Goal: Task Accomplishment & Management: Complete application form

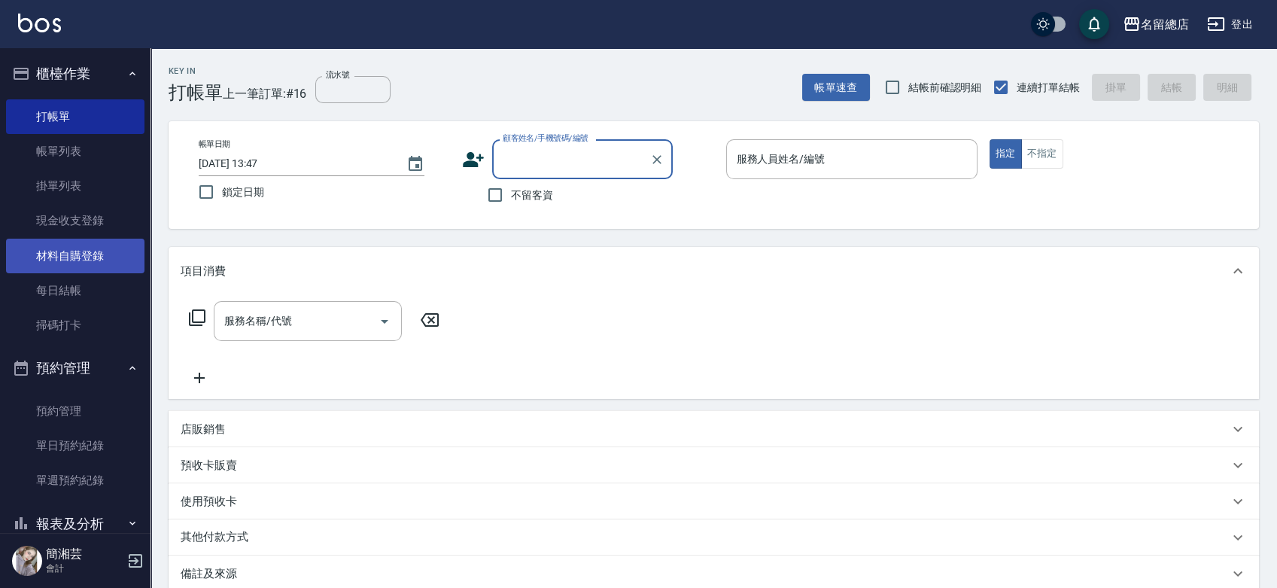
click at [68, 257] on link "材料自購登錄" at bounding box center [75, 256] width 138 height 35
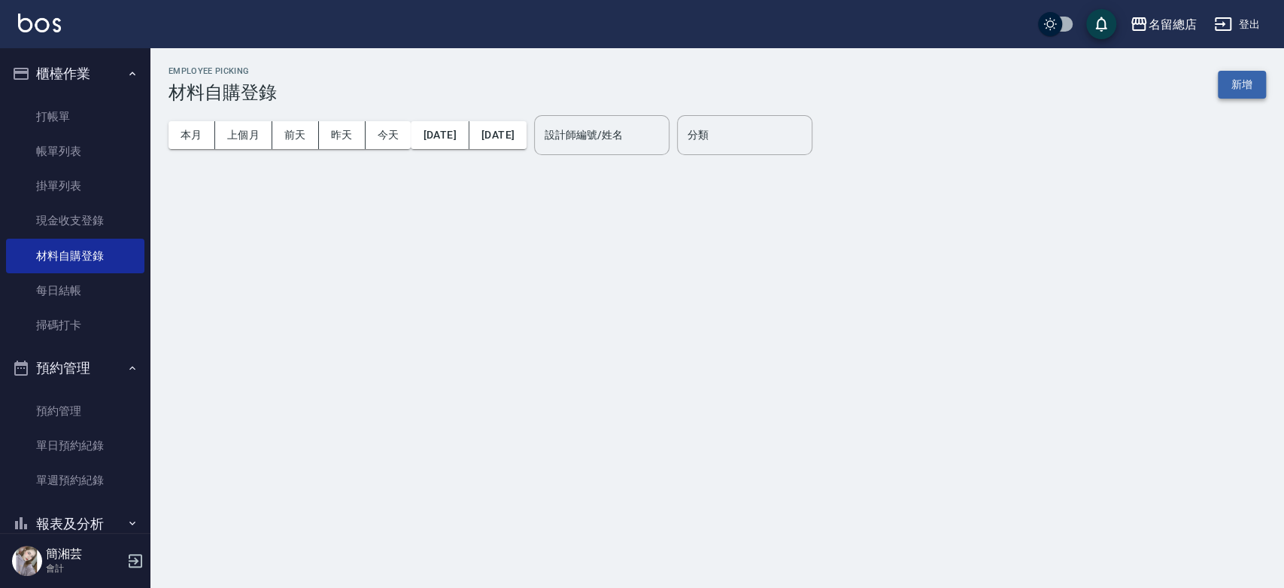
click at [1232, 97] on button "新增" at bounding box center [1242, 85] width 48 height 28
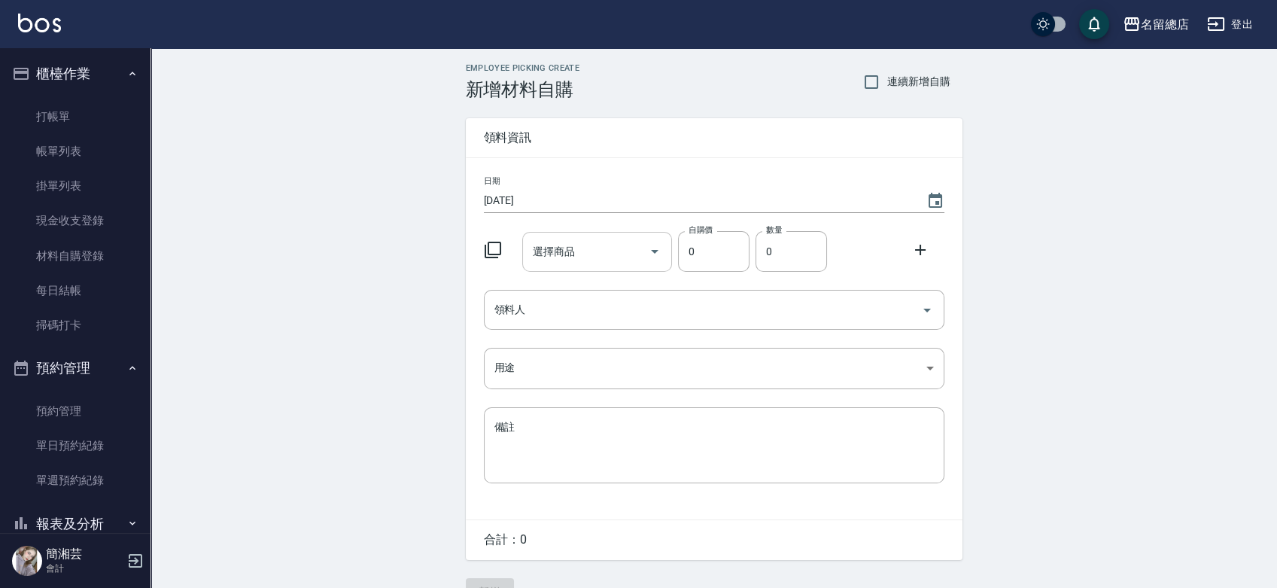
click at [589, 242] on input "選擇商品" at bounding box center [586, 252] width 114 height 26
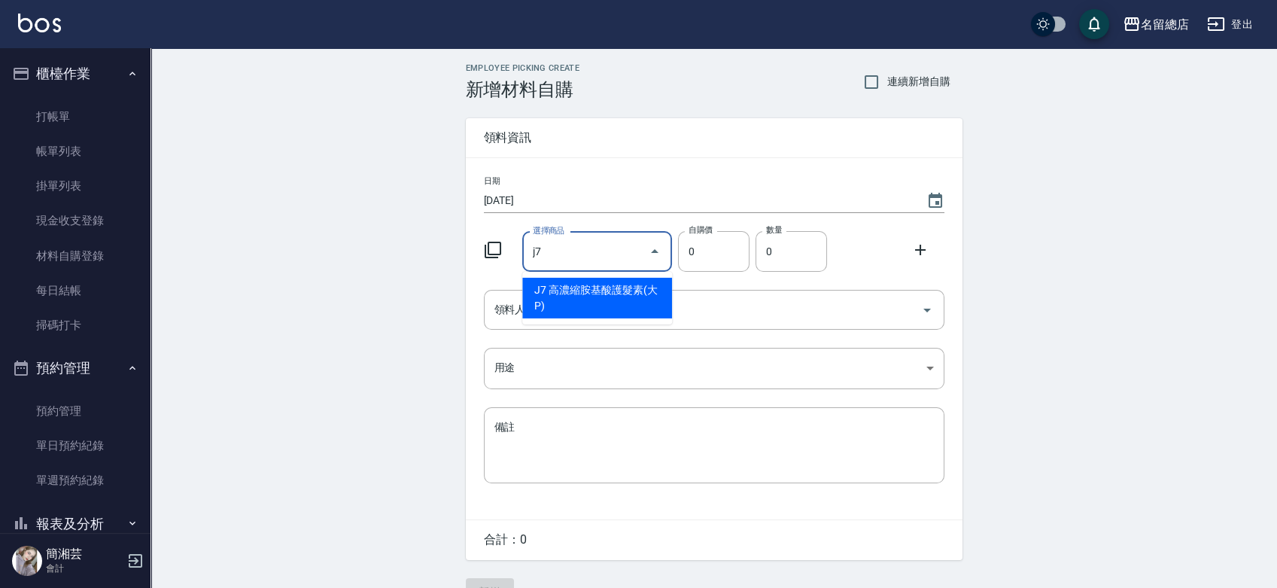
type input "高濃縮胺基酸護髮素(大P)"
type input "280"
type input "1"
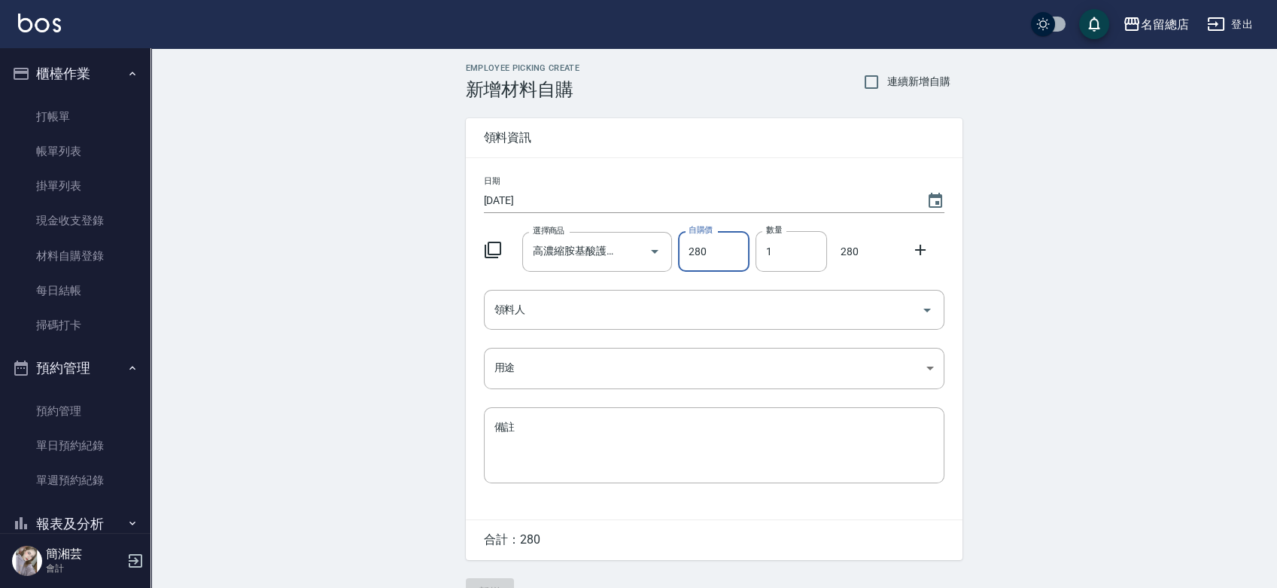
click at [48, 96] on ul "打帳單 帳單列表 掛單列表 現金收支登錄 材料自購登錄 每日結帳 掃碼打卡" at bounding box center [75, 221] width 138 height 256
click at [52, 106] on link "打帳單" at bounding box center [75, 116] width 138 height 35
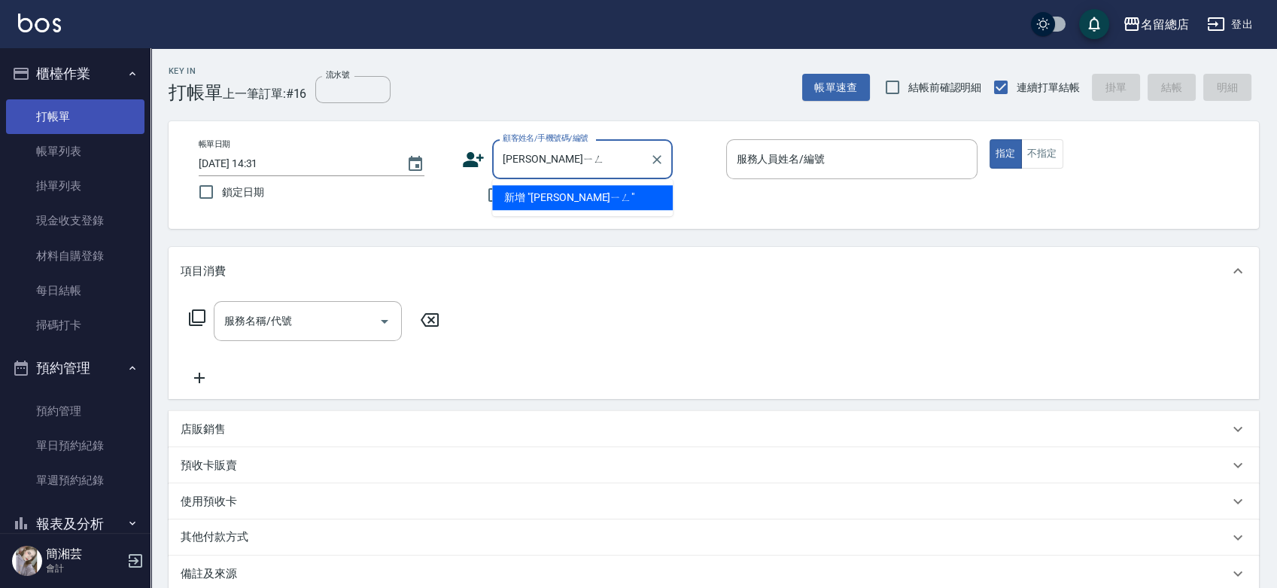
type input "[PERSON_NAME]"
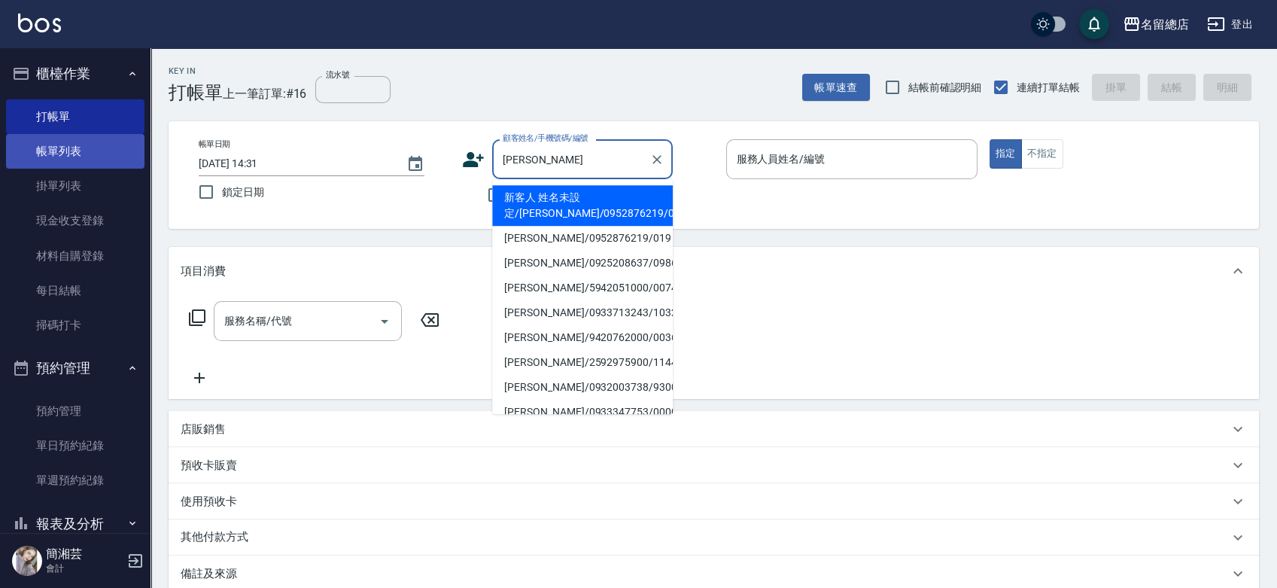
click at [64, 159] on link "帳單列表" at bounding box center [75, 151] width 138 height 35
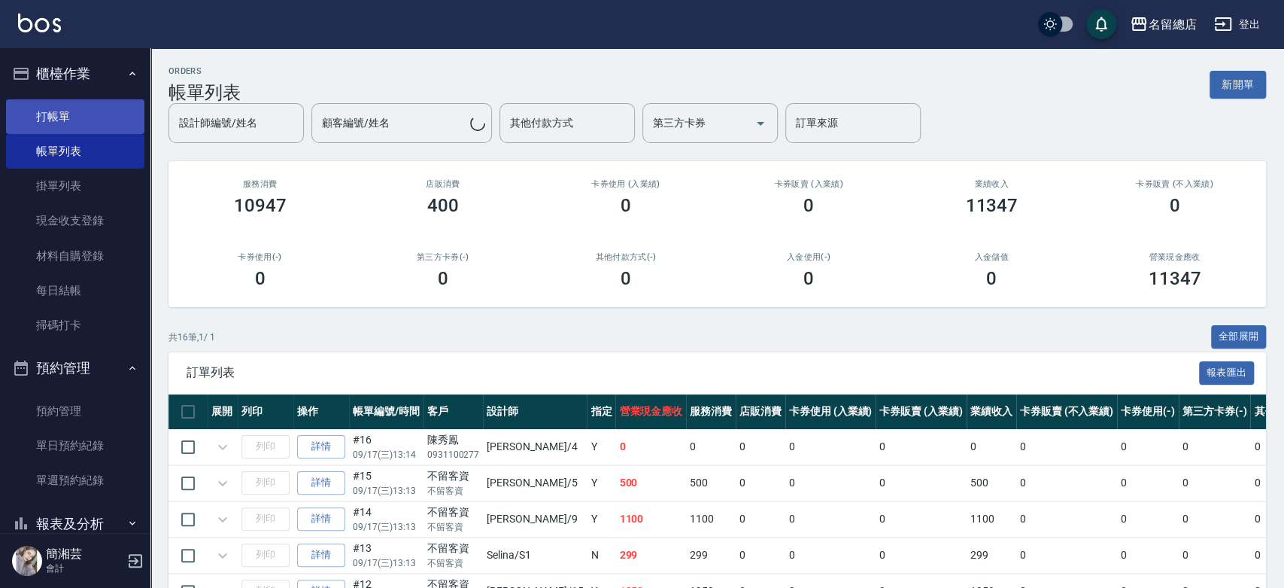
click at [51, 107] on link "打帳單" at bounding box center [75, 116] width 138 height 35
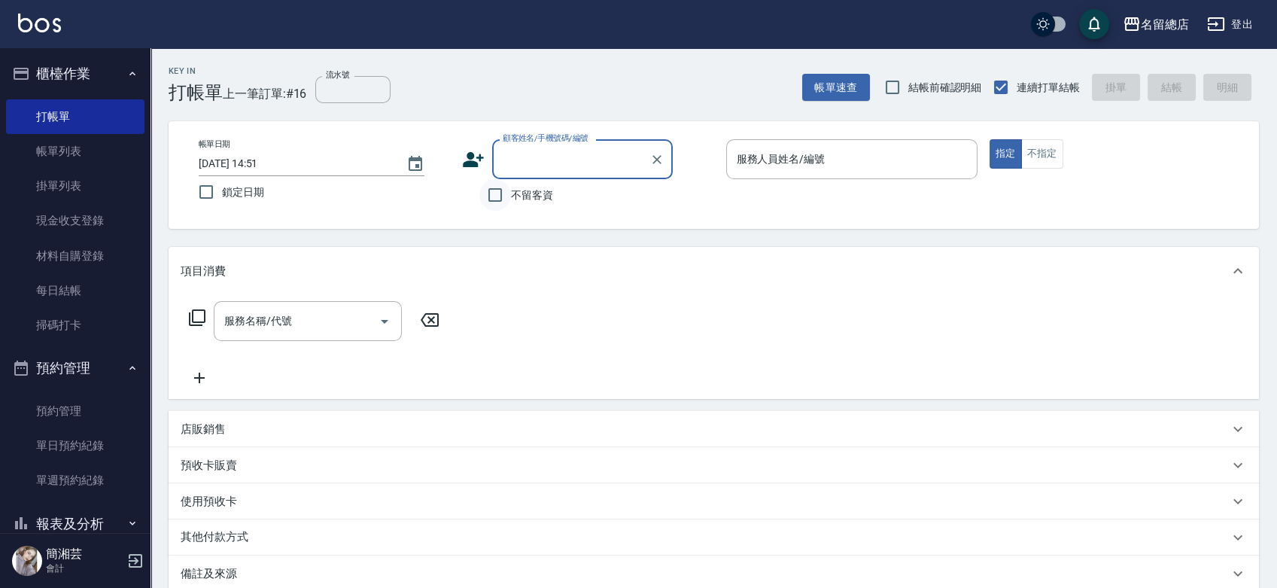
click at [497, 202] on input "不留客資" at bounding box center [495, 195] width 32 height 32
checkbox input "true"
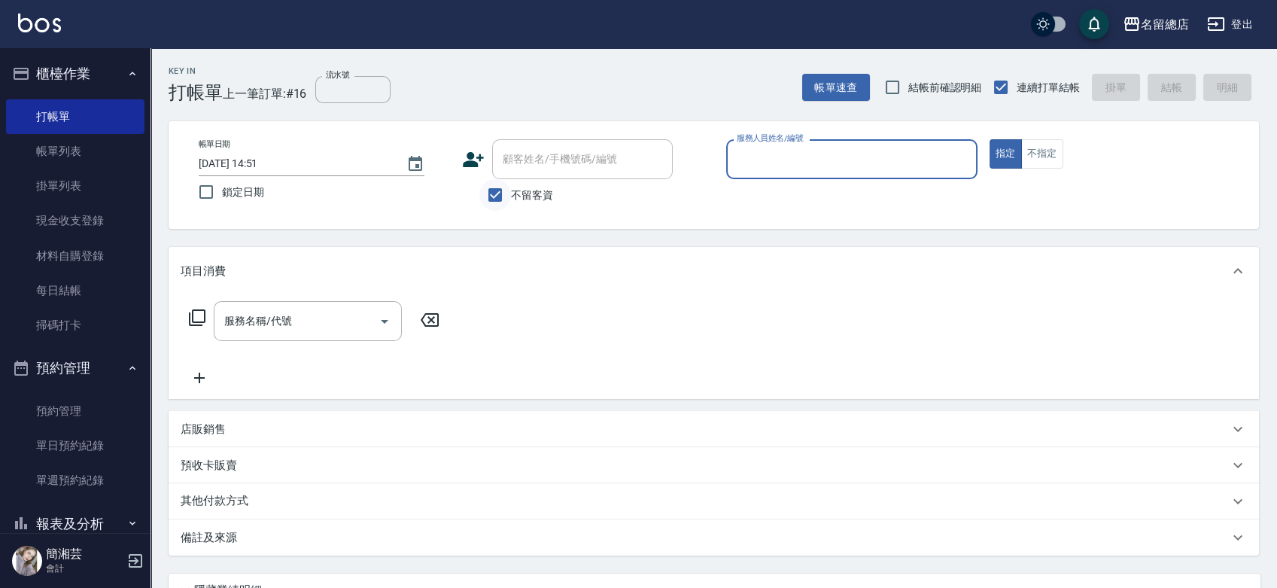
type input "ㄏ"
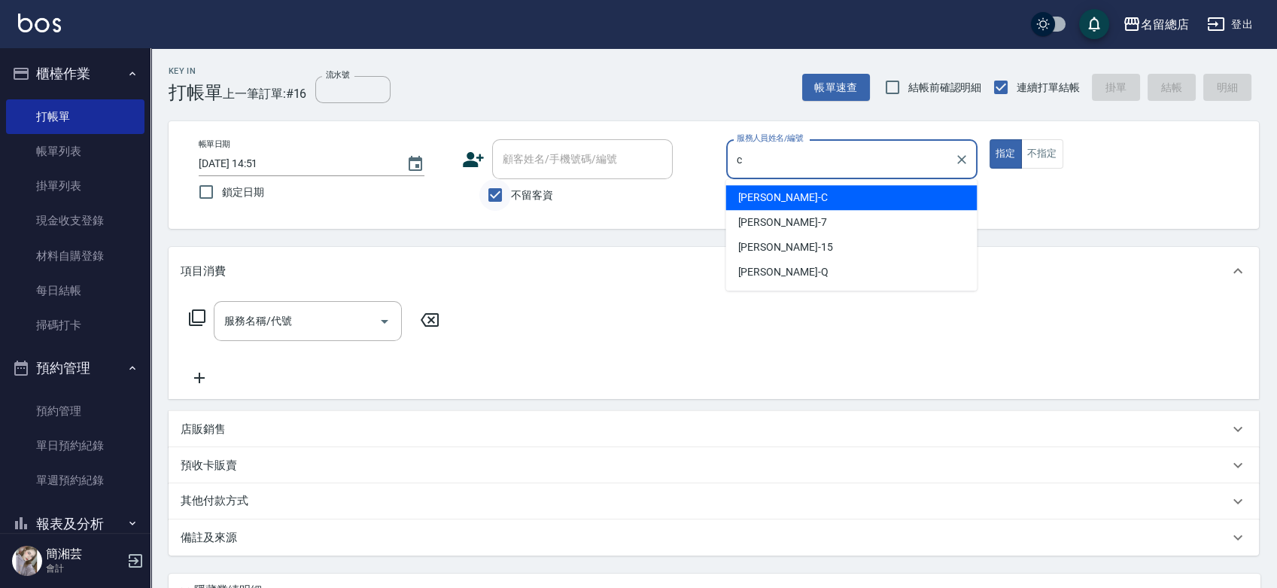
type input "麗花[PERSON_NAME]"
type button "true"
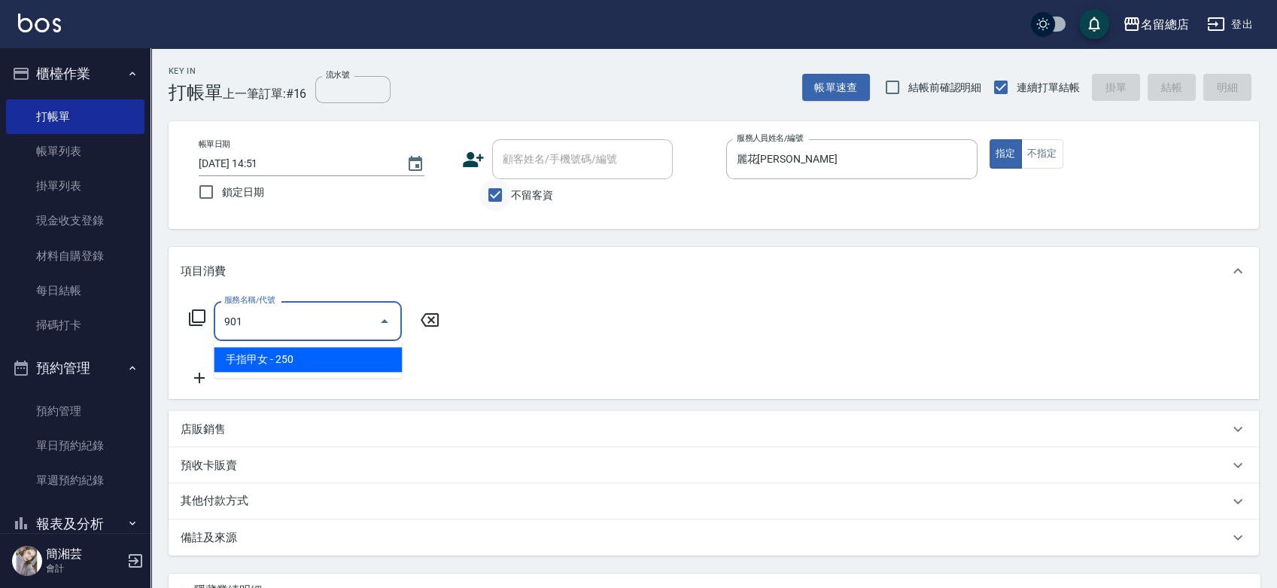
type input "手指甲女(901)"
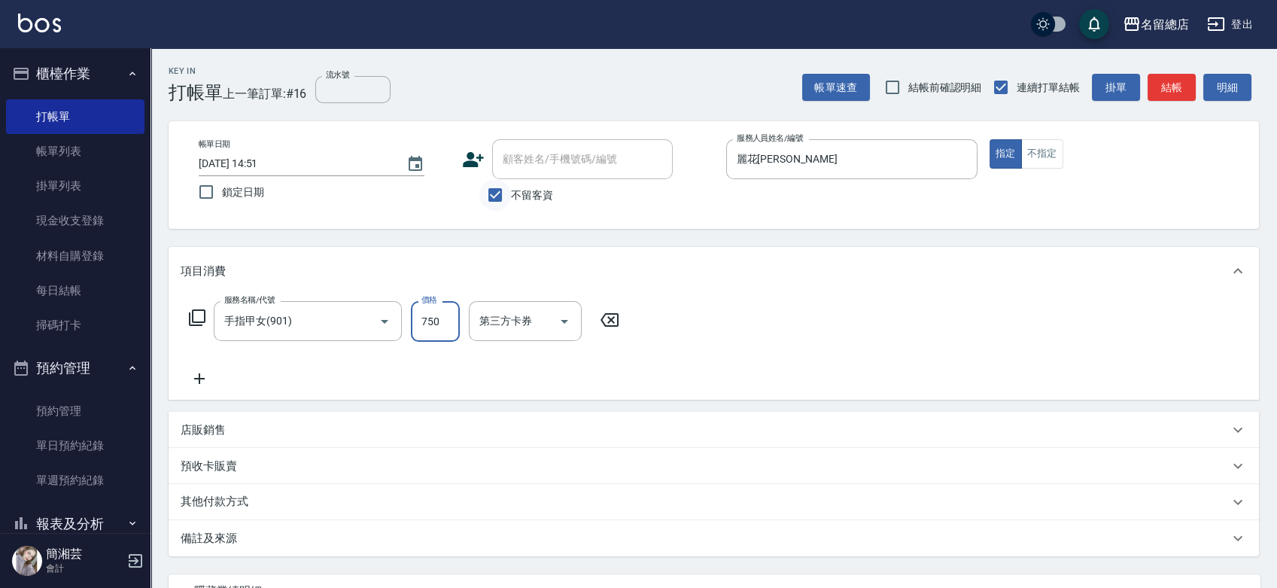
type input "750"
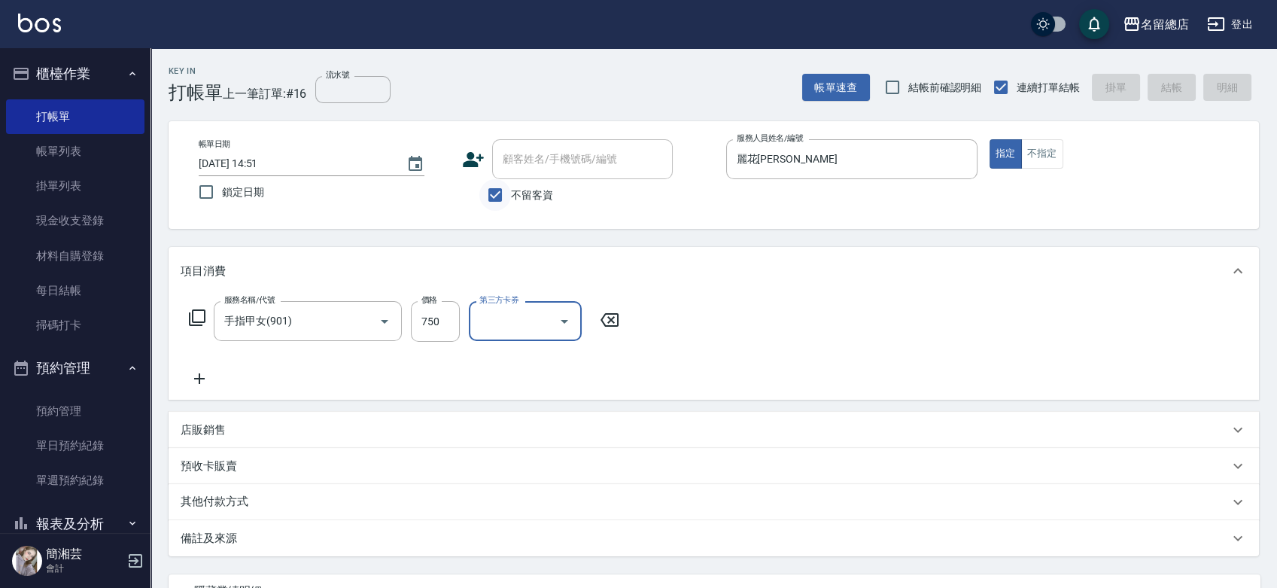
type input "[DATE] 14:55"
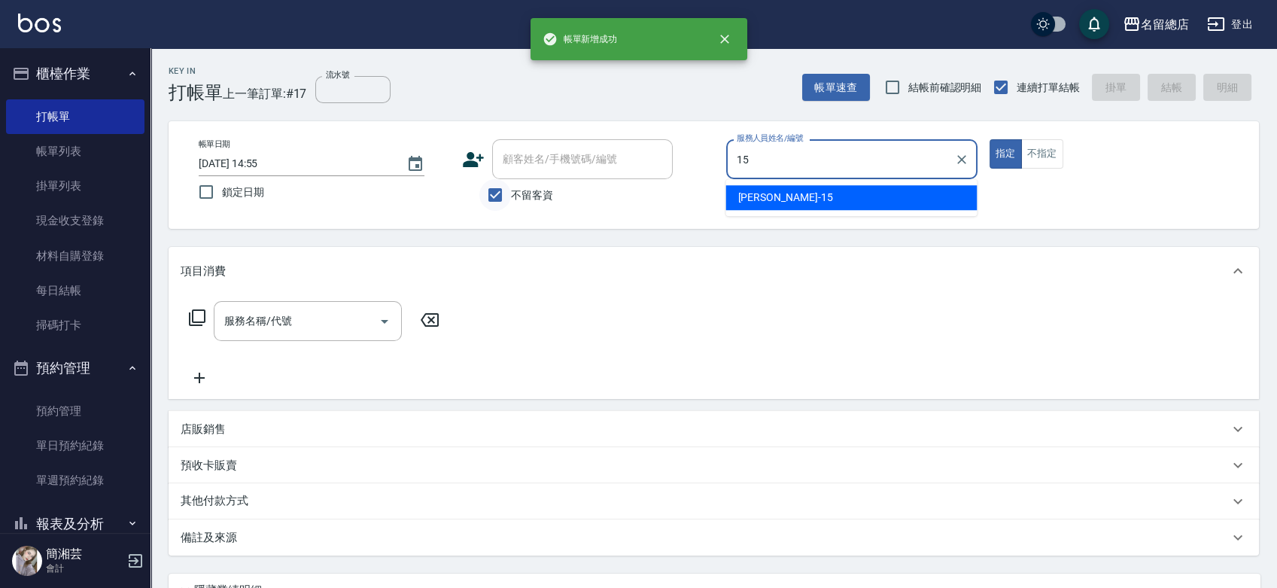
type input "[PERSON_NAME]-15"
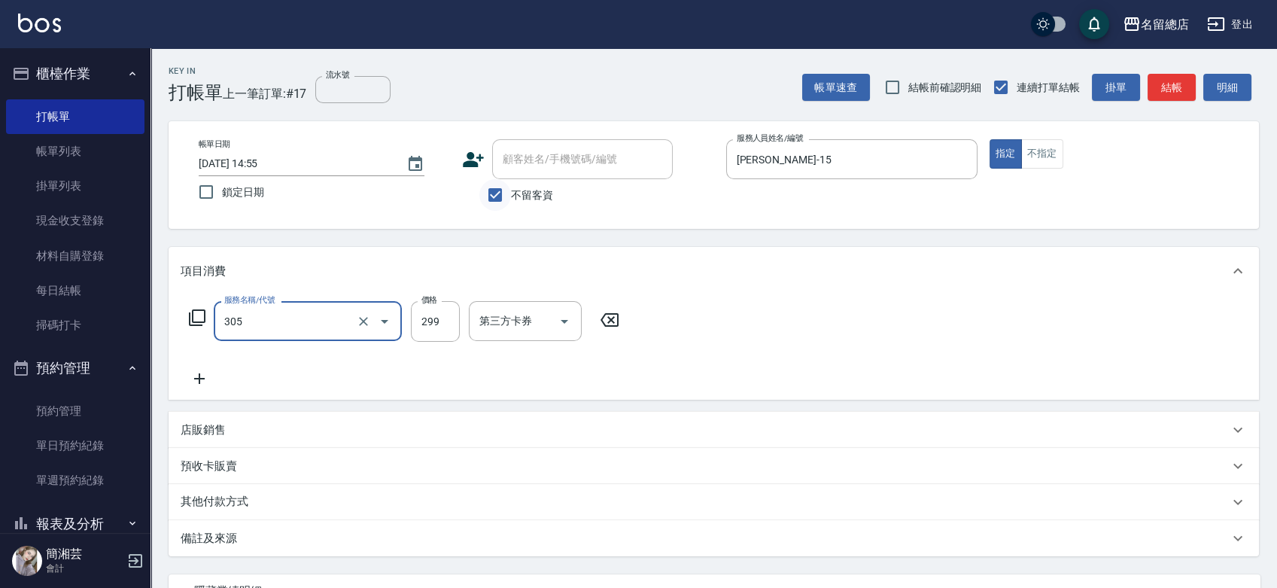
type input "剪髮(305)"
type input "600"
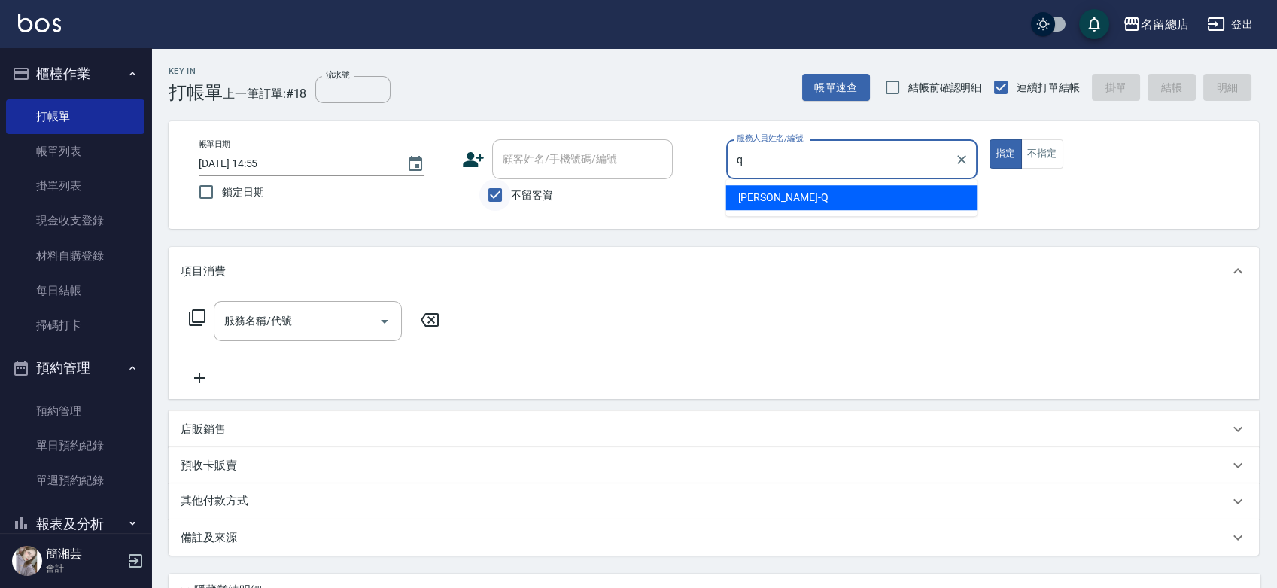
type input "[PERSON_NAME]"
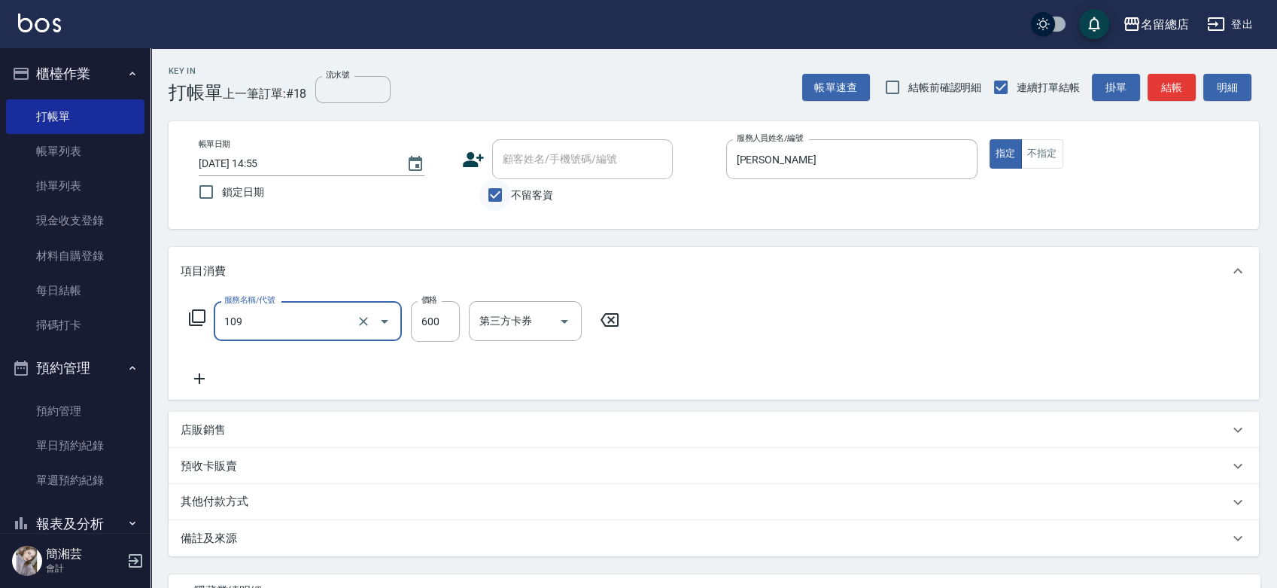
type input "寶齡頭皮600(109)"
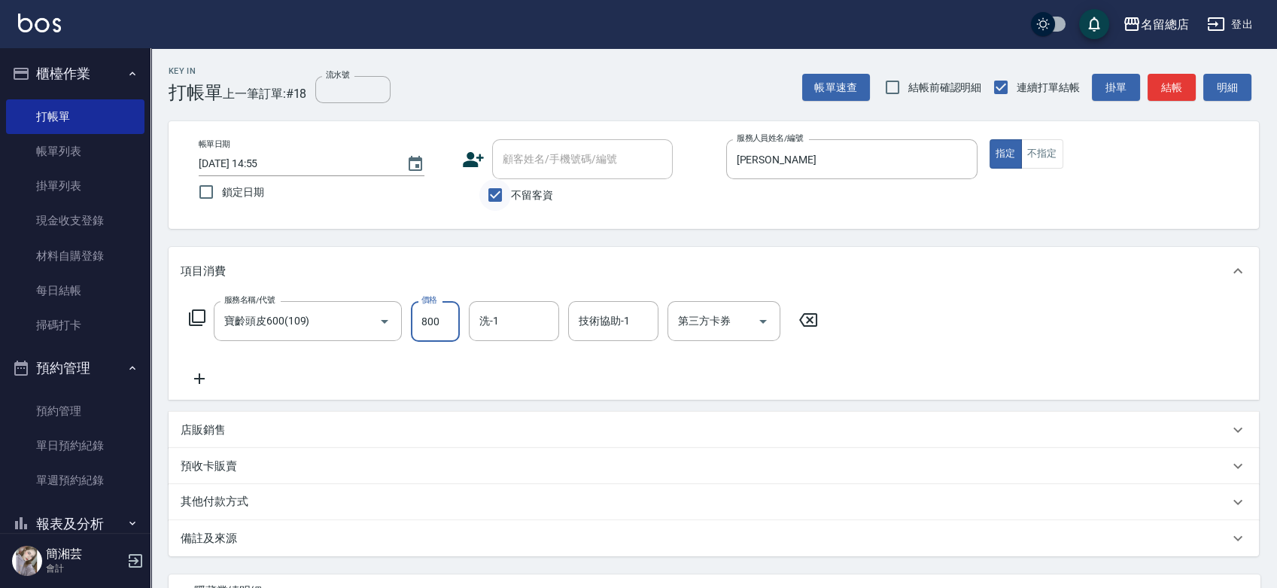
type input "800"
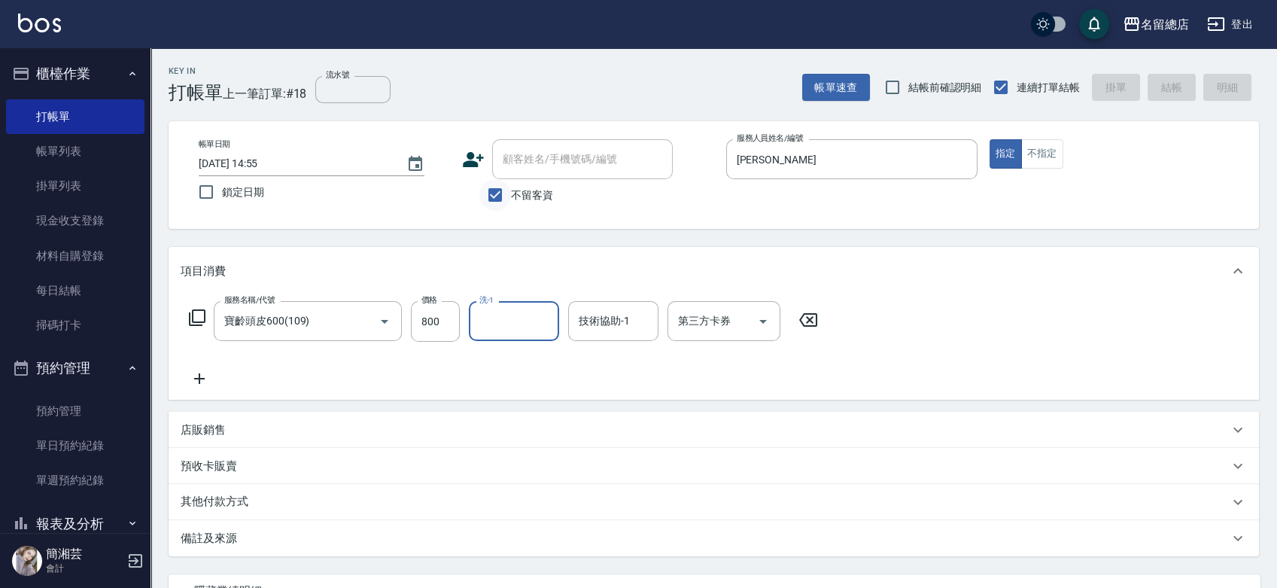
type input "[DATE] 14:56"
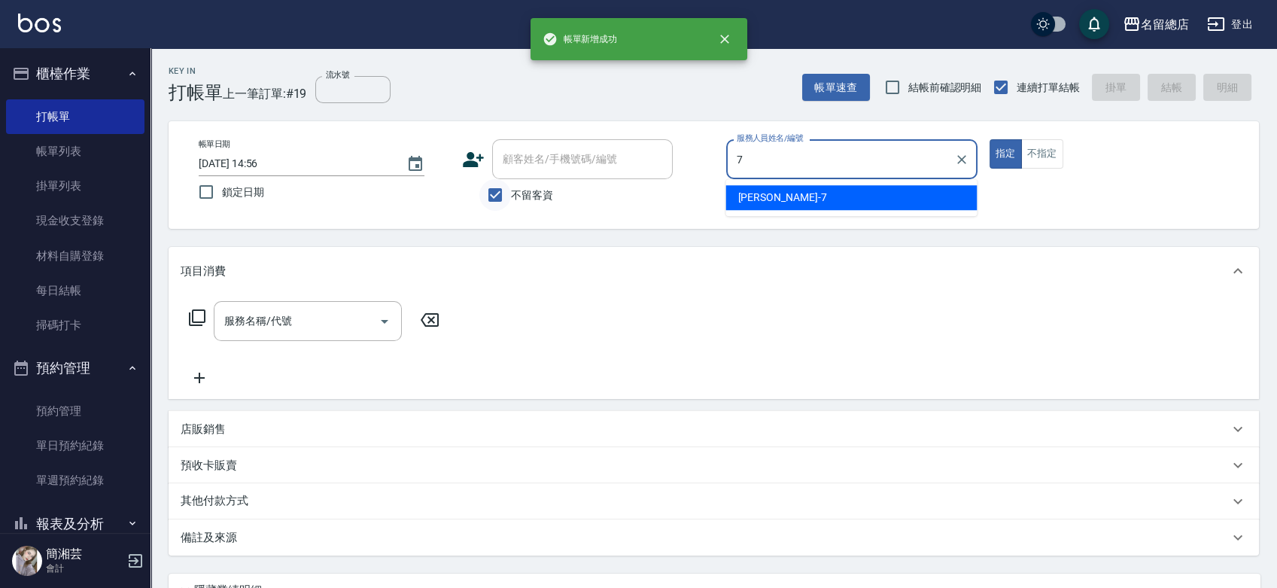
type input "Mick-7"
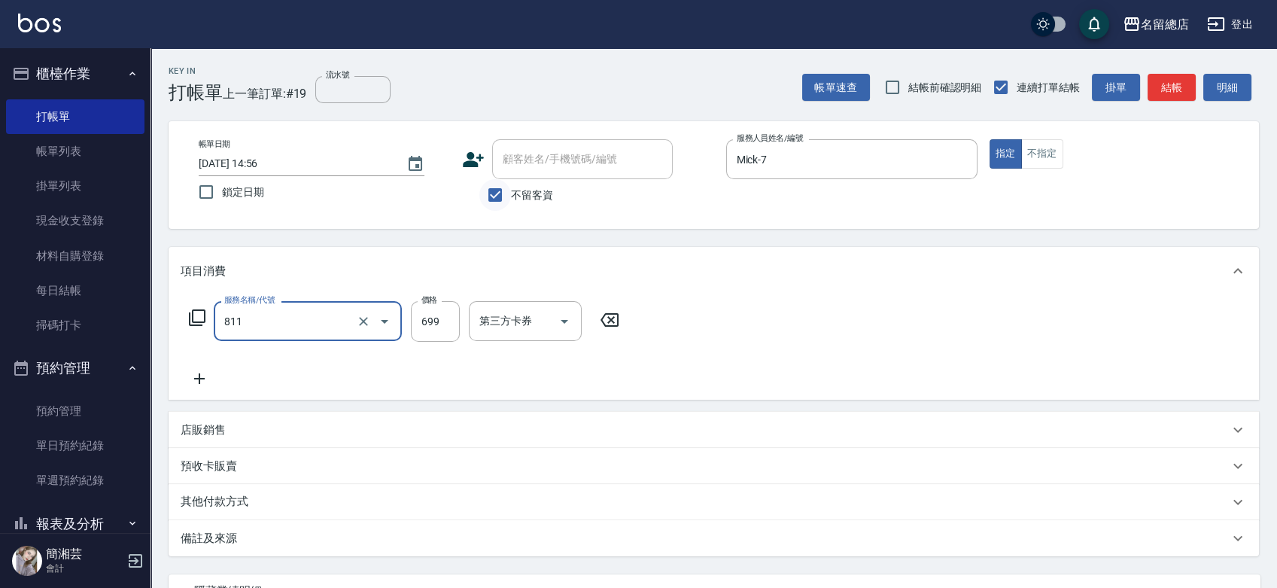
type input "洗+剪(811)"
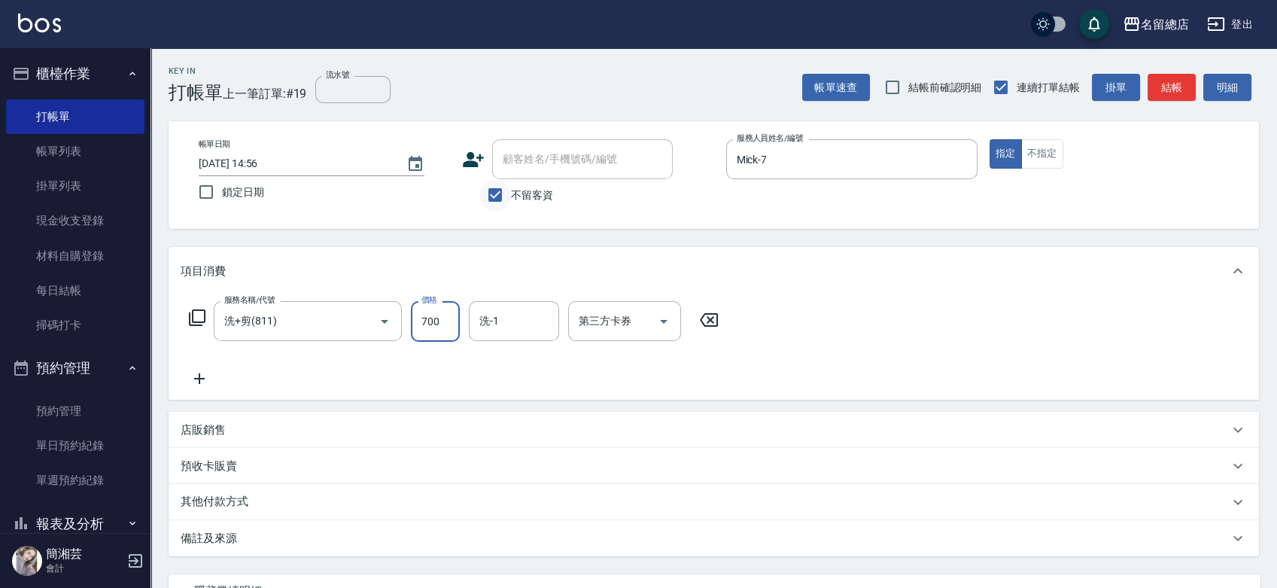
type input "700"
type input "[PERSON_NAME]-34"
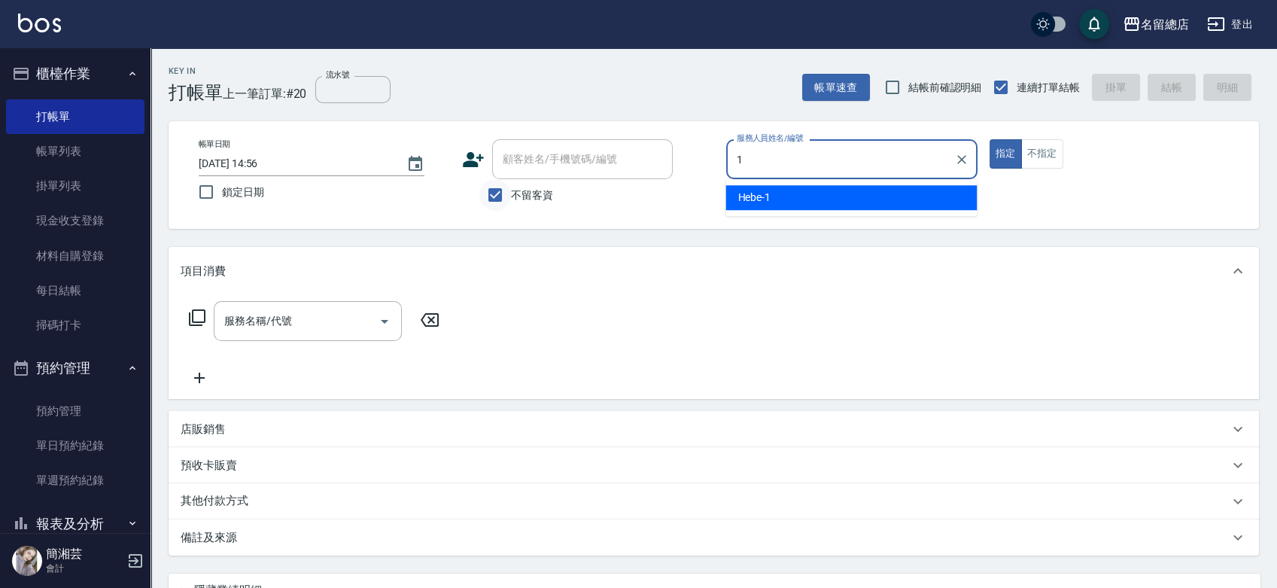
type input "Hebe-1"
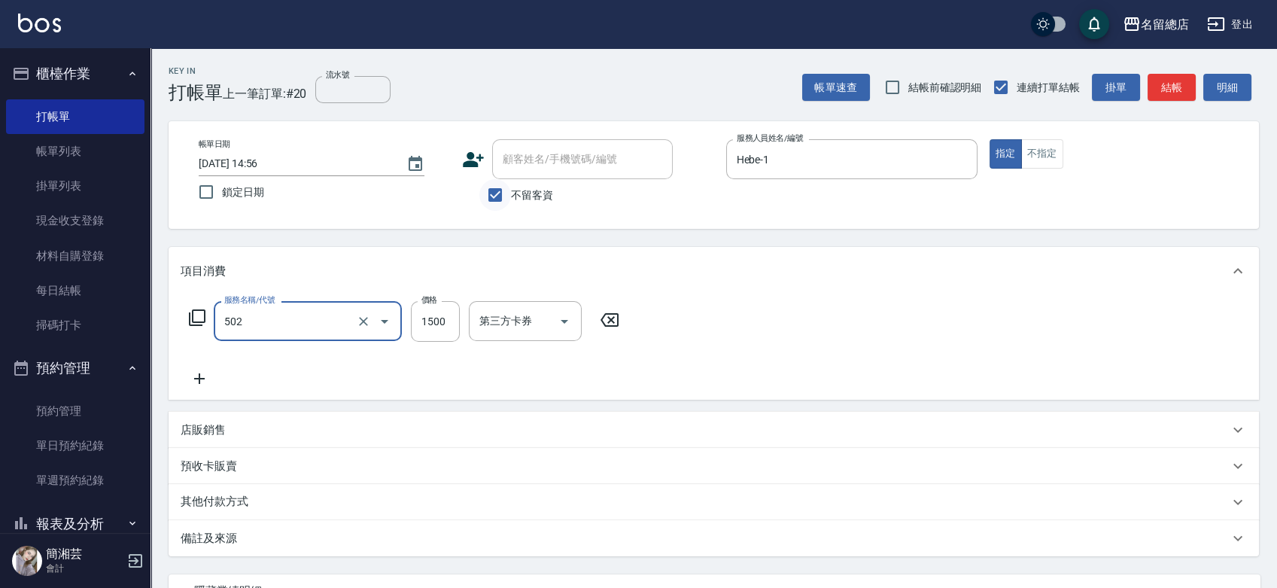
type input "染髮1500以上(502)"
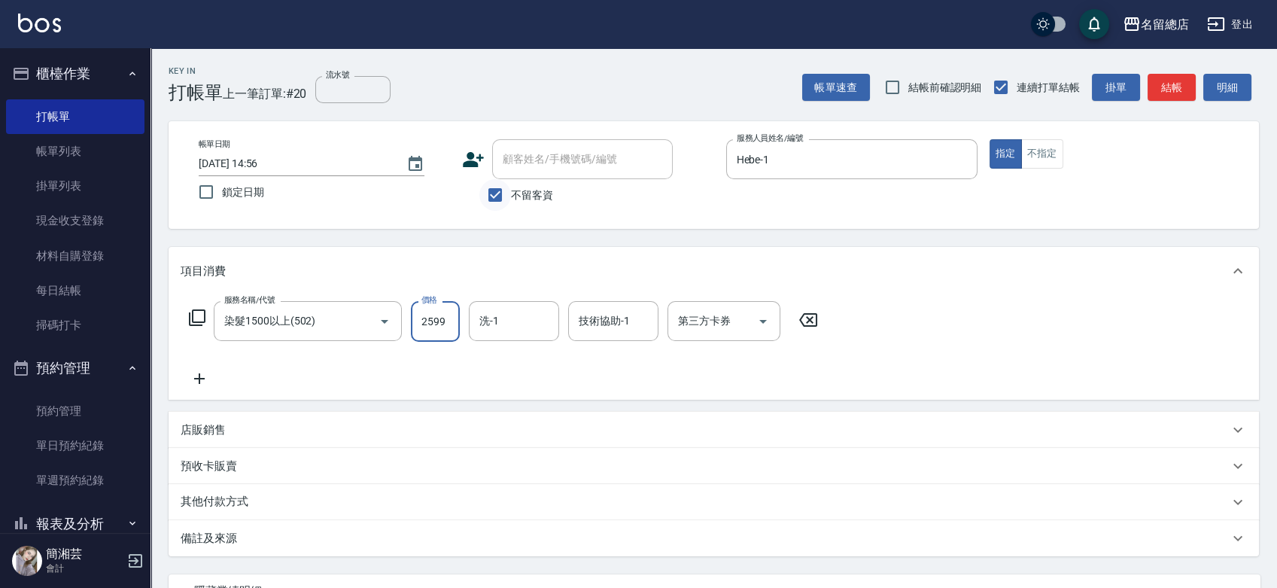
type input "2599"
type input "YY-45"
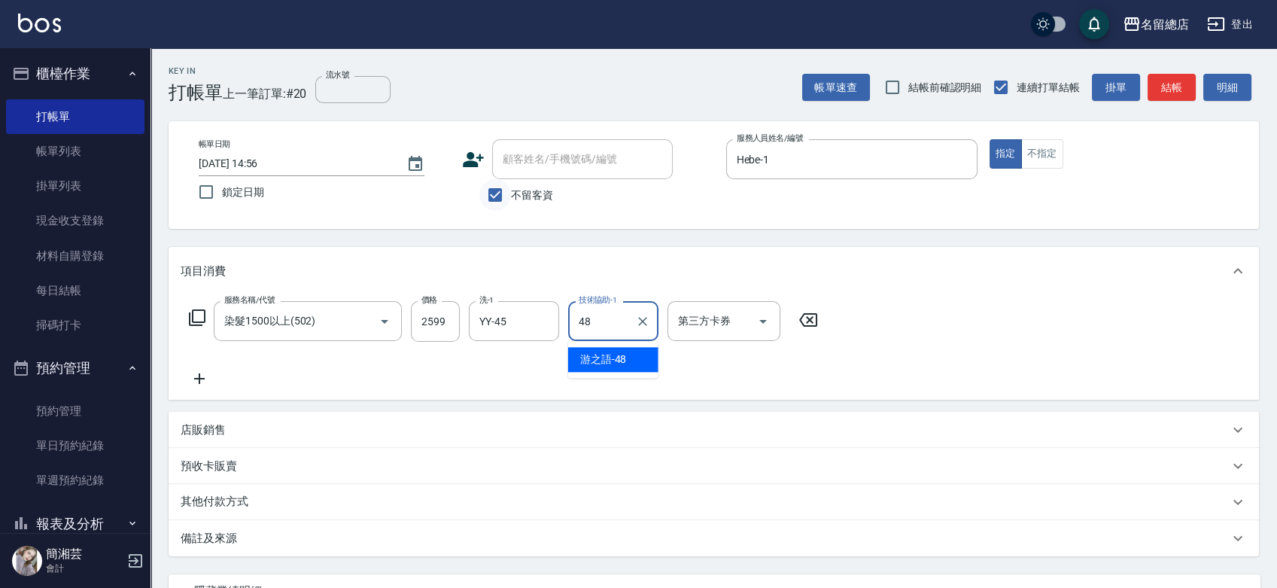
type input "游之語-48"
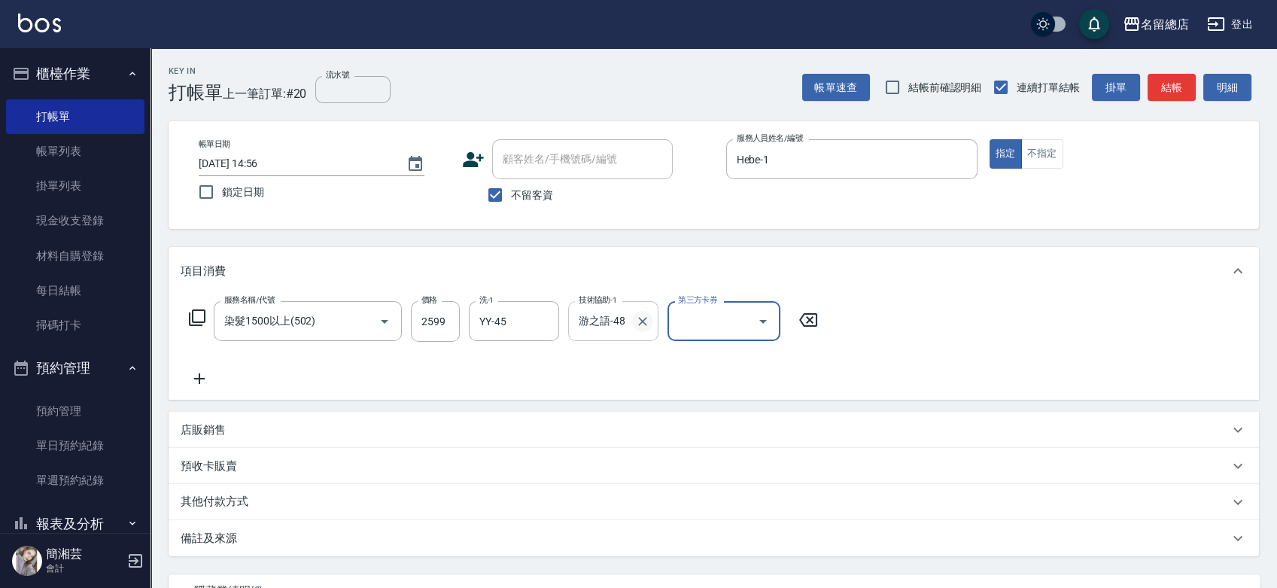
click at [642, 318] on icon "Clear" at bounding box center [642, 321] width 15 height 15
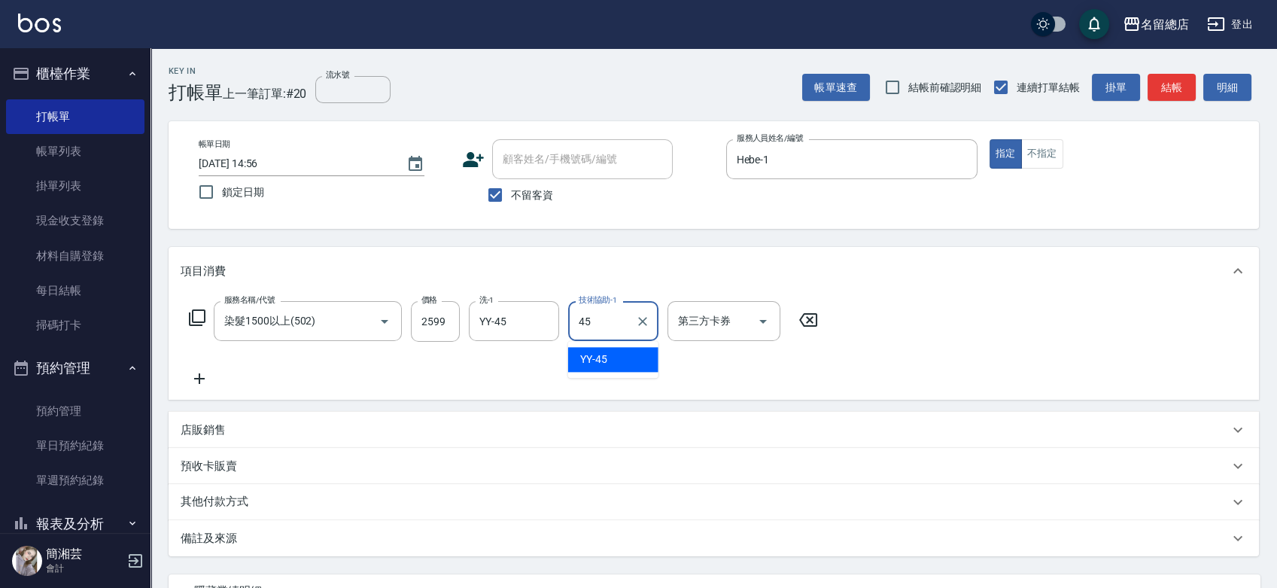
type input "YY-45"
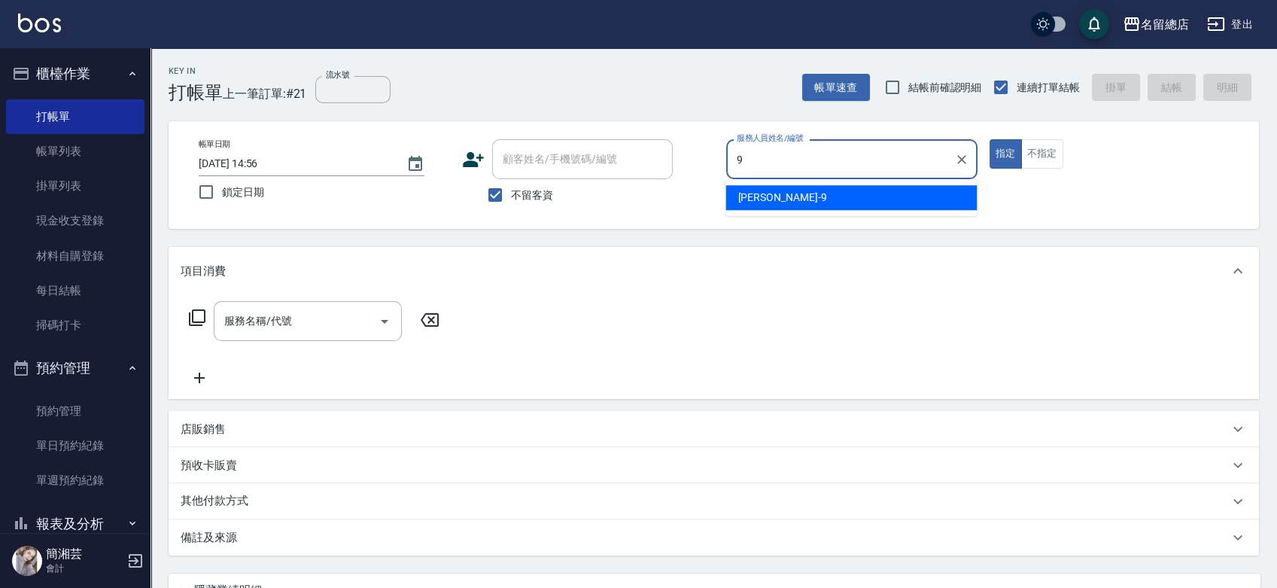
type input "[PERSON_NAME]-9"
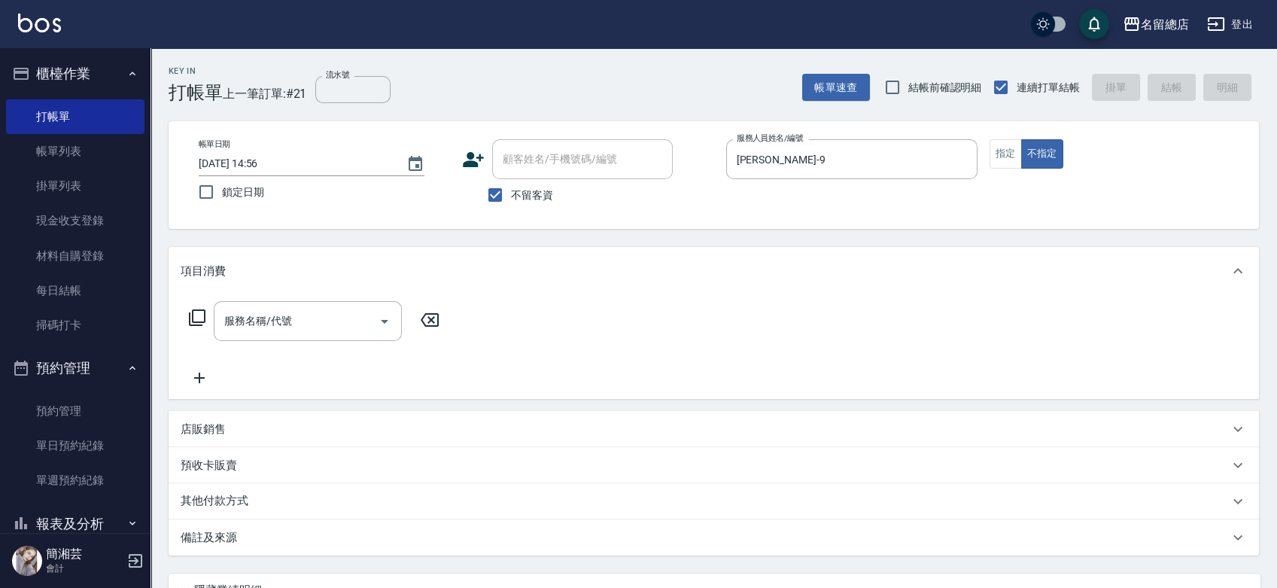
click at [322, 345] on div "服務名稱/代號 服務名稱/代號" at bounding box center [315, 344] width 268 height 86
click at [320, 337] on div "服務名稱/代號" at bounding box center [308, 321] width 188 height 40
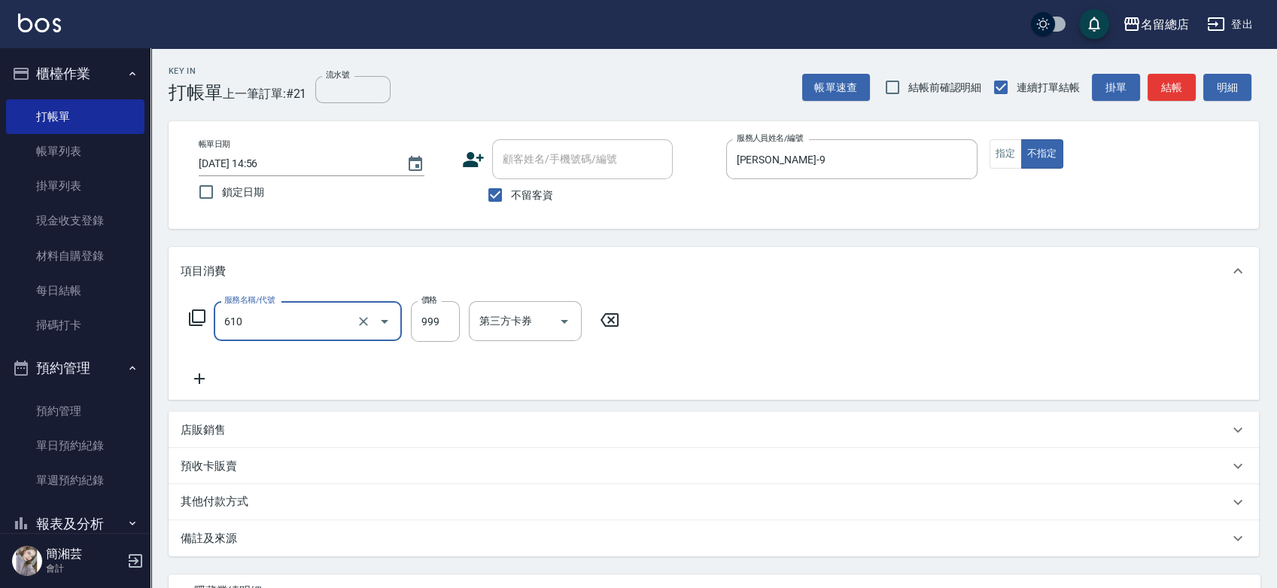
type input "頭皮SPA洗(610)"
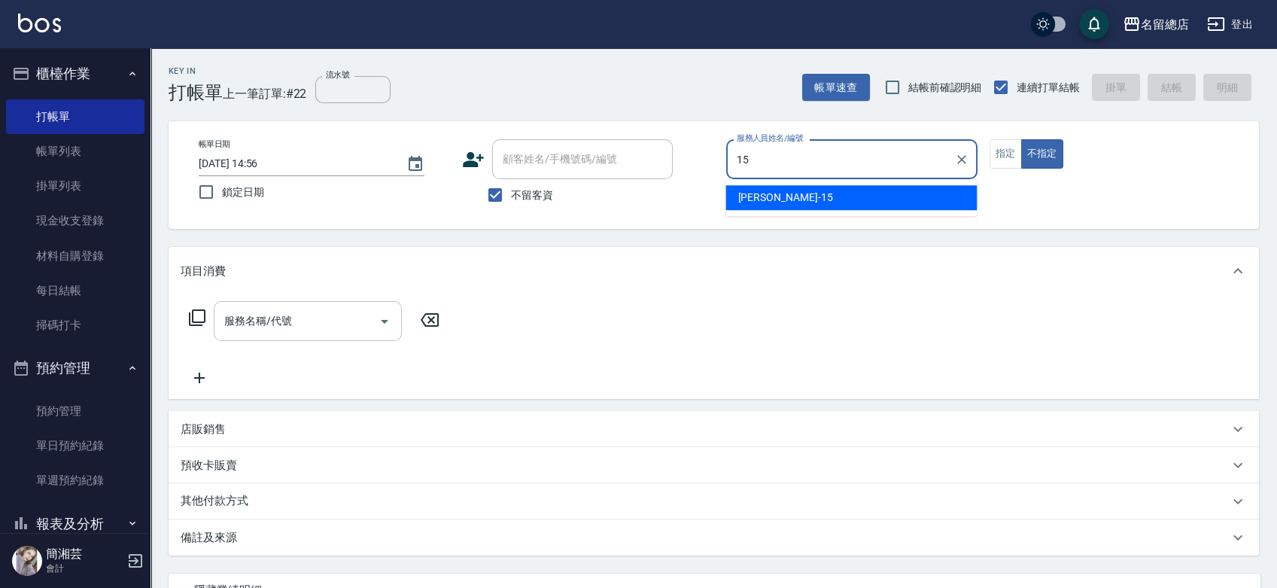
type input "15"
type button "false"
type input "[PERSON_NAME]-15"
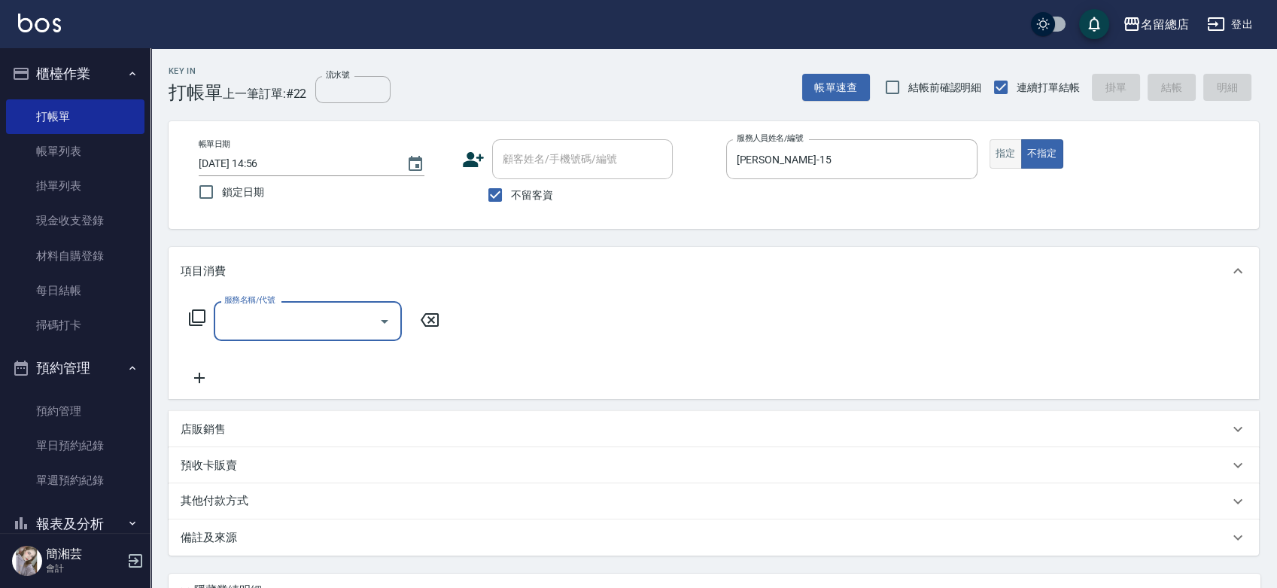
click at [1017, 153] on button "指定" at bounding box center [1005, 153] width 32 height 29
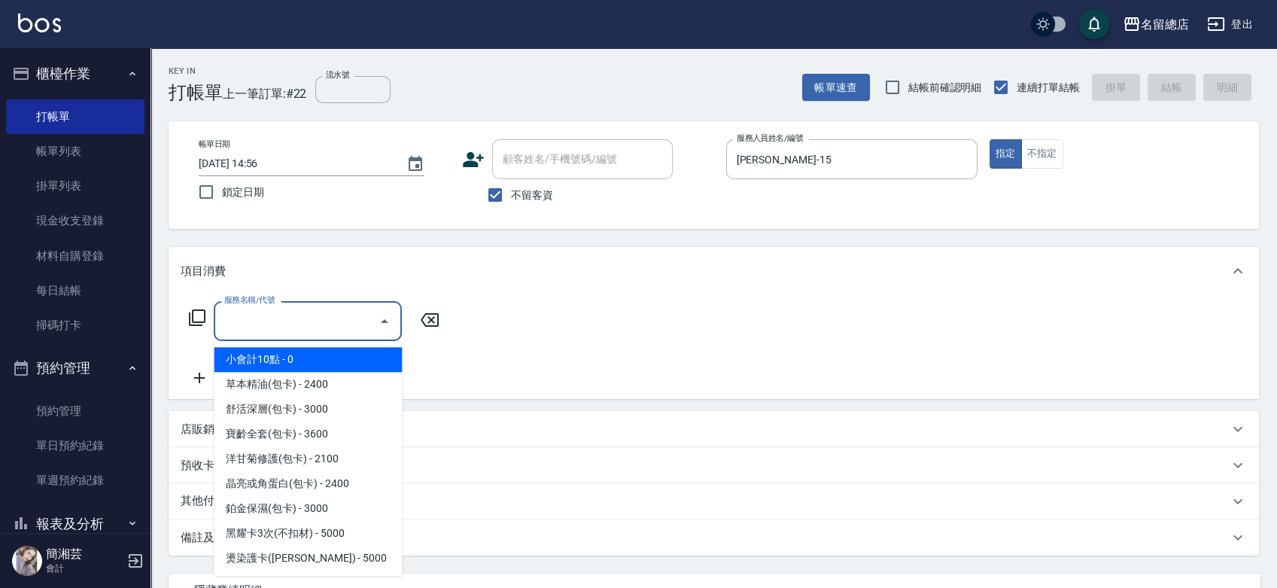
click at [356, 324] on input "服務名稱/代號" at bounding box center [296, 321] width 152 height 26
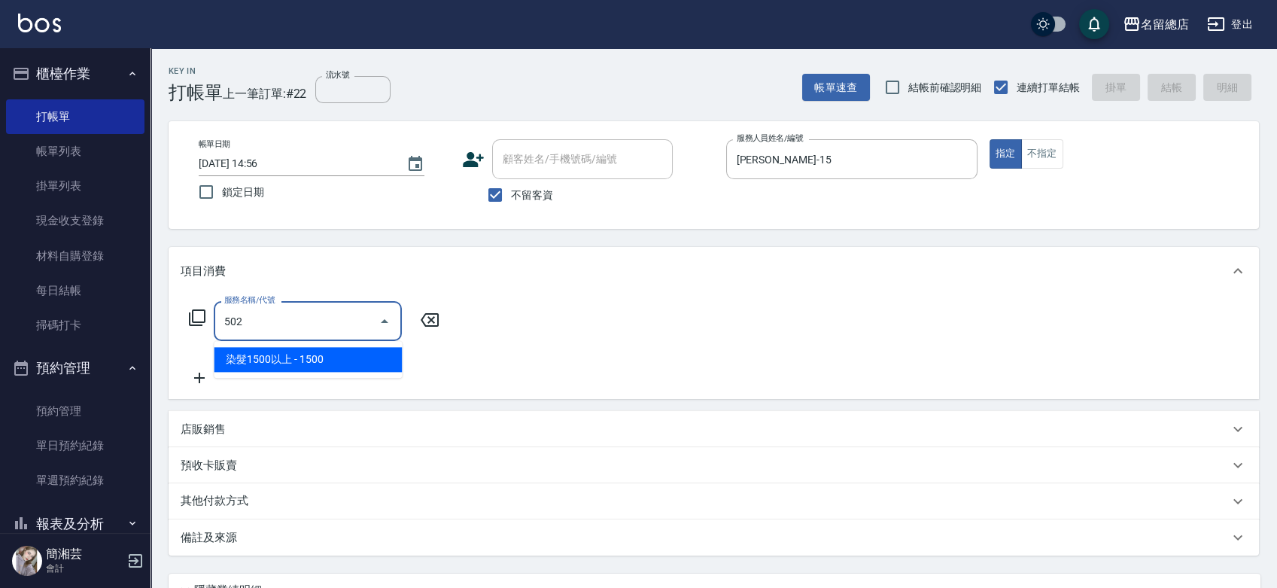
type input "染髮1500以上(502)"
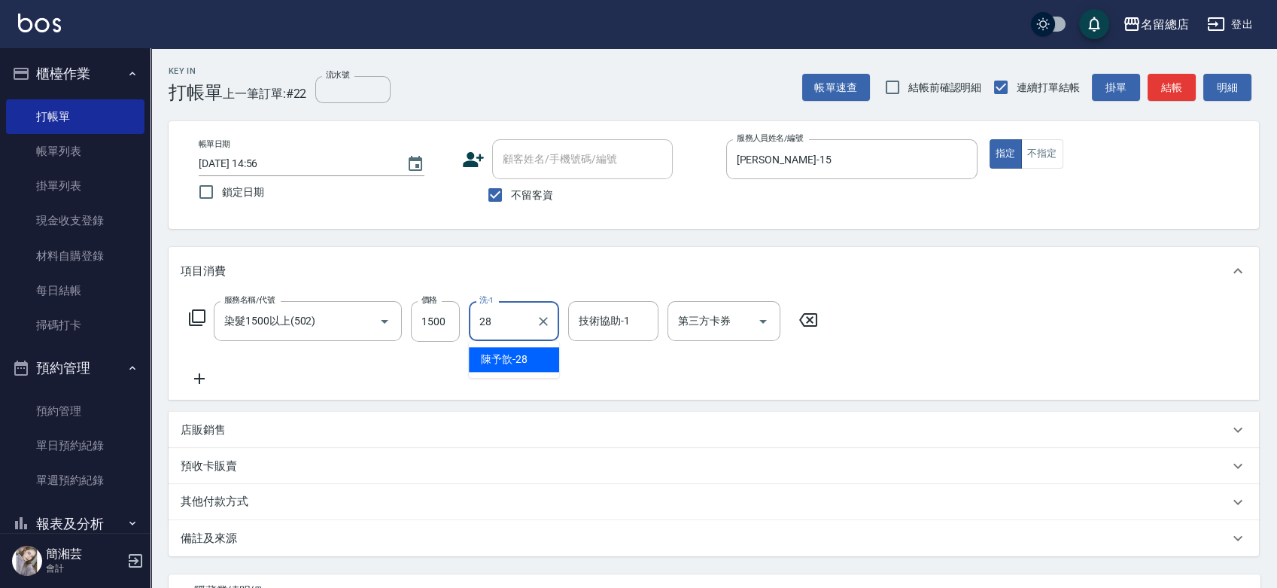
type input "陳予歆-28"
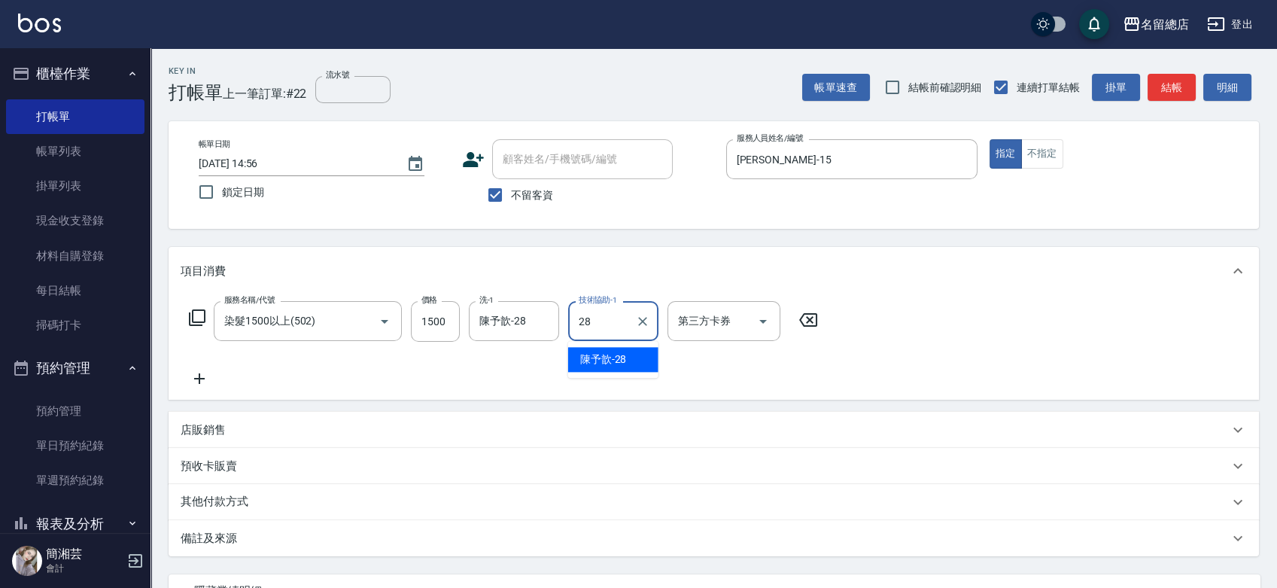
type input "陳予歆-28"
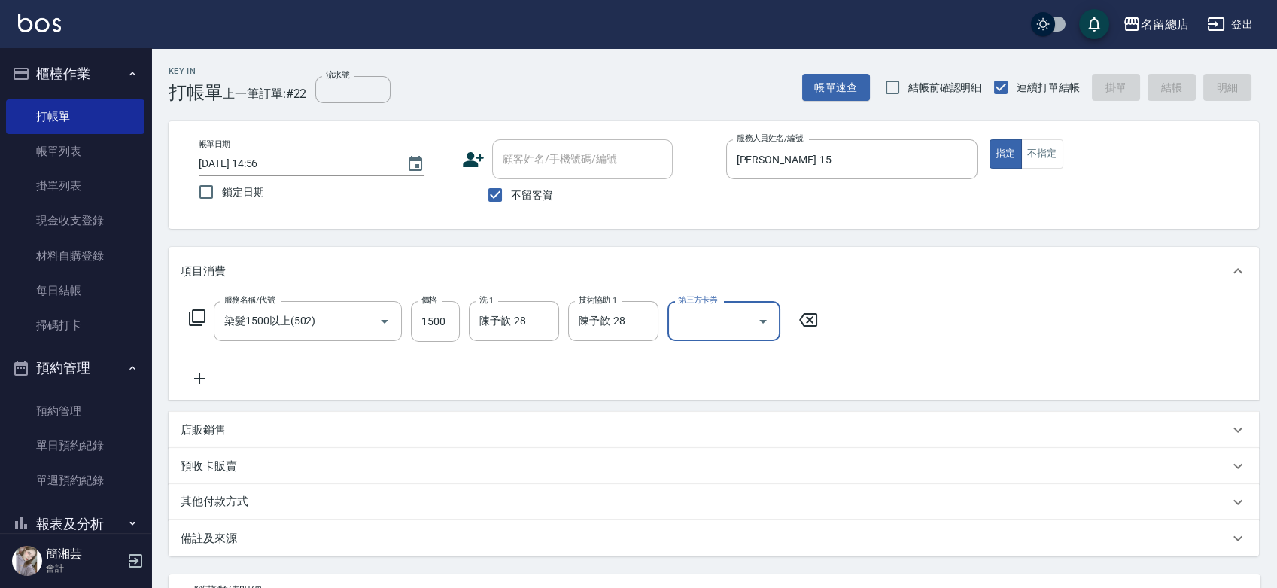
type input "[DATE] 14:57"
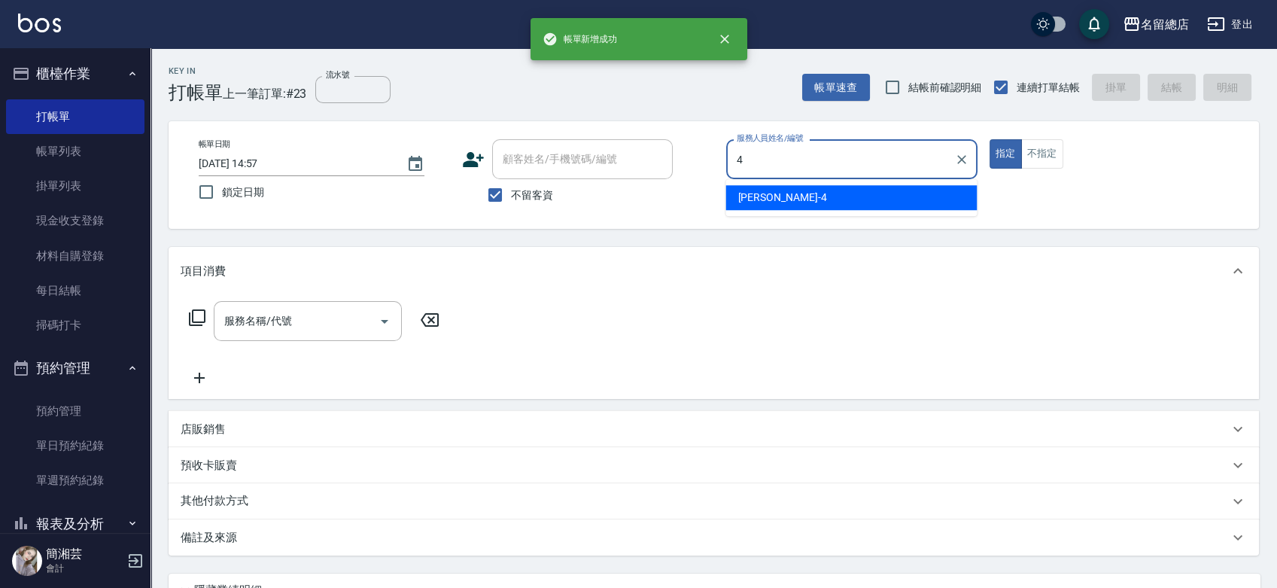
type input "[PERSON_NAME]-4"
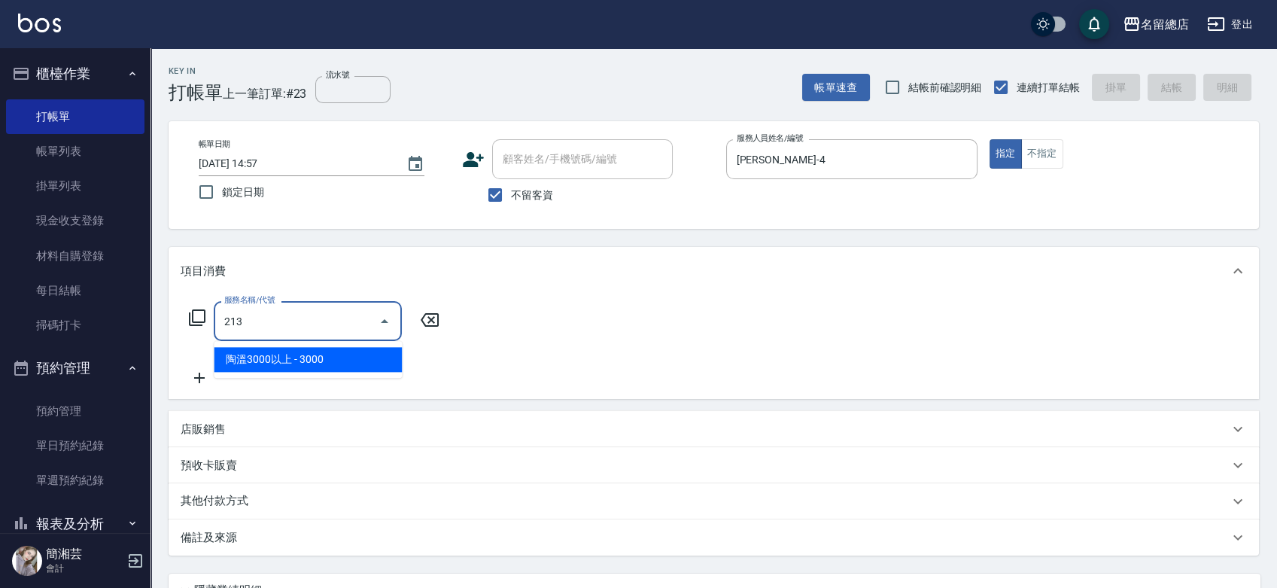
click at [341, 311] on input "213" at bounding box center [296, 321] width 152 height 26
click at [338, 313] on input "213" at bounding box center [296, 321] width 152 height 26
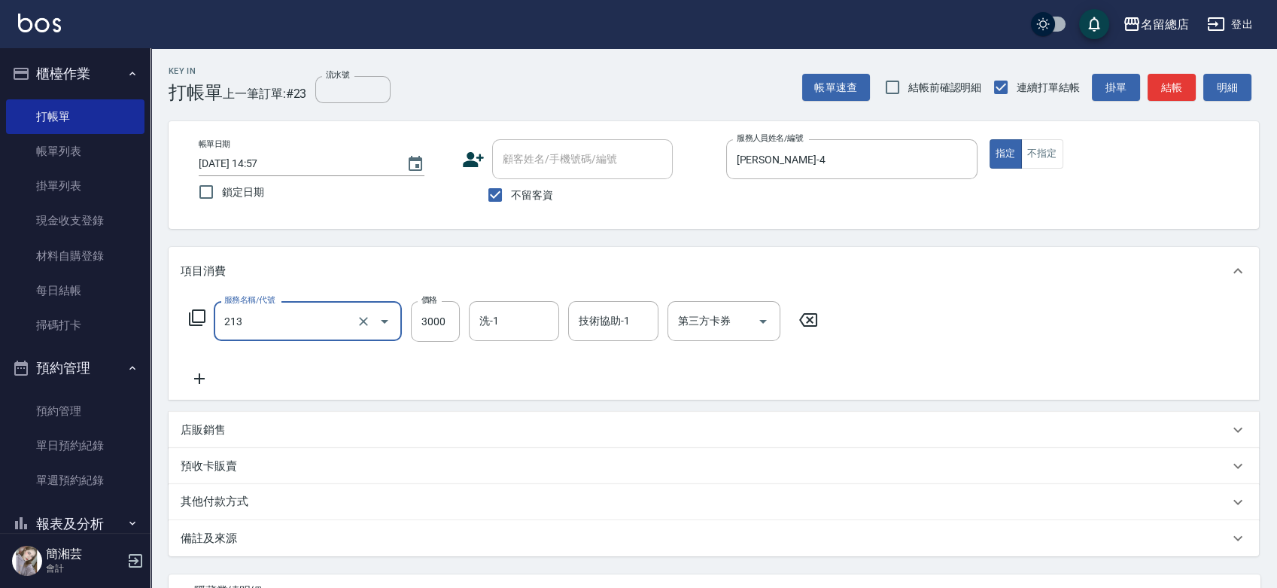
type input "陶溫3000以上(213)"
type input "2800"
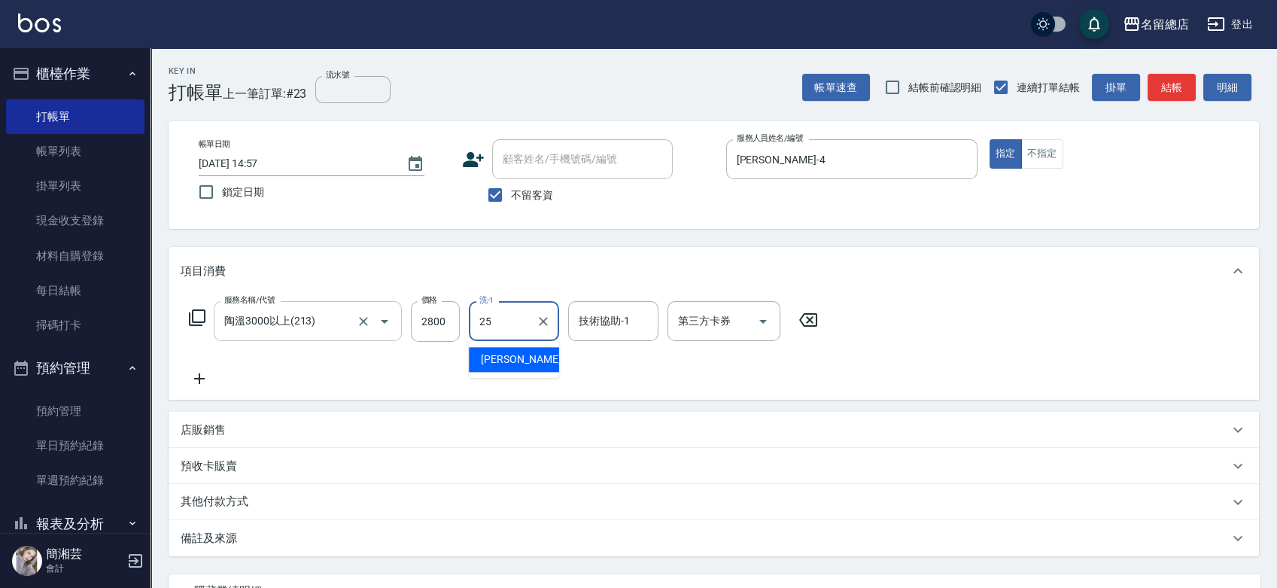
type input "[PERSON_NAME]-25"
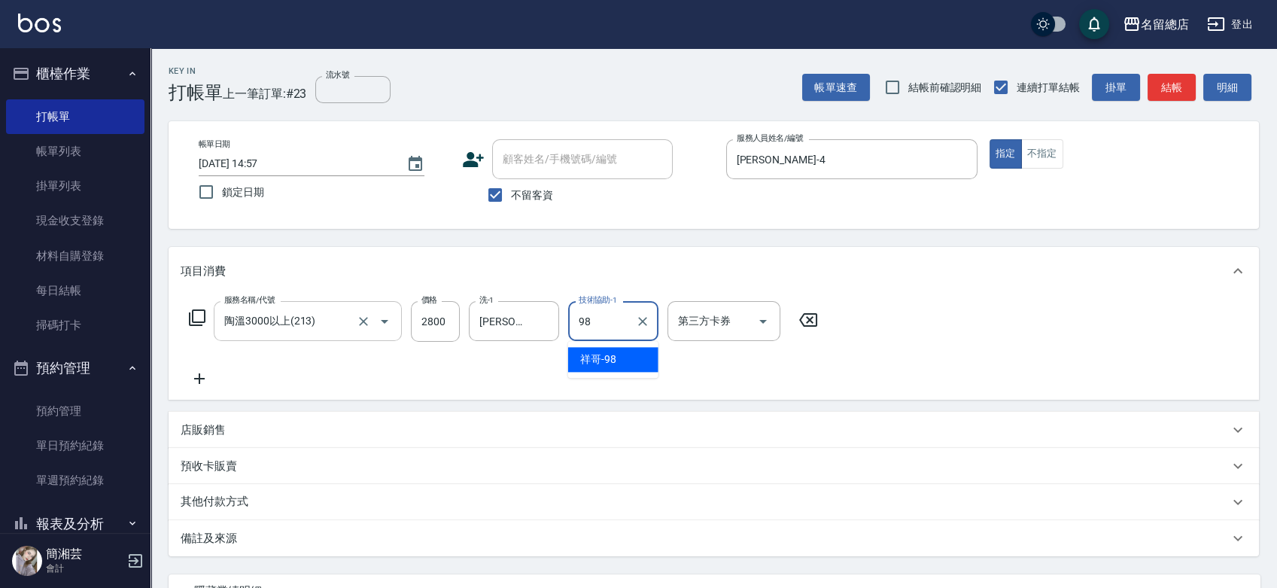
type input "祥哥-98"
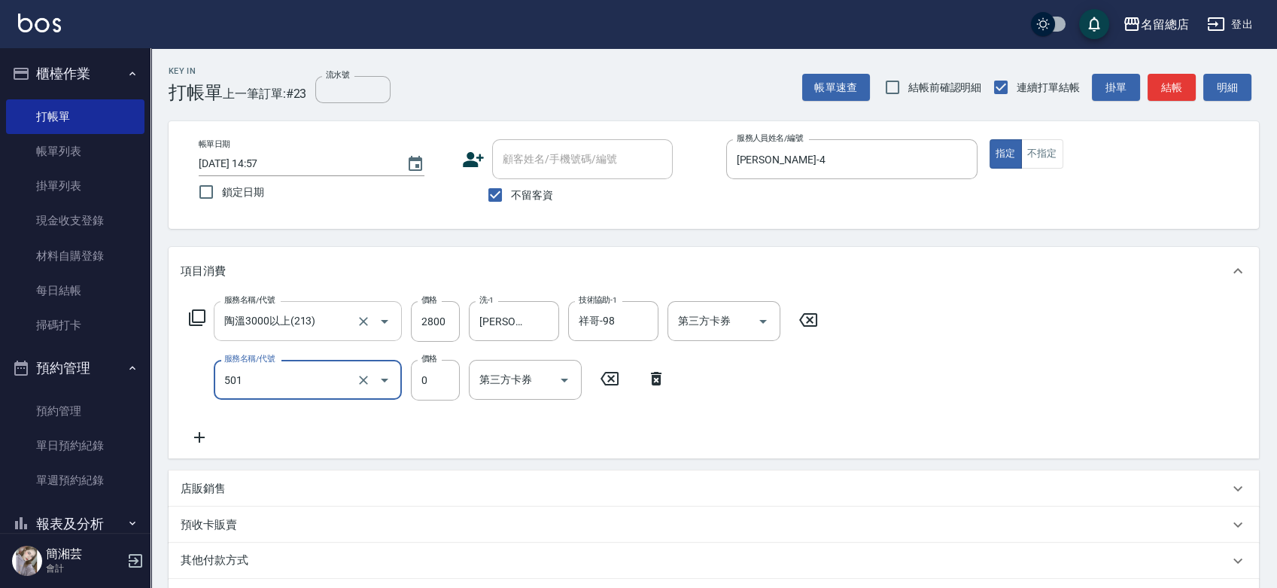
type input "2段蓋卡1300以上(501)"
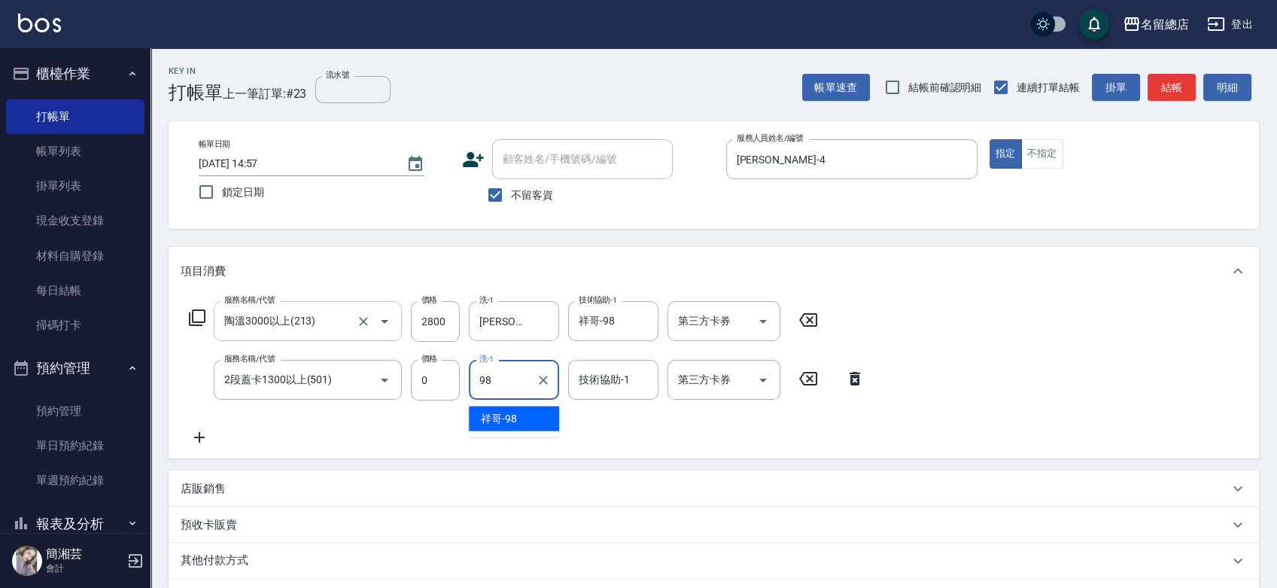
type input "祥哥-98"
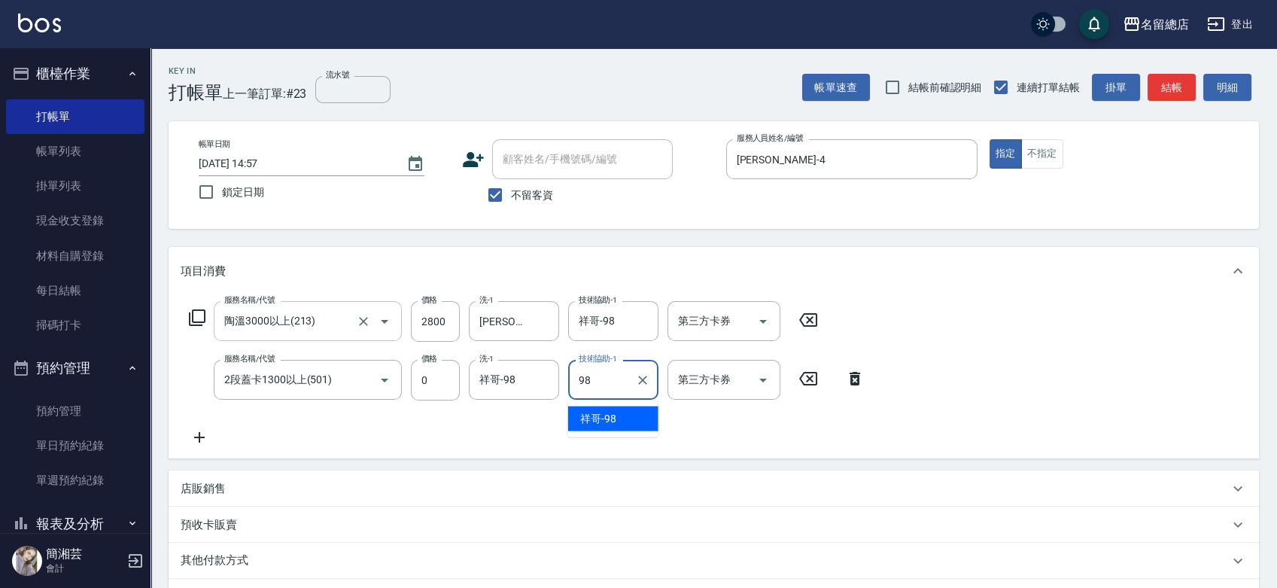
type input "祥哥-98"
click at [519, 192] on span "不留客資" at bounding box center [532, 195] width 42 height 16
click at [511, 192] on input "不留客資" at bounding box center [495, 195] width 32 height 32
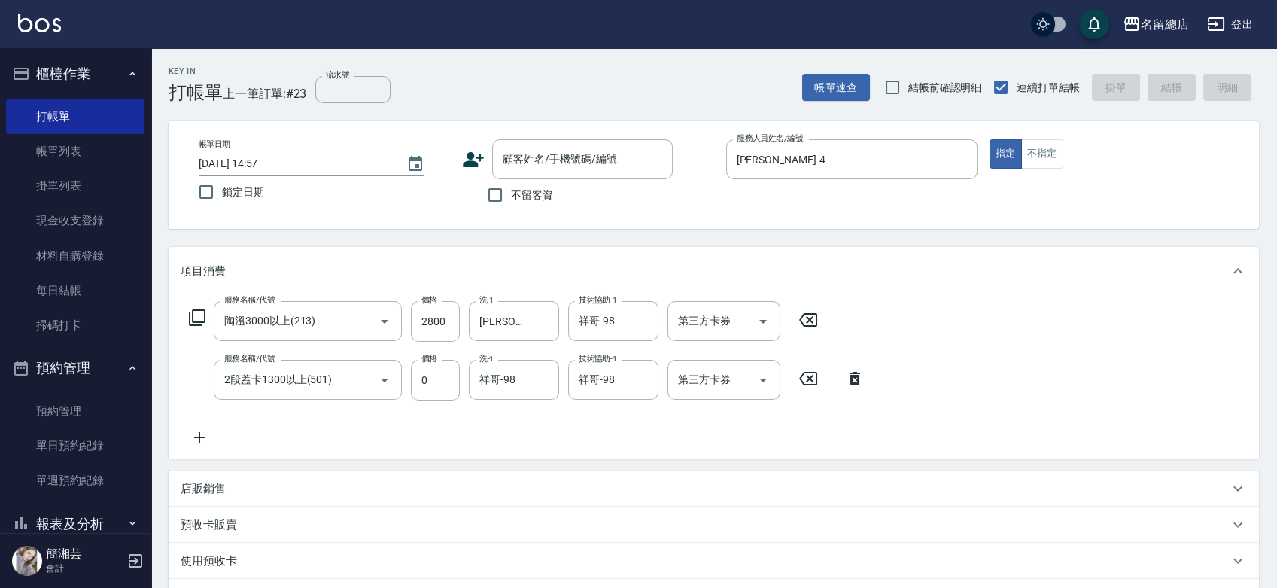
click at [528, 181] on label "不留客資" at bounding box center [516, 195] width 74 height 32
click at [511, 181] on input "不留客資" at bounding box center [495, 195] width 32 height 32
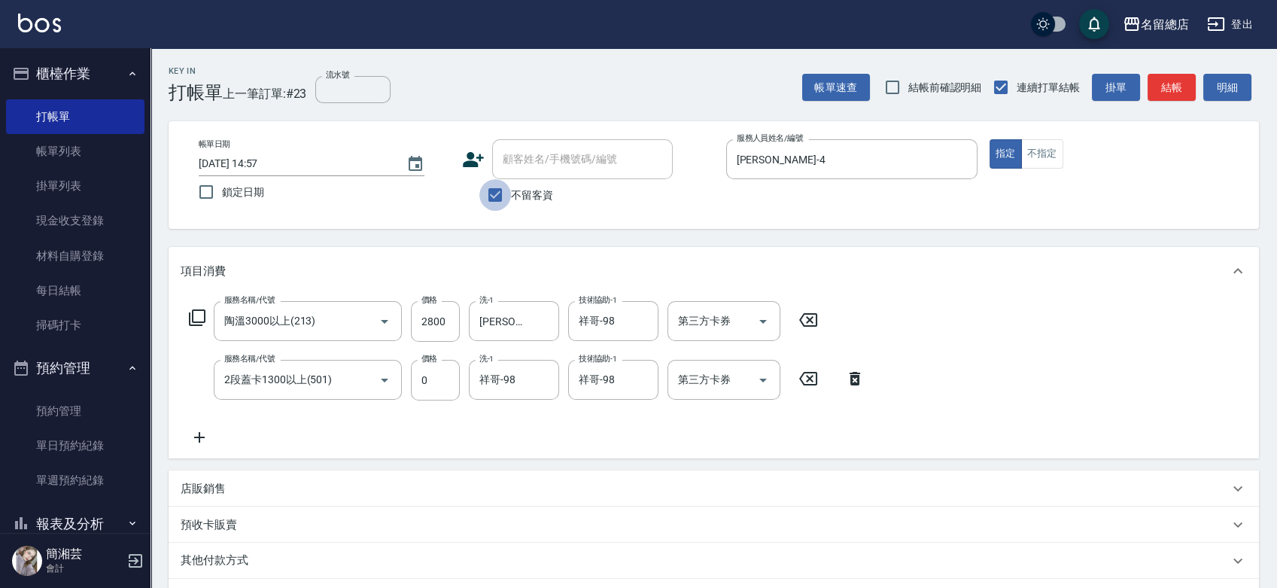
click at [497, 191] on input "不留客資" at bounding box center [495, 195] width 32 height 32
checkbox input "false"
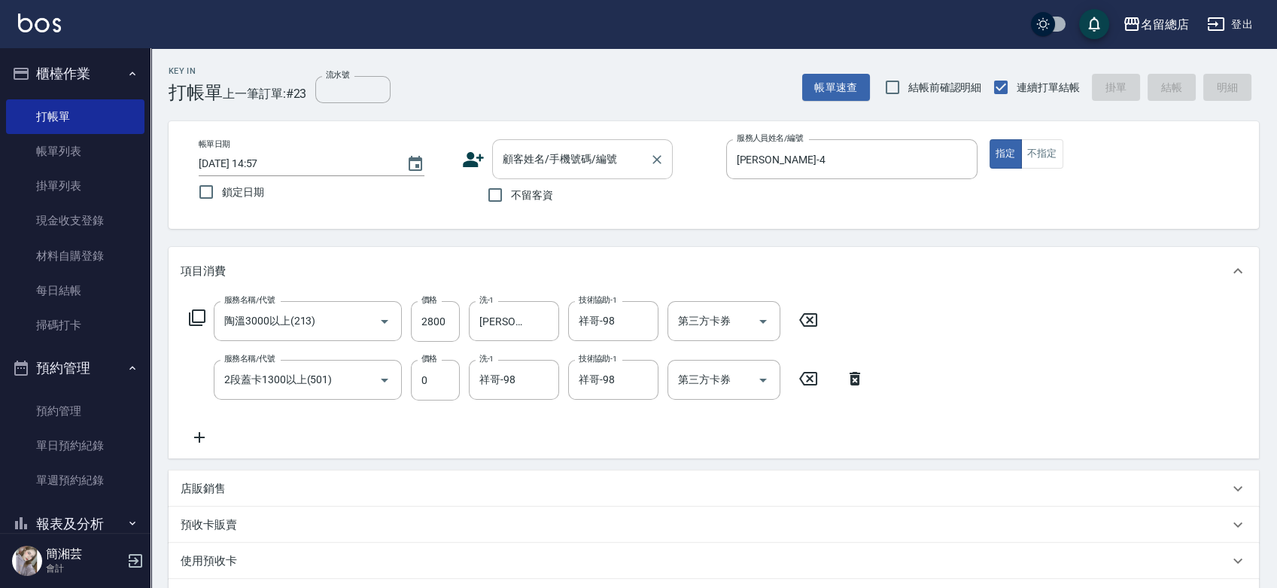
click at [509, 167] on input "顧客姓名/手機號碼/編號" at bounding box center [571, 159] width 144 height 26
type input "[PERSON_NAME]/0939353555/"
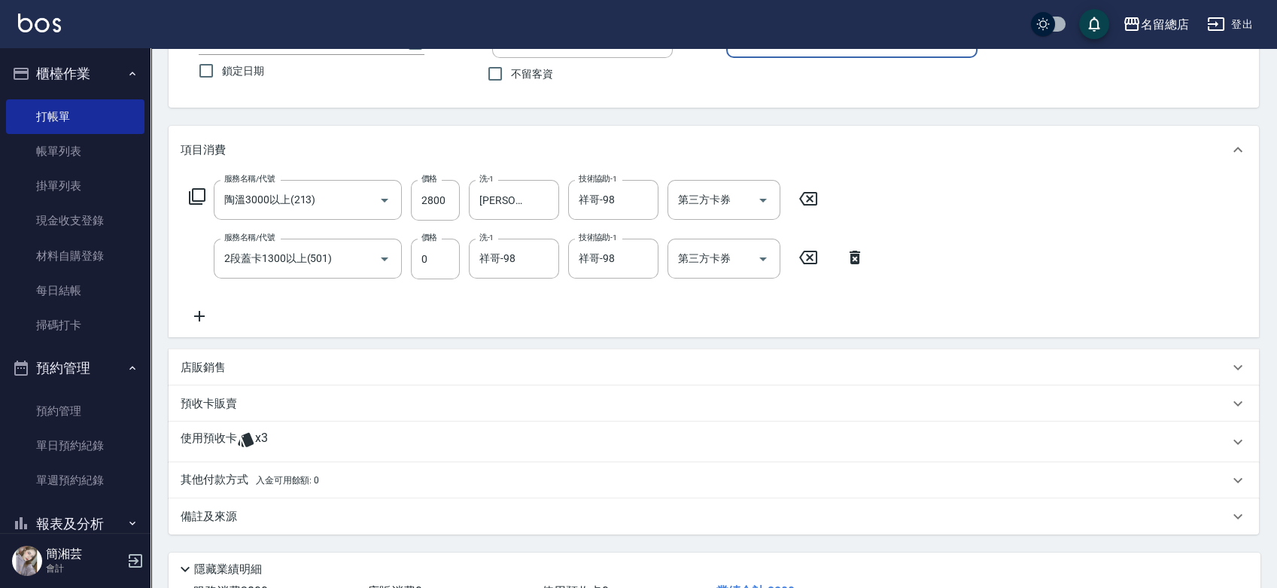
scroll to position [235, 0]
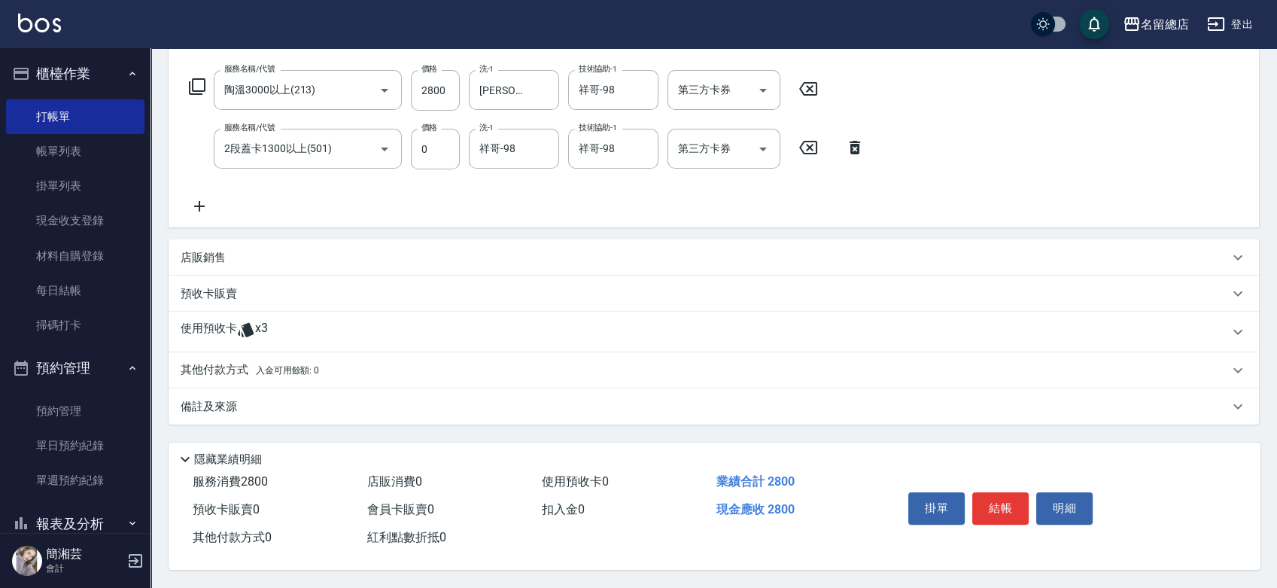
click at [259, 339] on div "使用預收卡 x3" at bounding box center [714, 331] width 1090 height 41
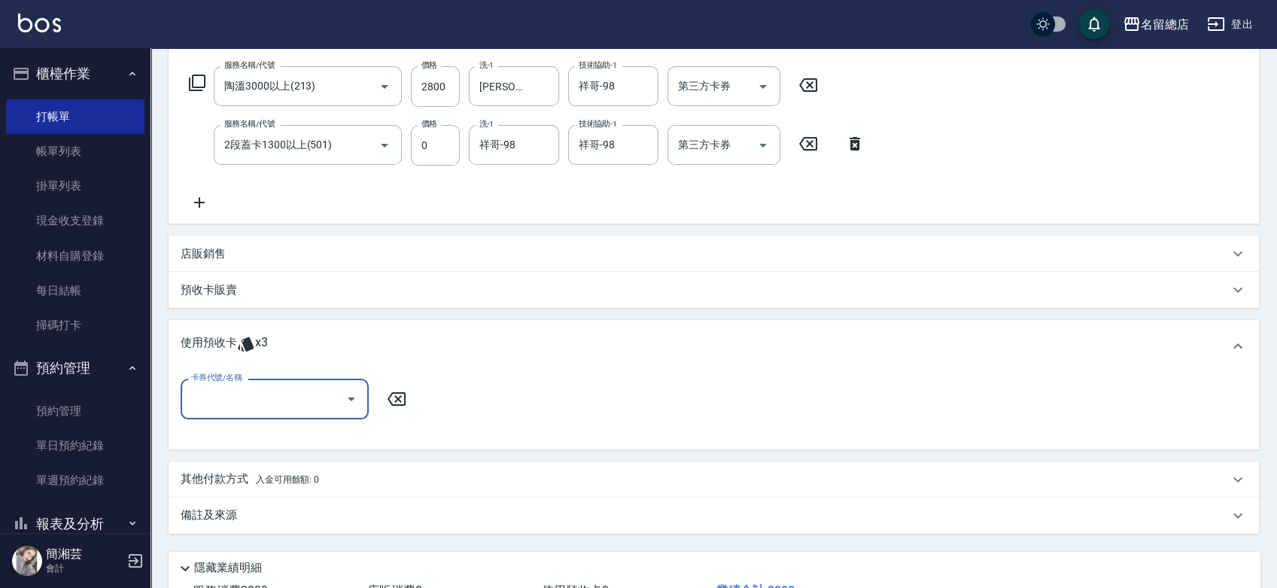
scroll to position [0, 0]
click at [272, 415] on div "卡券代號/名稱" at bounding box center [275, 398] width 188 height 40
click at [290, 431] on div "二段自備卡 剩餘3張 9174" at bounding box center [275, 436] width 188 height 25
type input "二段自備卡 9174"
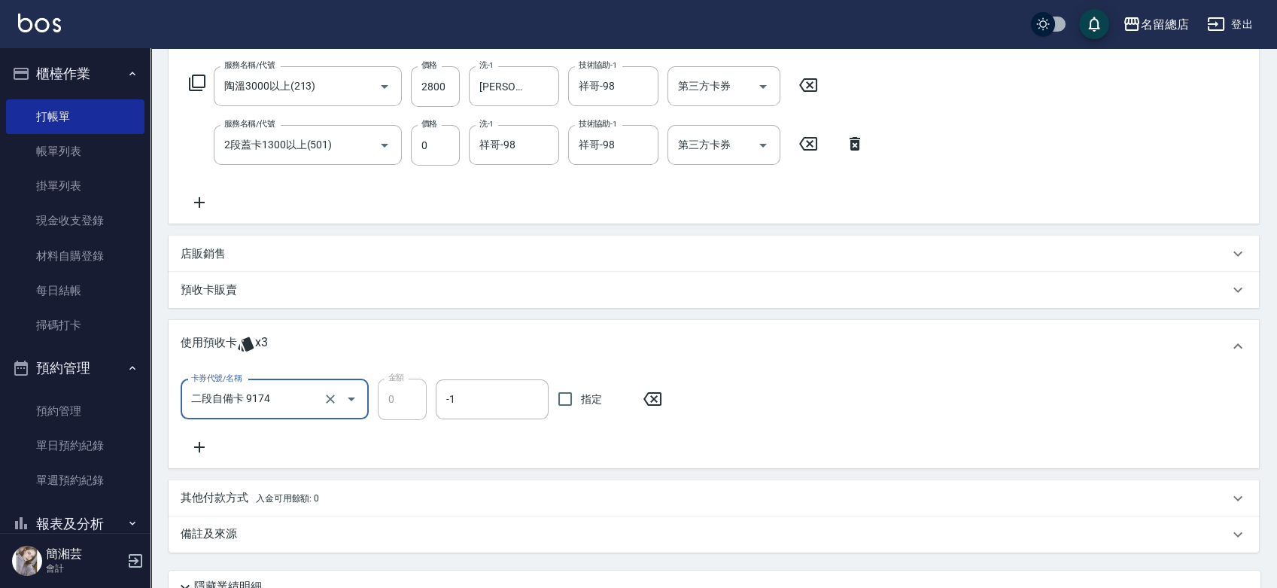
click at [585, 399] on span "指定" at bounding box center [591, 399] width 21 height 16
click at [581, 399] on input "指定" at bounding box center [565, 399] width 32 height 32
checkbox input "true"
type input "[DATE] 14:58"
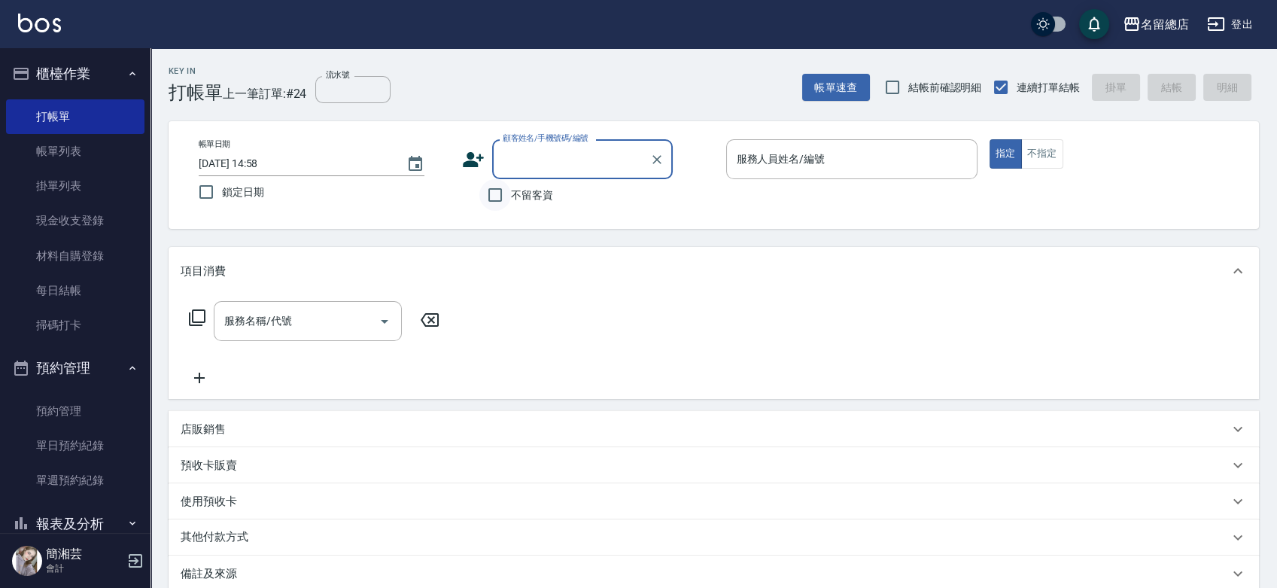
click at [500, 184] on input "不留客資" at bounding box center [495, 195] width 32 height 32
checkbox input "true"
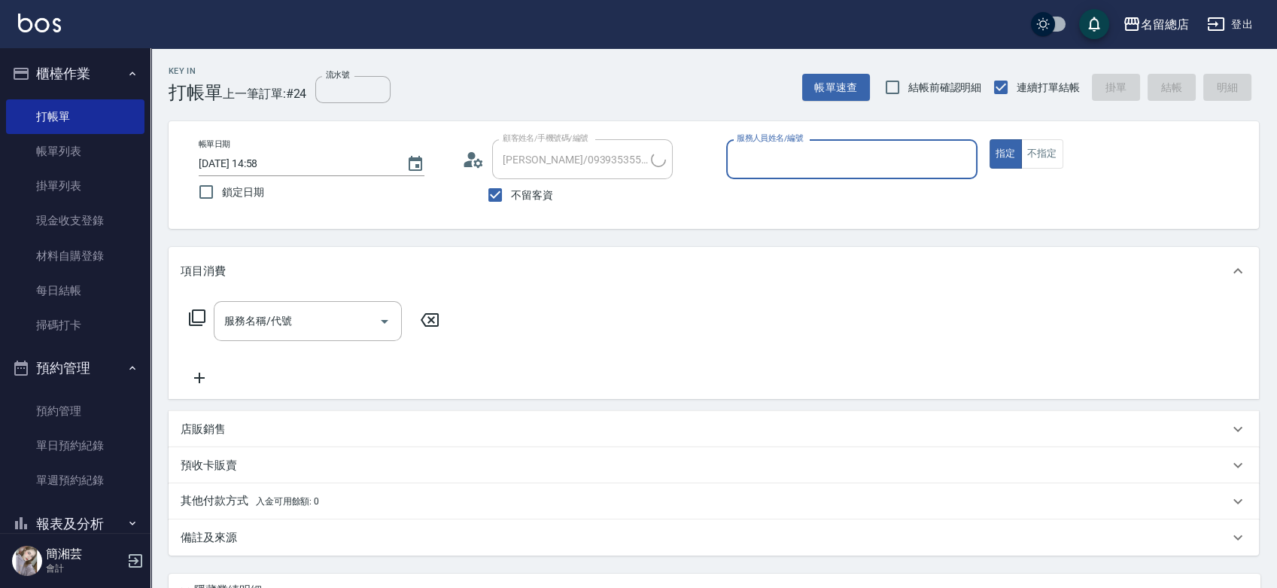
type input "[PERSON_NAME]/0939932278/"
click at [501, 190] on input "不留客資" at bounding box center [495, 195] width 32 height 32
checkbox input "false"
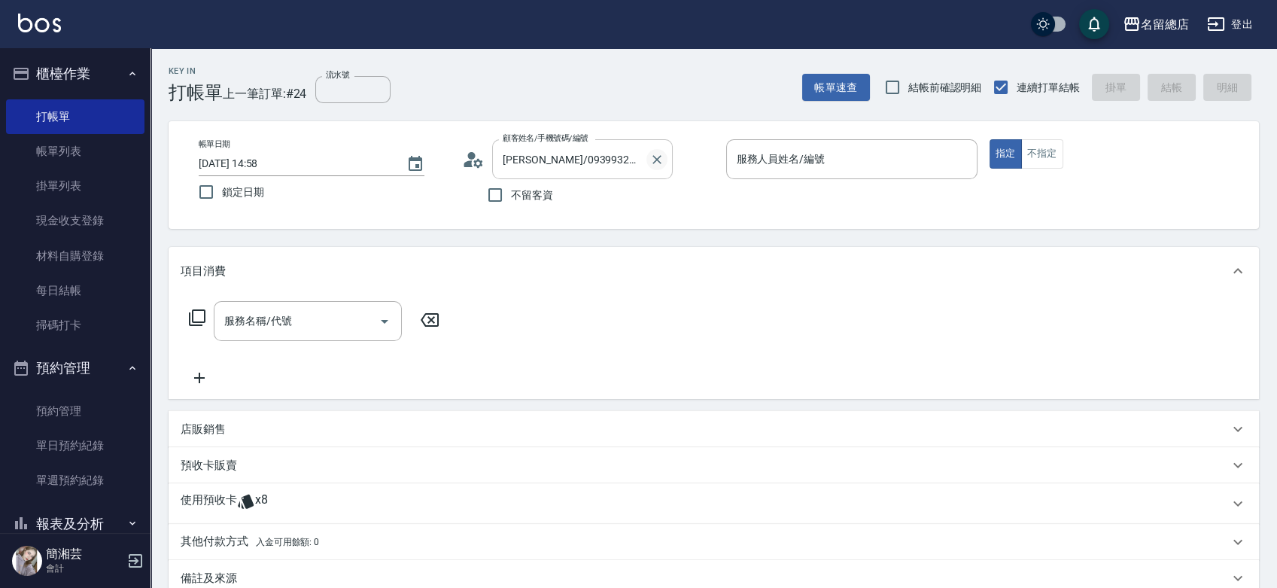
click at [655, 155] on icon "Clear" at bounding box center [656, 159] width 15 height 15
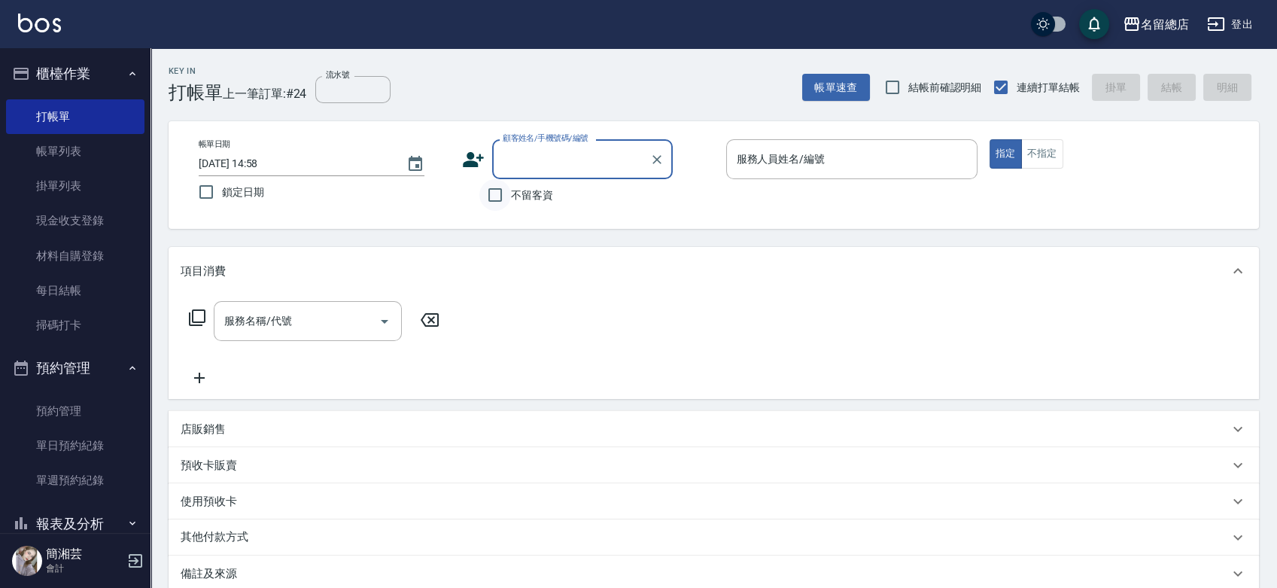
click at [498, 196] on input "不留客資" at bounding box center [495, 195] width 32 height 32
checkbox input "true"
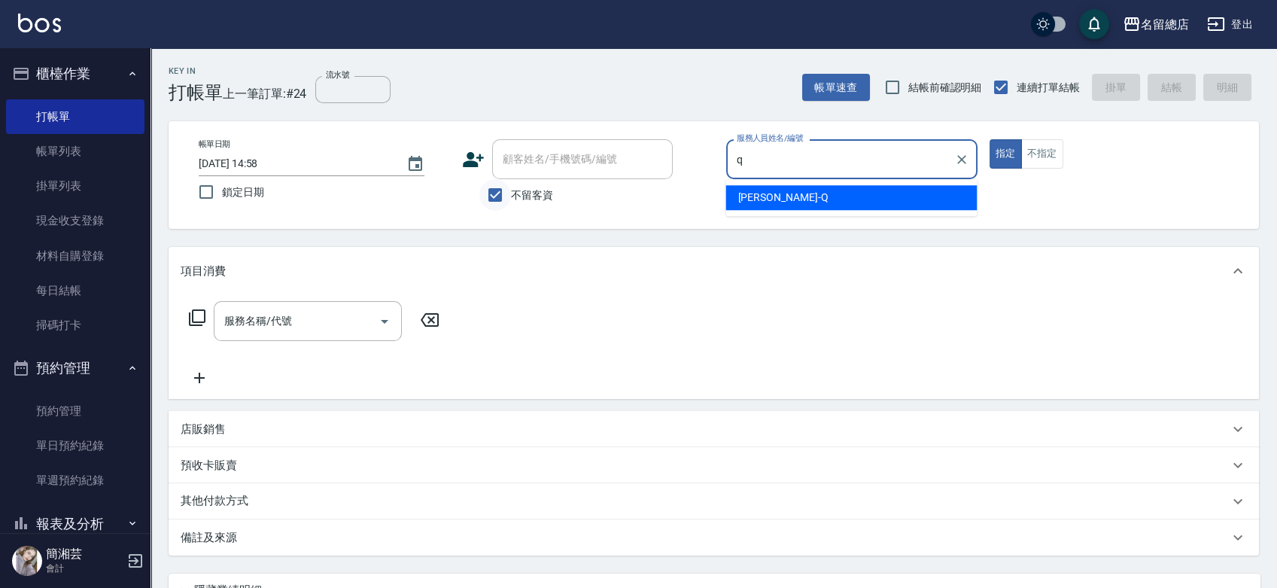
type input "[PERSON_NAME]"
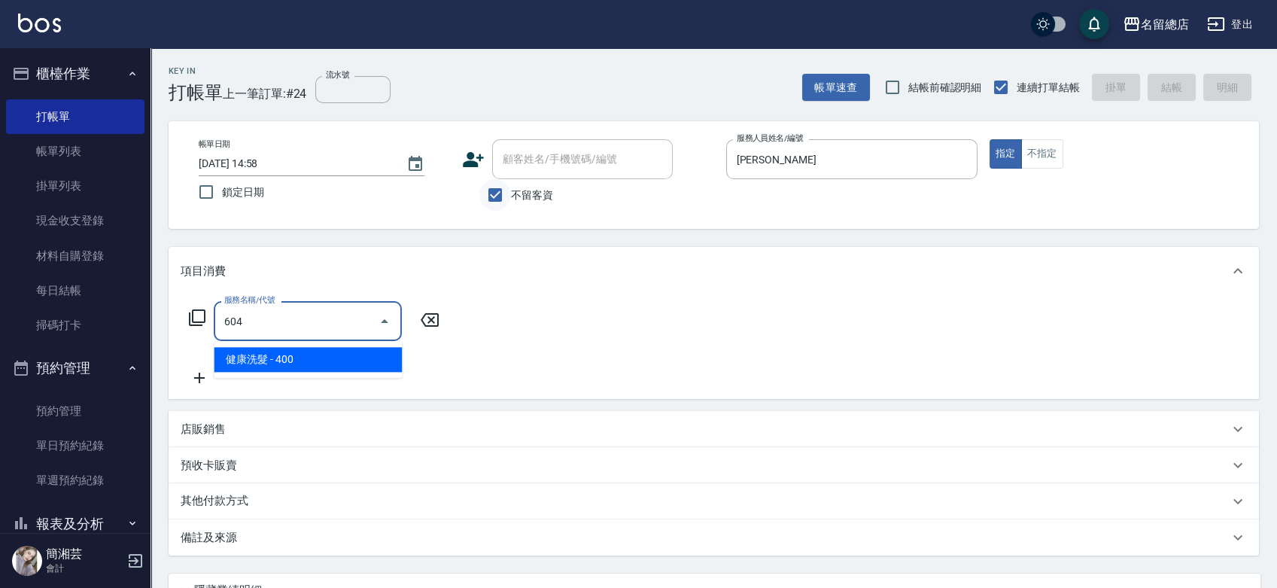
type input "健康洗髮(604)"
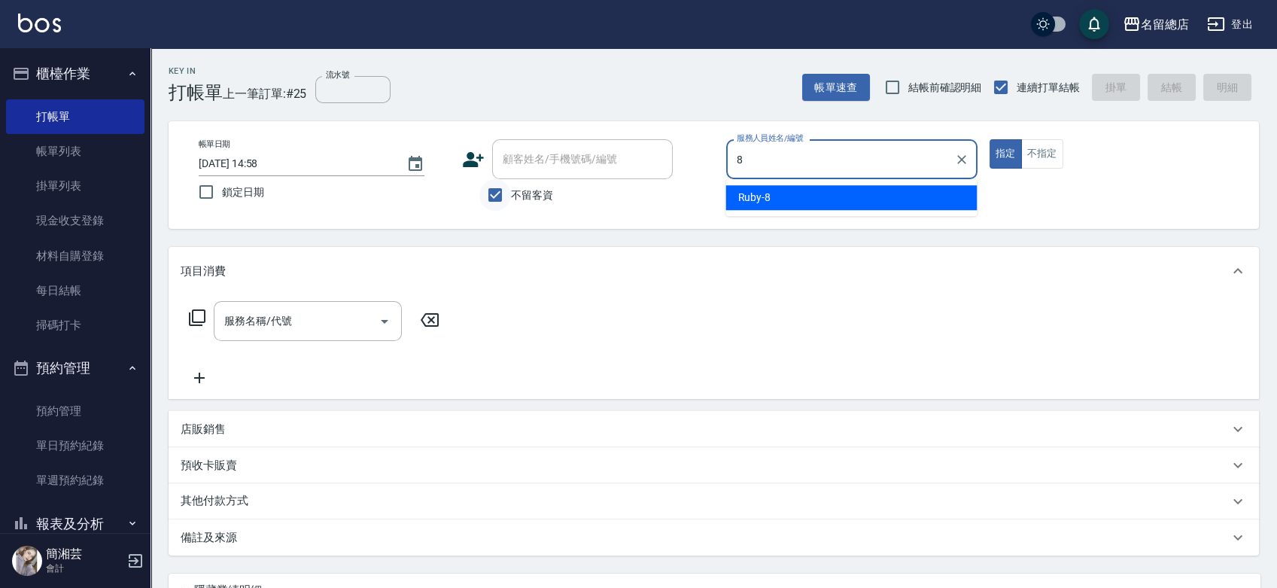
type input "Ruby-8"
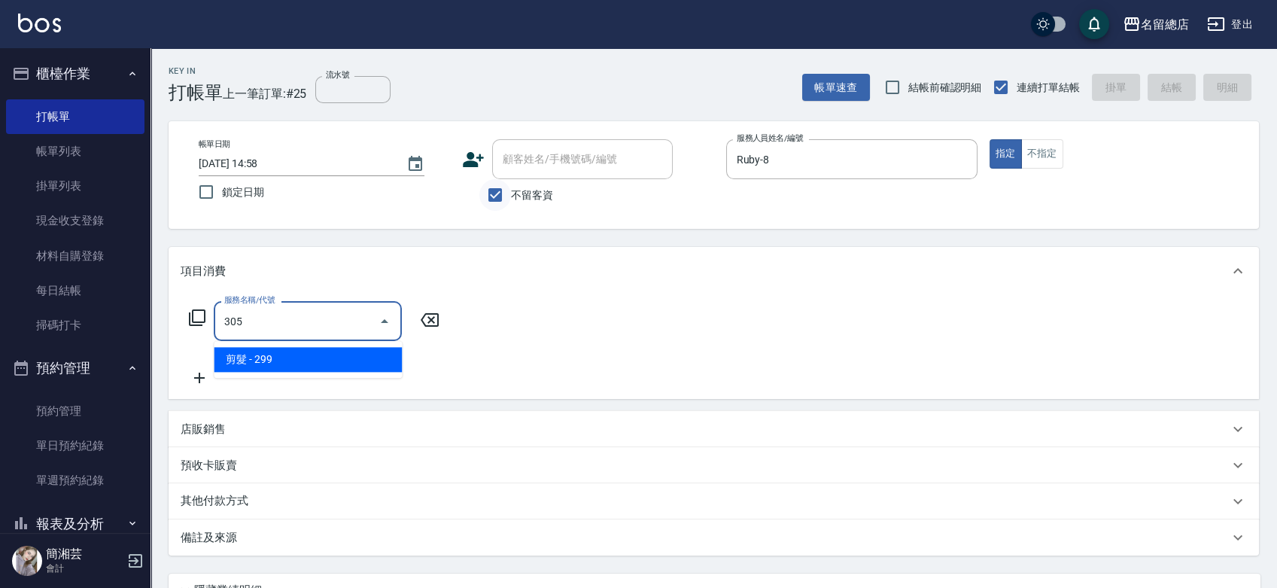
type input "剪髮(305)"
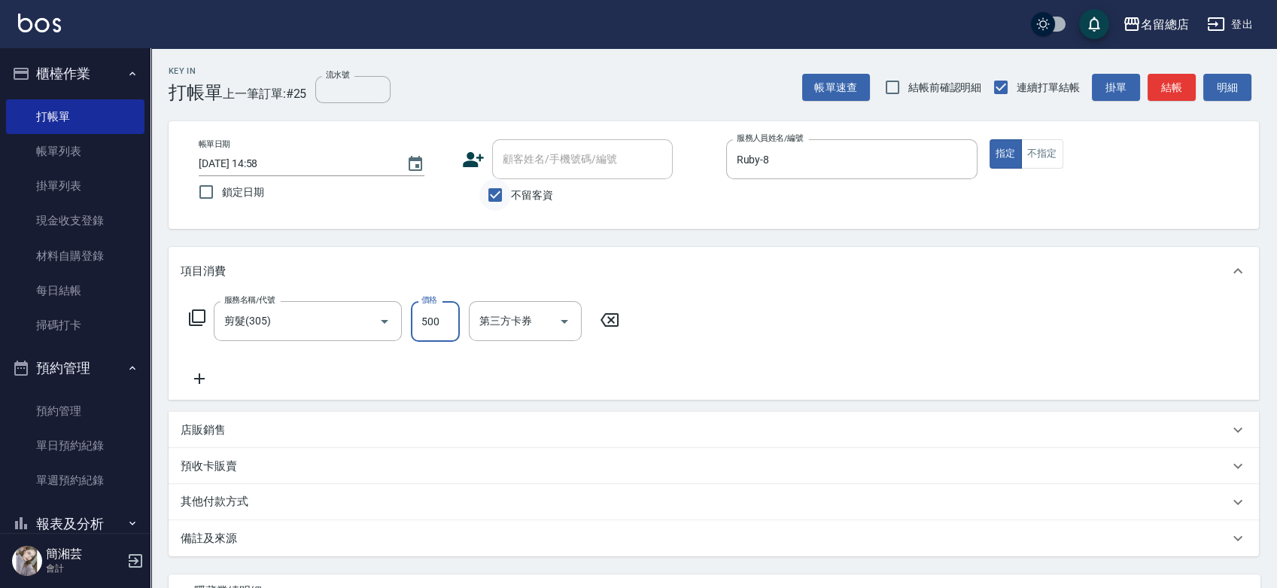
type input "500"
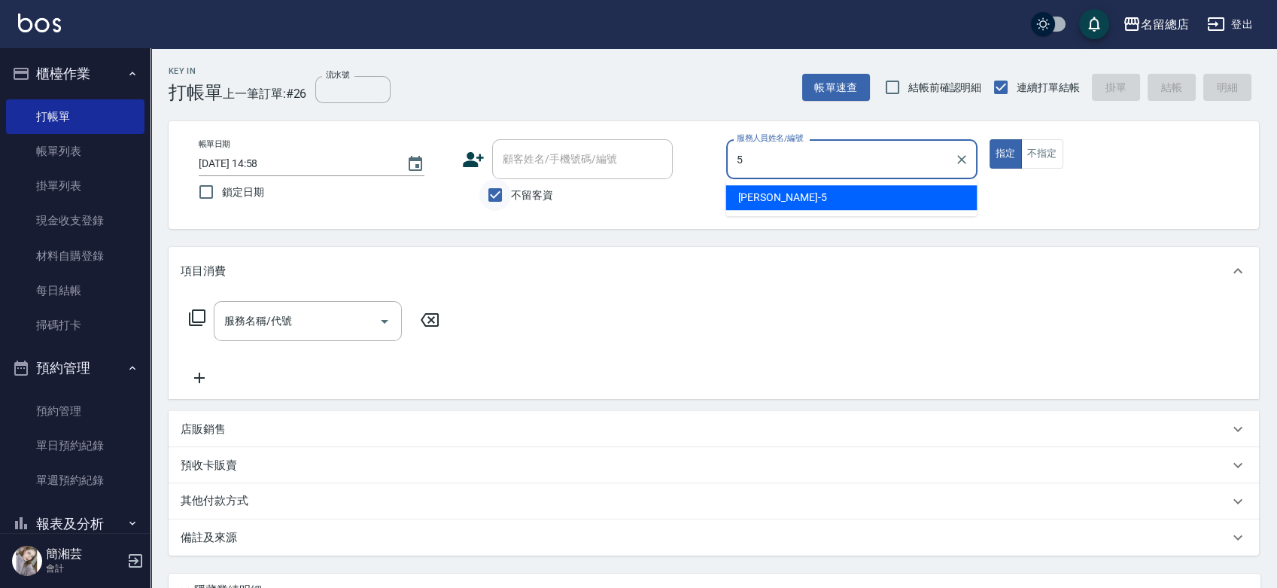
type input "[PERSON_NAME]-5"
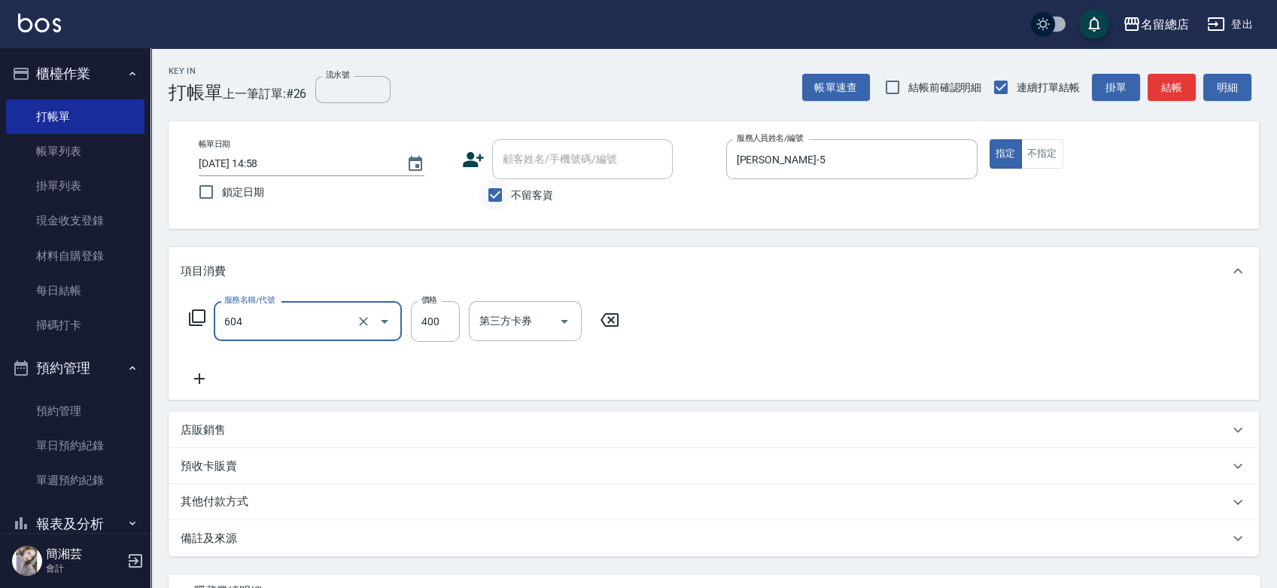
type input "健康洗髮(604)"
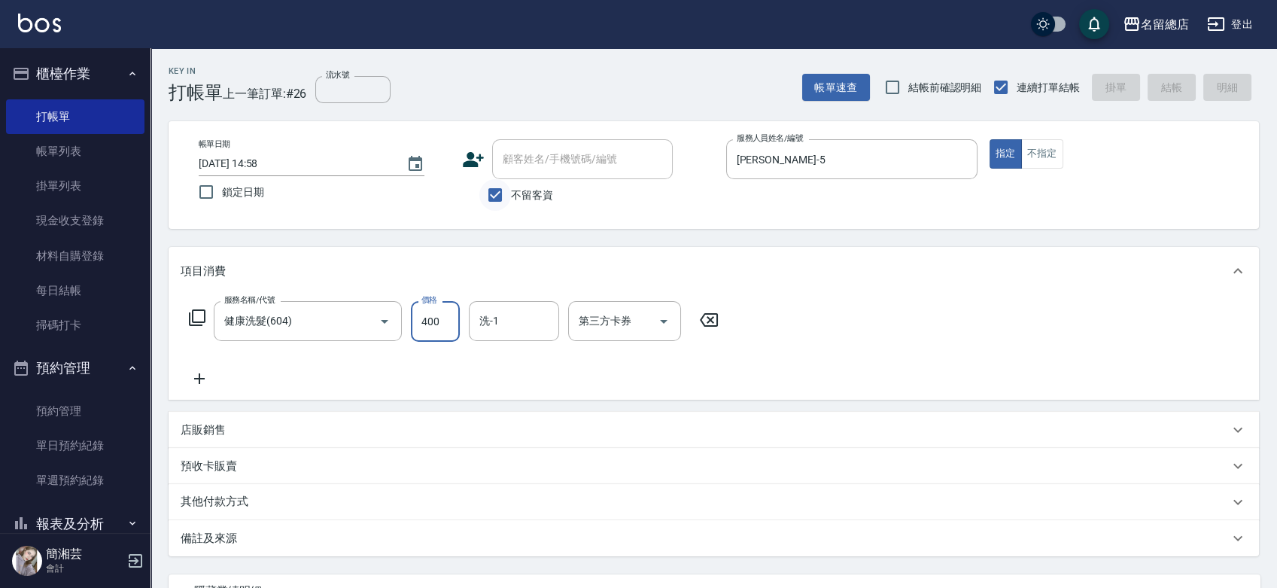
type input "[DATE] 14:59"
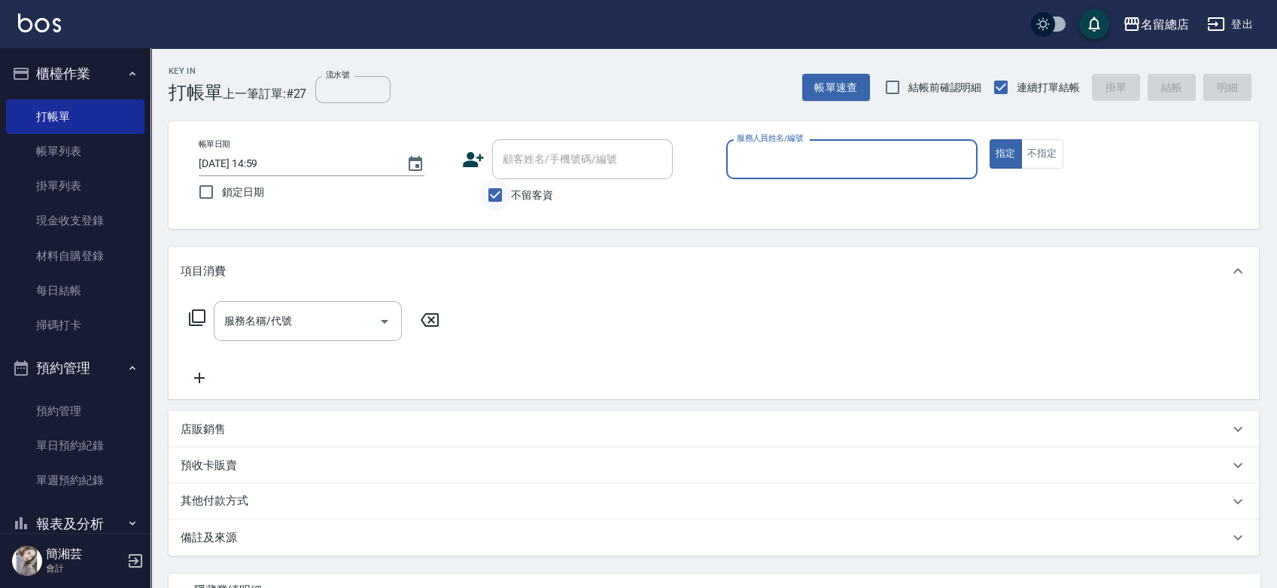
click at [488, 197] on input "不留客資" at bounding box center [495, 195] width 32 height 32
checkbox input "false"
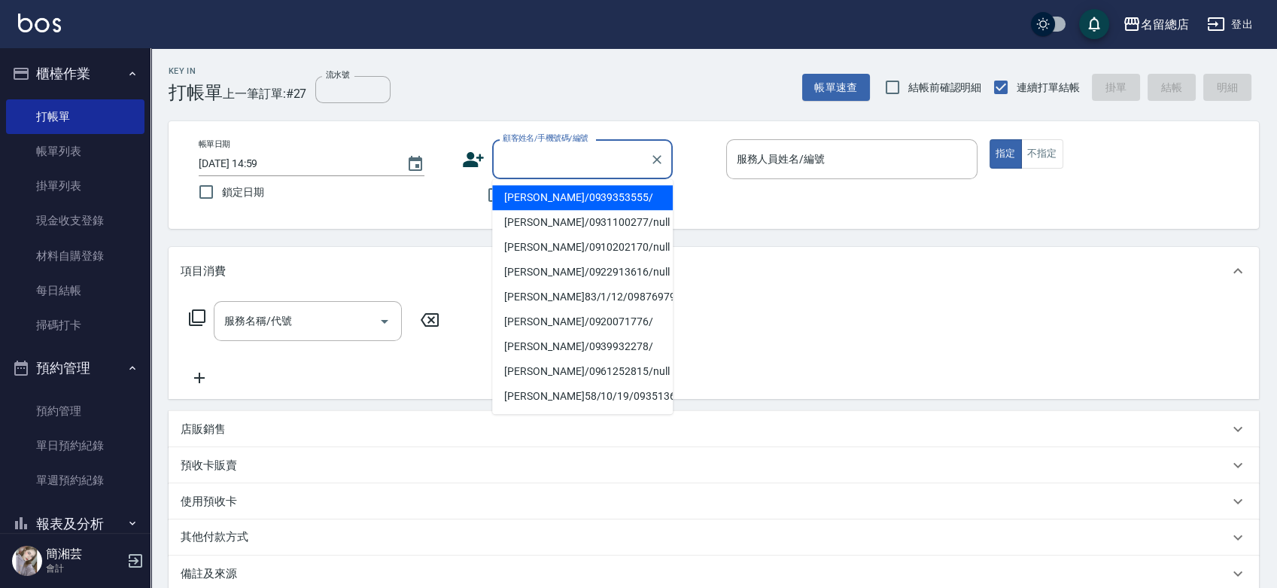
click at [527, 162] on input "顧客姓名/手機號碼/編號" at bounding box center [571, 159] width 144 height 26
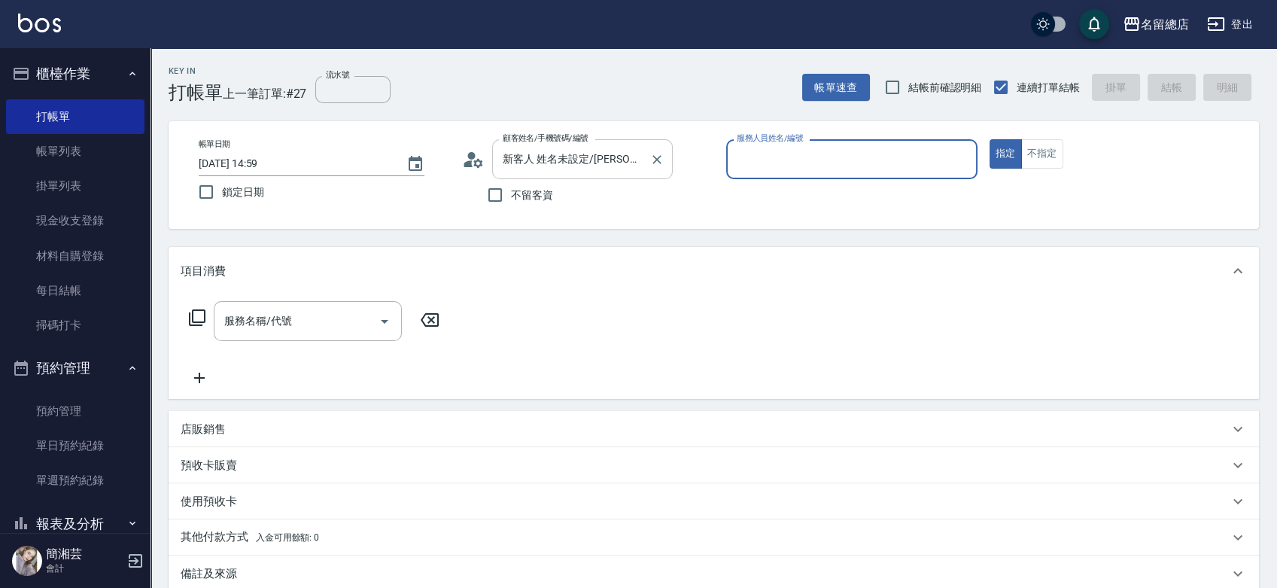
click at [619, 156] on input "新客人 姓名未設定/[PERSON_NAME]/0952876219/019/null" at bounding box center [571, 159] width 144 height 26
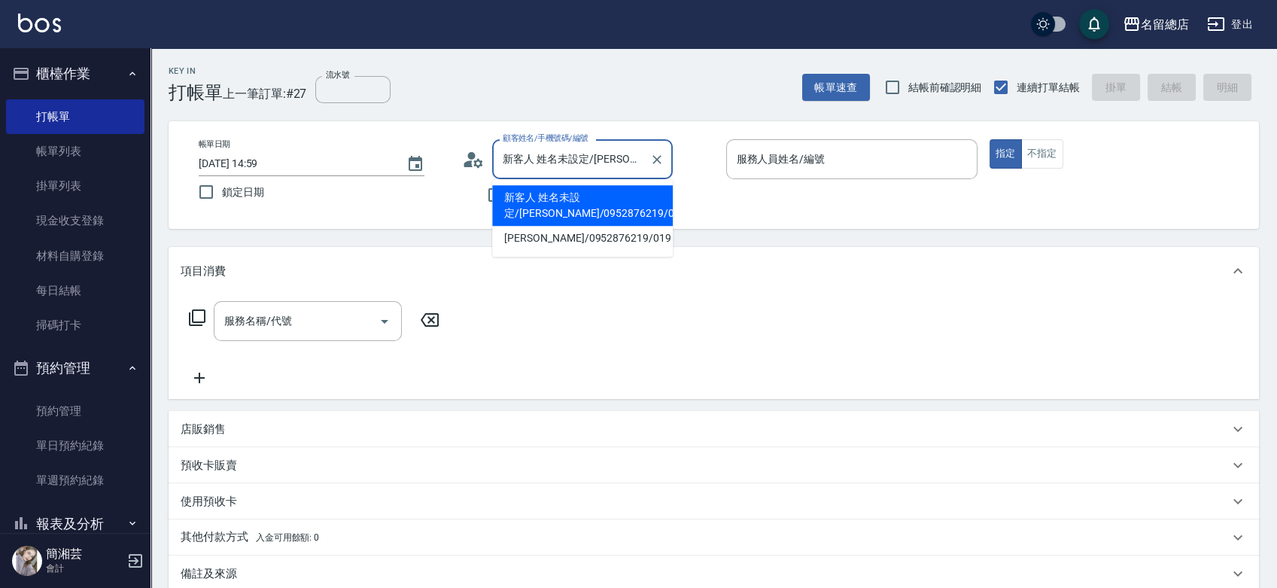
click at [606, 244] on li "[PERSON_NAME]/0952876219/019" at bounding box center [582, 238] width 181 height 25
type input "[PERSON_NAME]/0952876219/019"
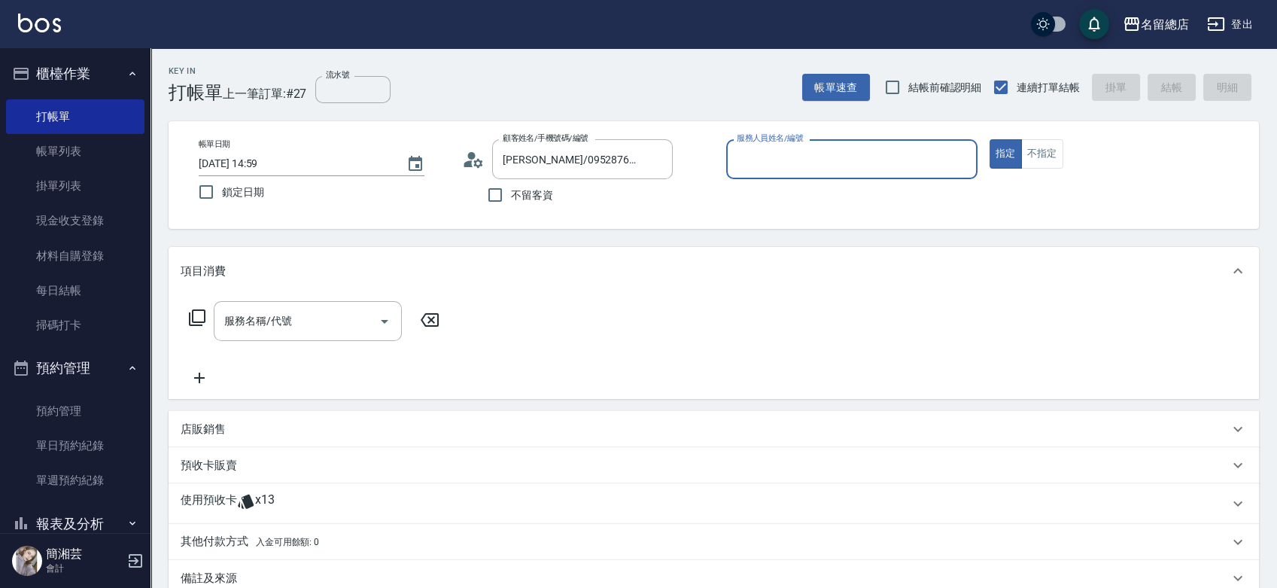
click at [606, 241] on div "Key In 打帳單 上一筆訂單:#27 流水號 流水號 帳單速查 結帳前確認明細 連續打單結帳 掛單 結帳 明細 帳單日期 [DATE] 14:59 鎖定日…" at bounding box center [713, 403] width 1126 height 711
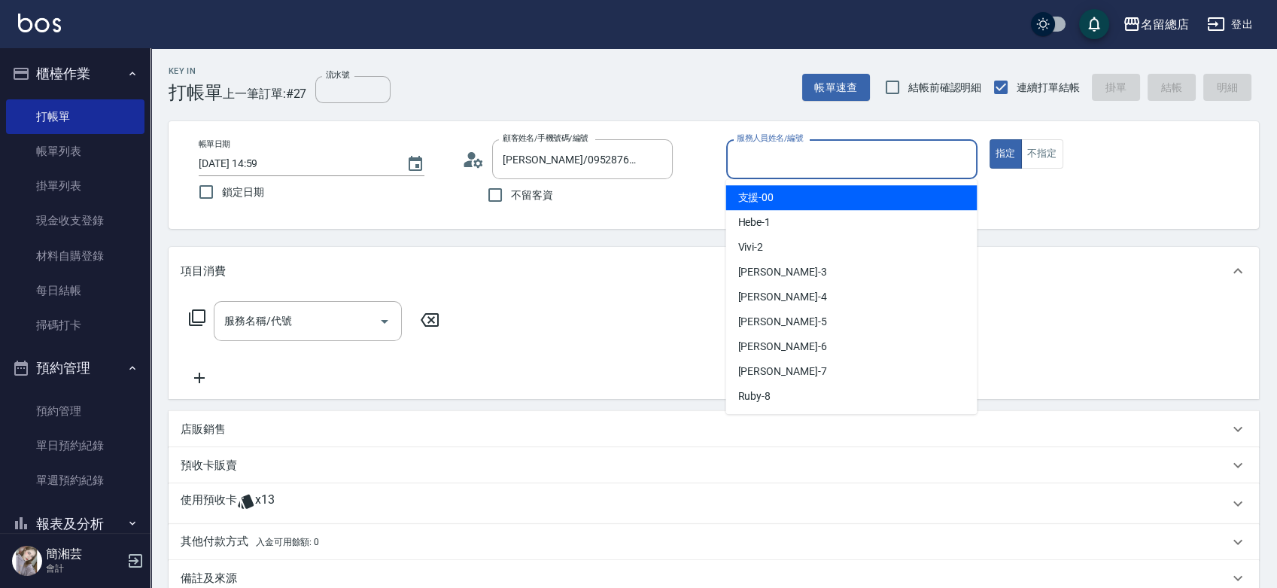
click at [786, 157] on input "服務人員姓名/編號" at bounding box center [852, 159] width 238 height 26
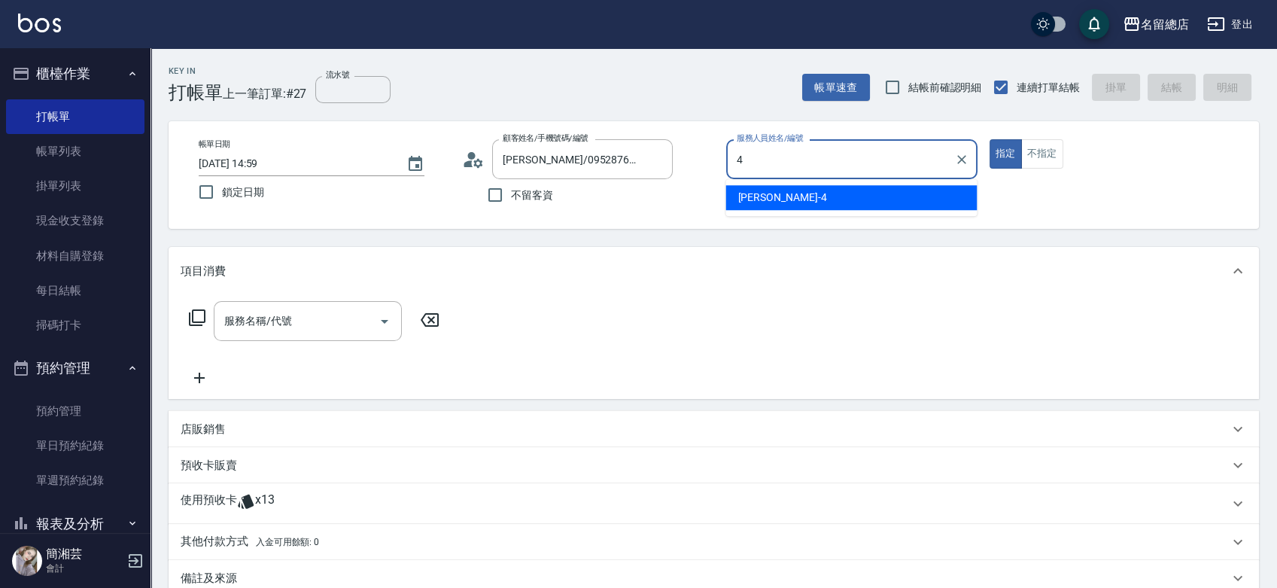
type input "[PERSON_NAME]-4"
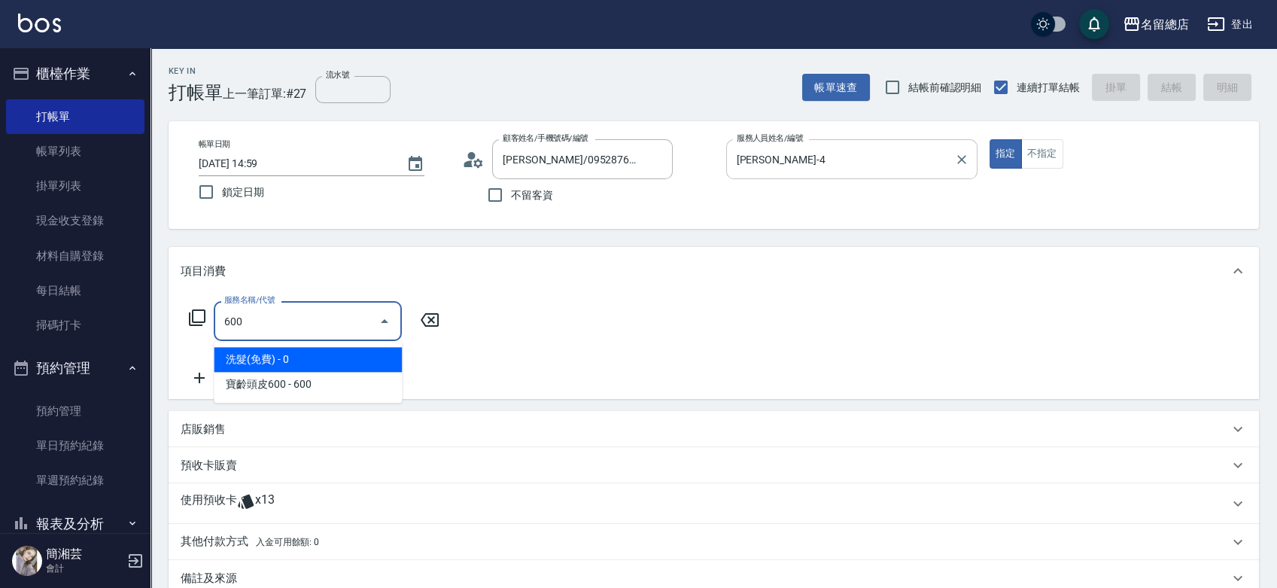
type input "洗髮(免費)(600)"
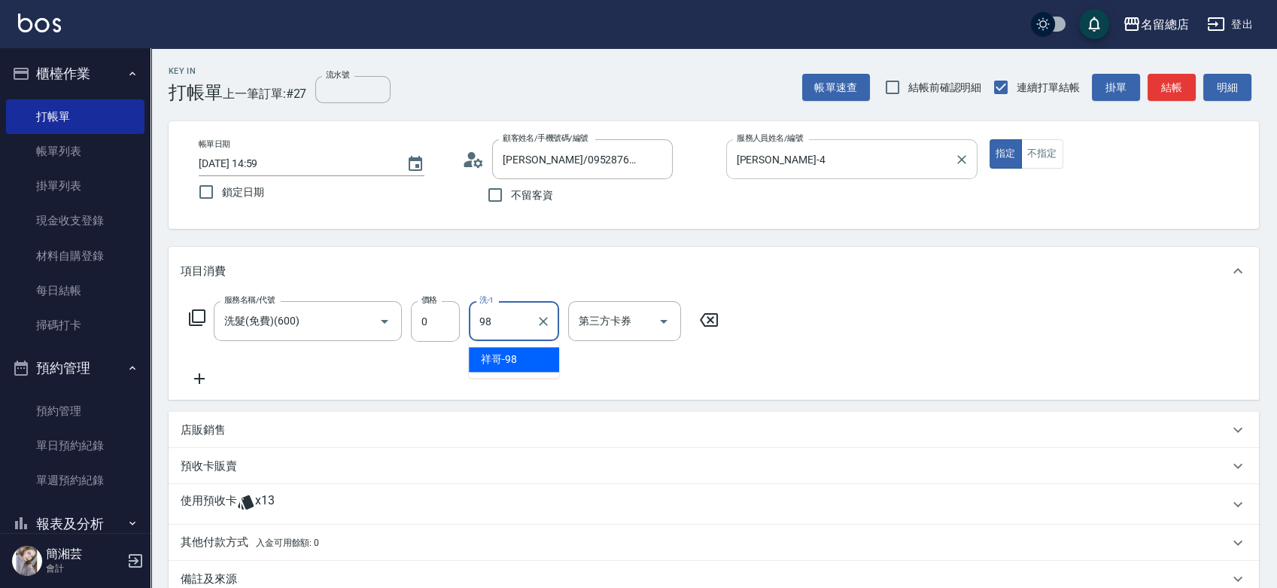
type input "祥哥-98"
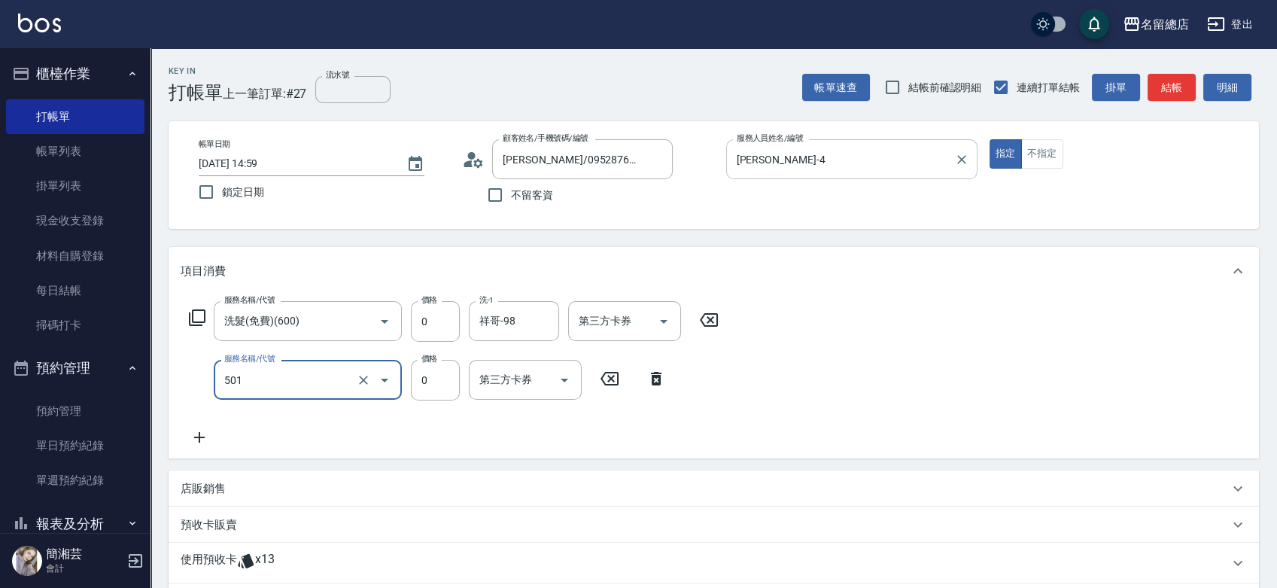
type input "2段蓋卡1300以上(501)"
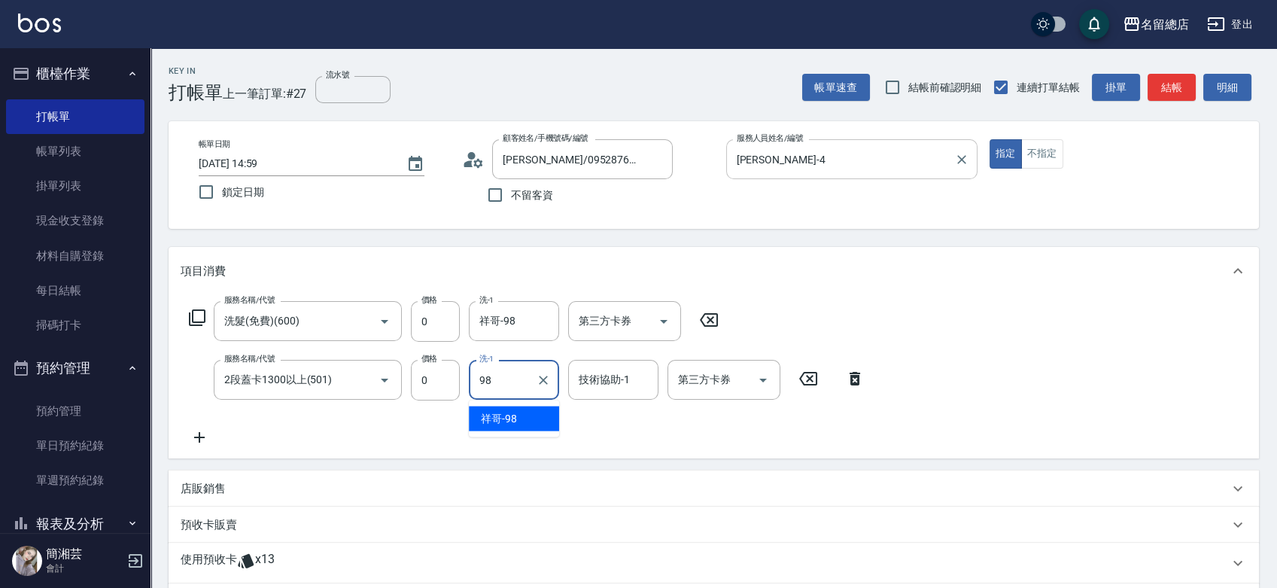
type input "祥哥-98"
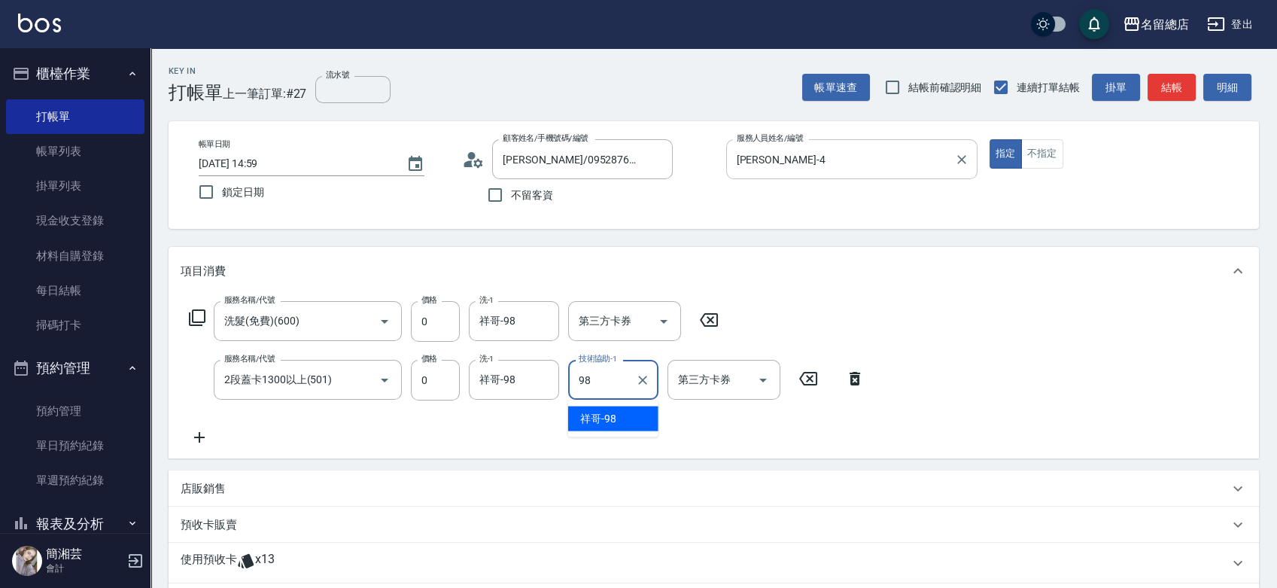
type input "祥哥-98"
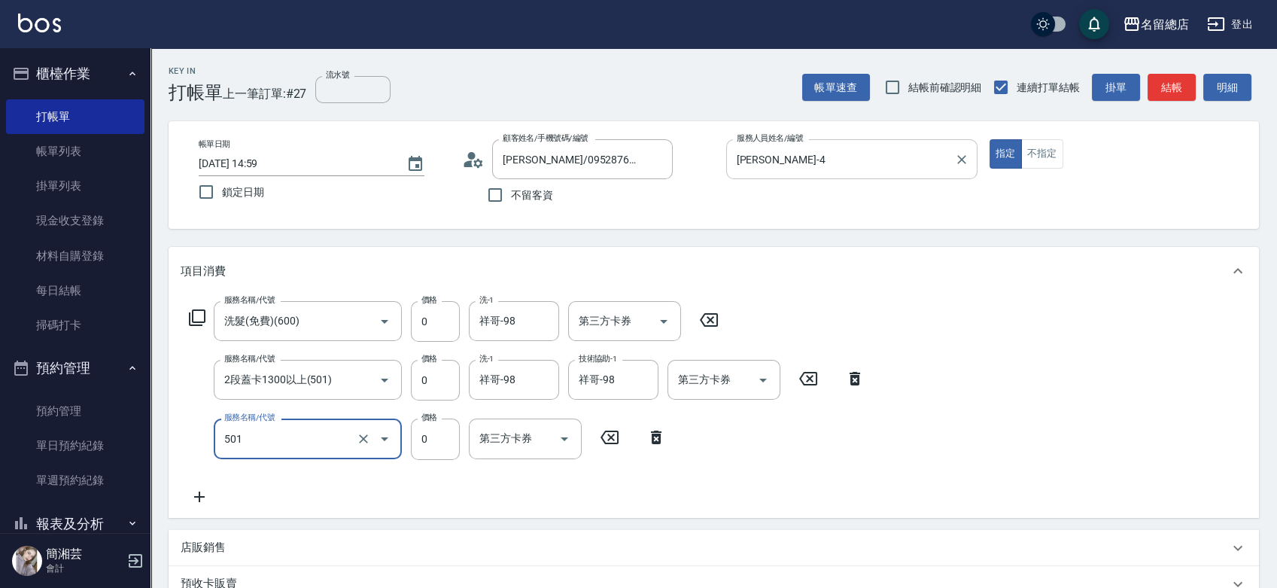
type input "2段蓋卡1300以上(501)"
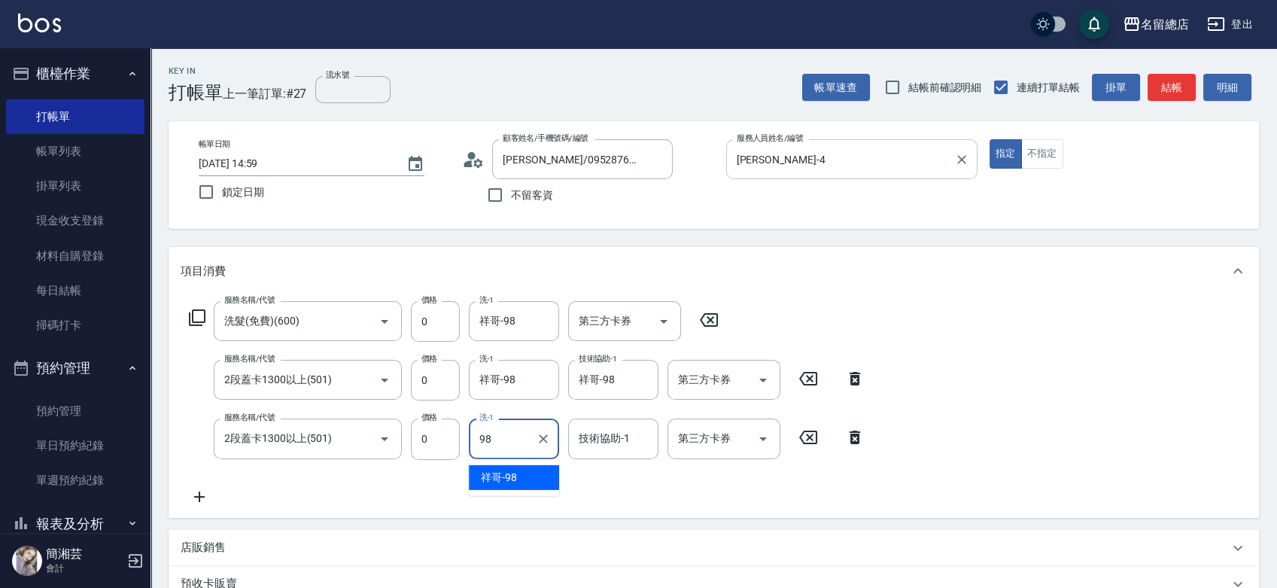
type input "祥哥-98"
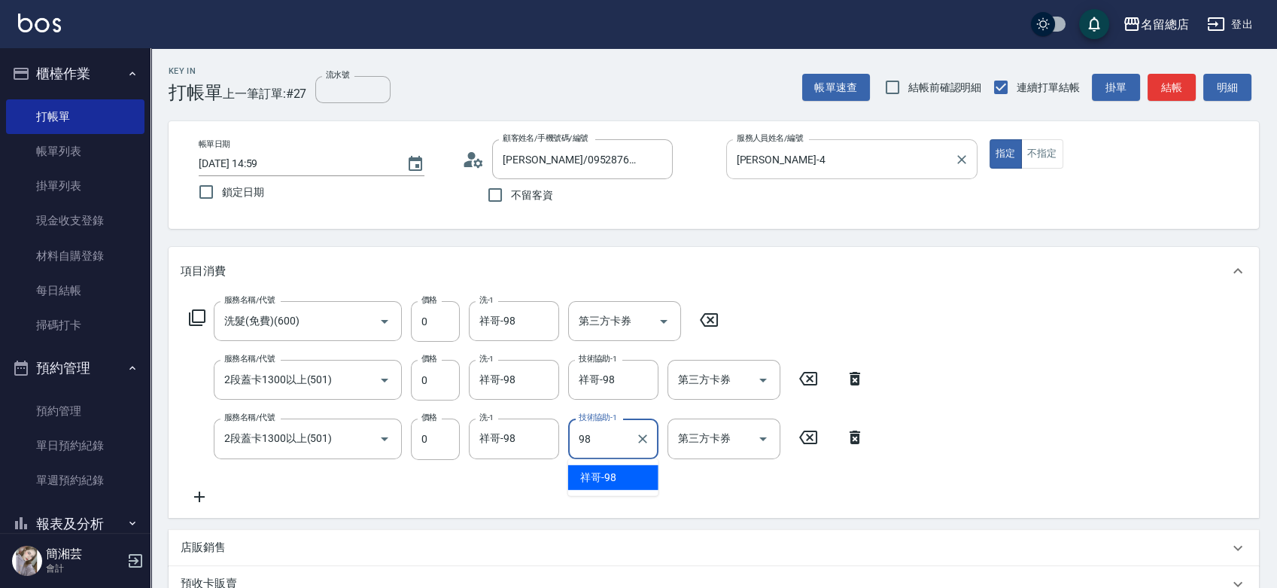
type input "祥哥-98"
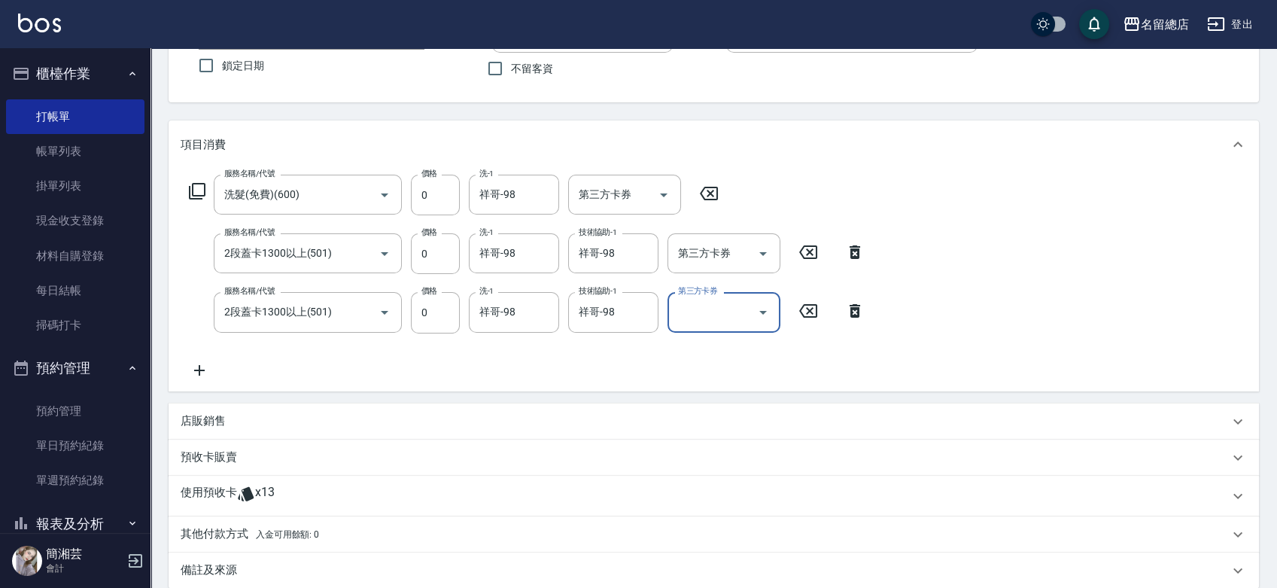
scroll to position [251, 0]
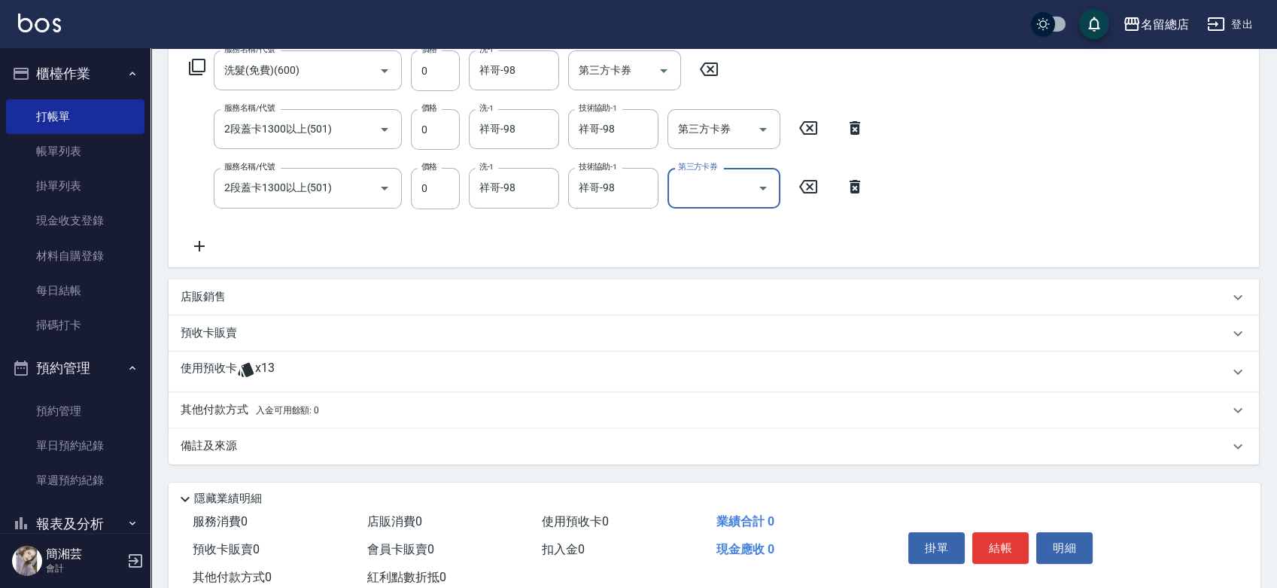
click at [270, 384] on div "使用預收卡 x13" at bounding box center [714, 371] width 1090 height 41
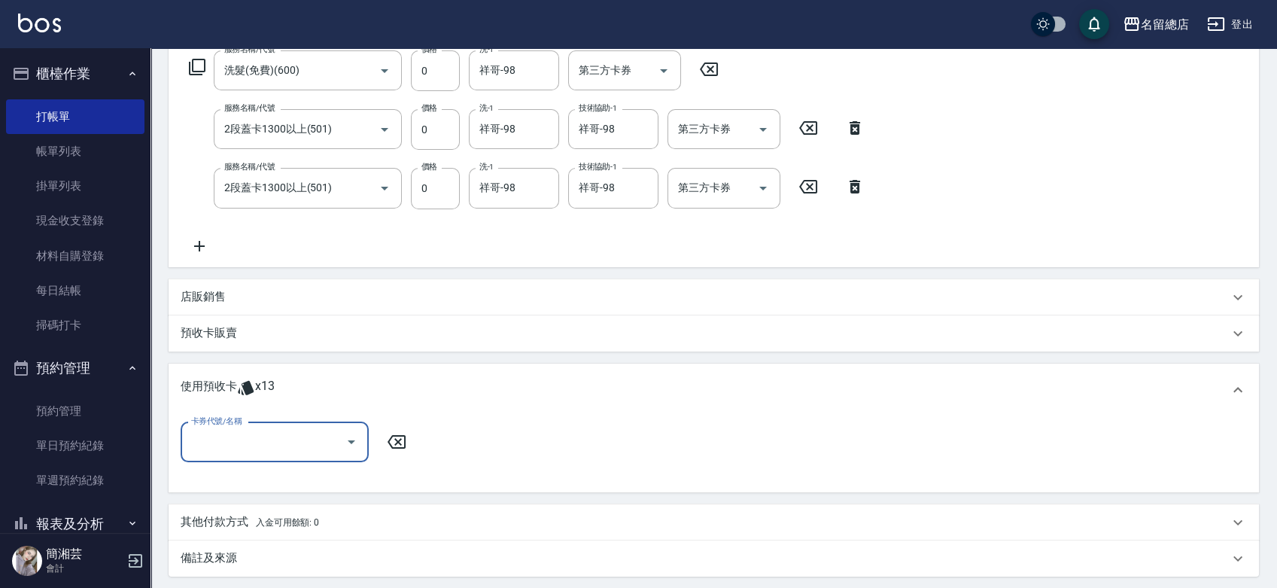
scroll to position [0, 0]
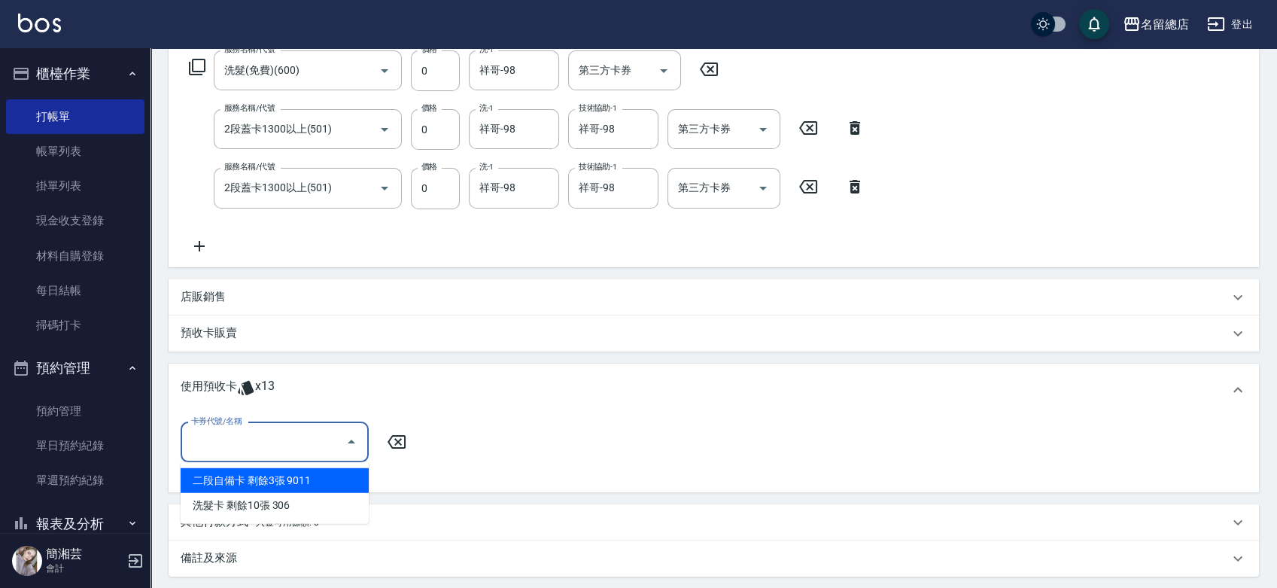
click at [275, 430] on input "卡券代號/名稱" at bounding box center [263, 442] width 152 height 26
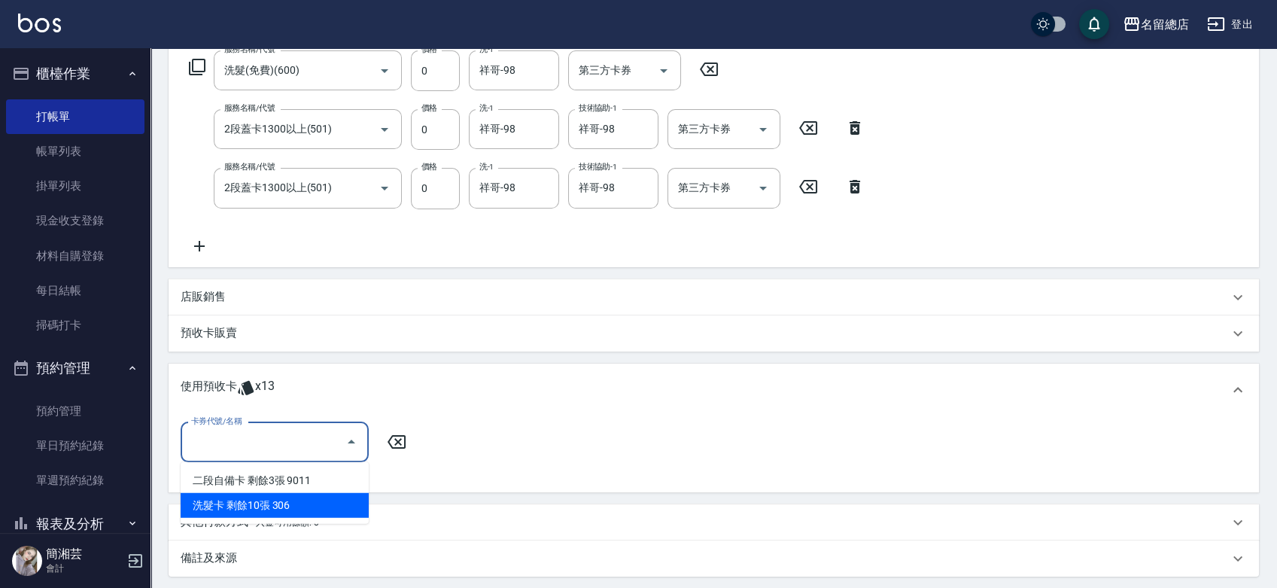
click at [296, 497] on div "洗髮卡 剩餘10張 306" at bounding box center [275, 505] width 188 height 25
type input "洗髮卡 306"
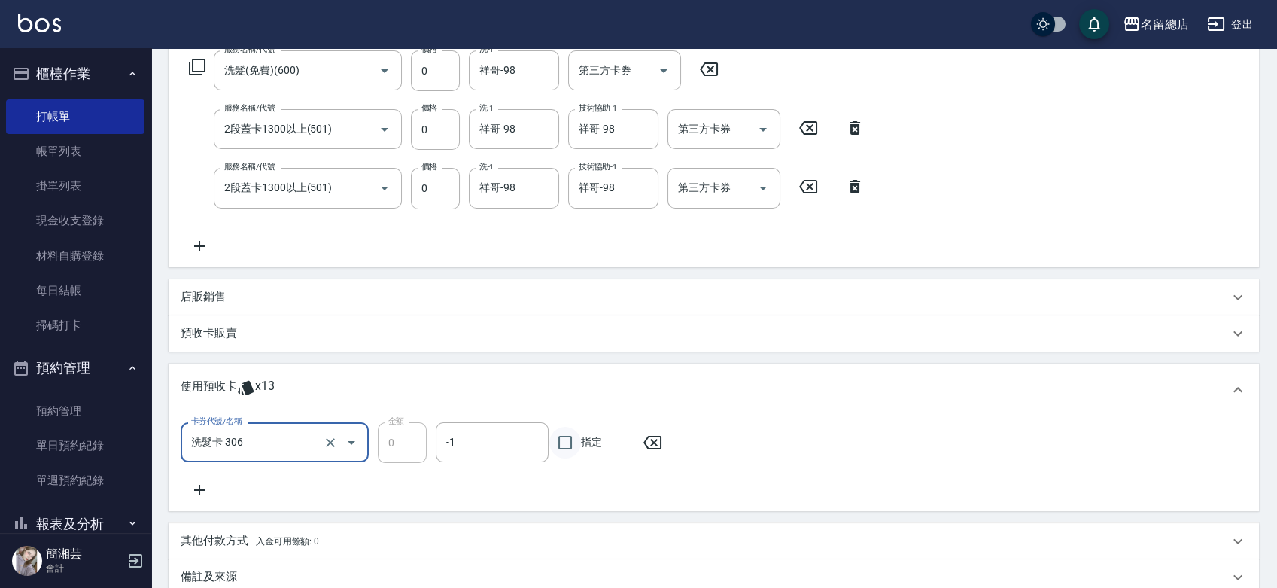
click at [571, 436] on input "指定" at bounding box center [565, 443] width 32 height 32
checkbox input "true"
click at [205, 495] on icon at bounding box center [200, 490] width 38 height 18
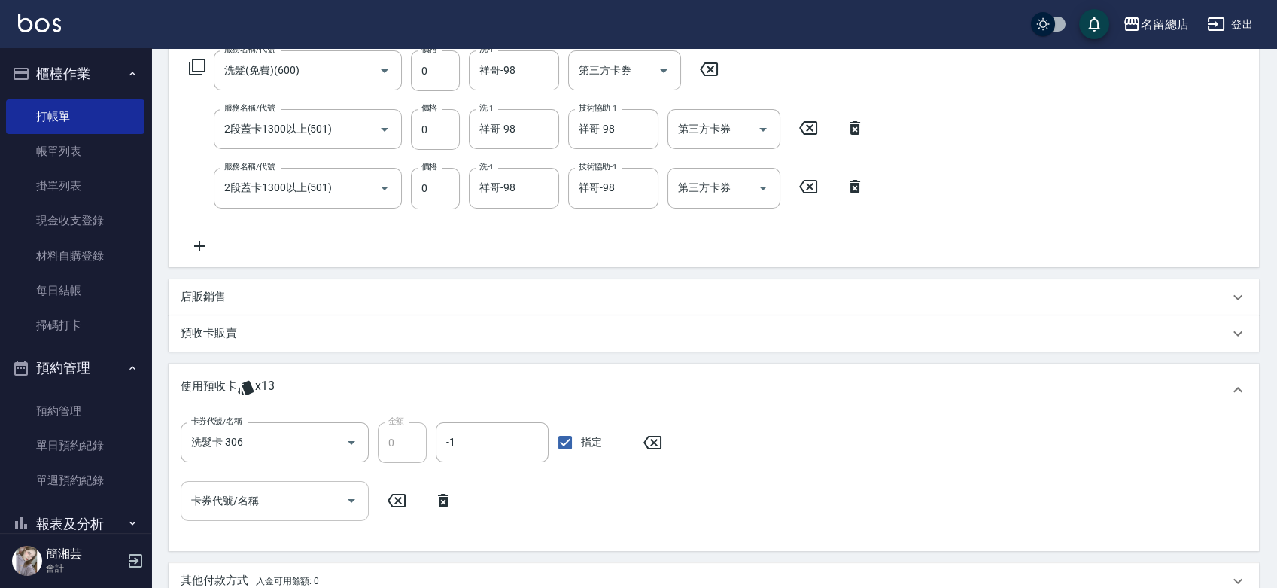
click at [261, 515] on div "卡券代號/名稱" at bounding box center [275, 501] width 188 height 40
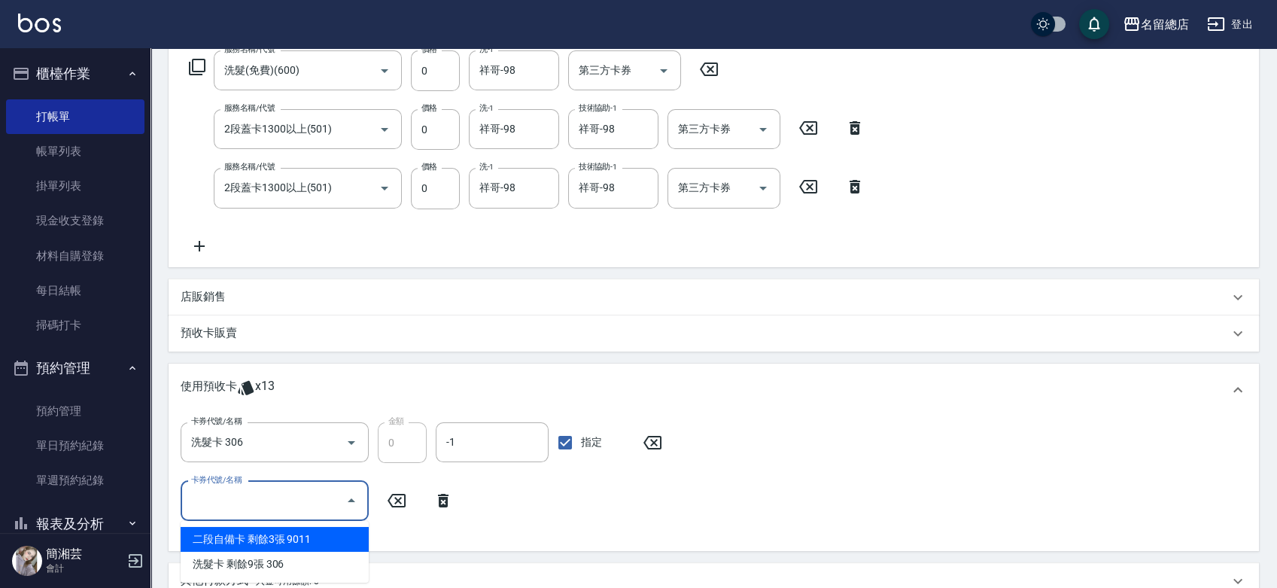
click at [277, 533] on div "二段自備卡 剩餘3張 9011" at bounding box center [275, 539] width 188 height 25
type input "二段自備卡 9011"
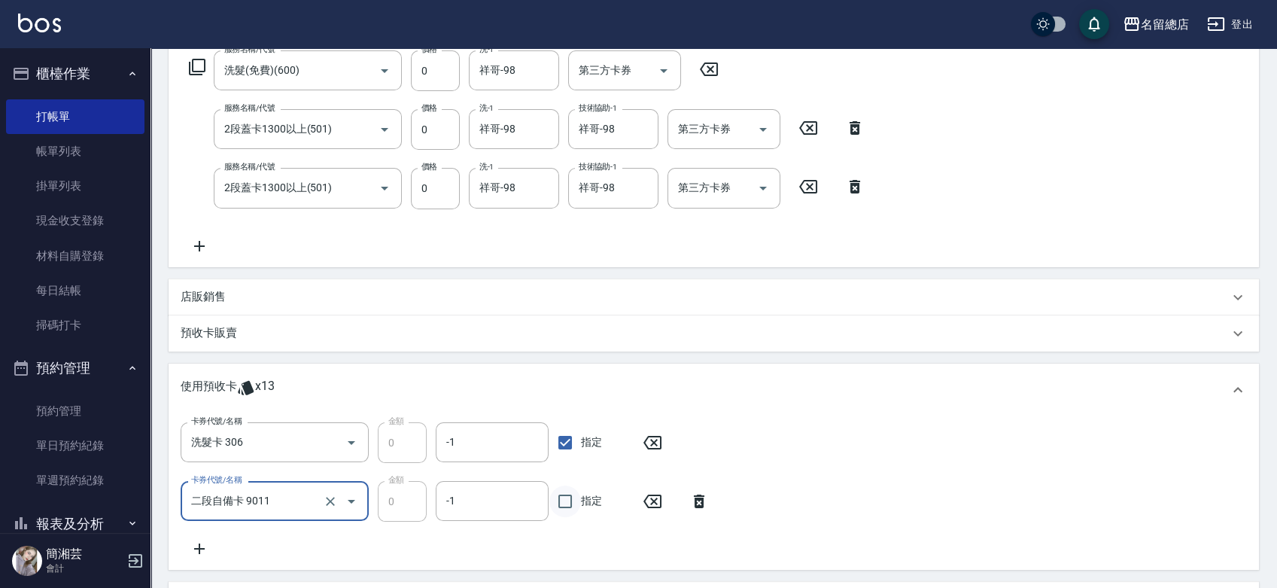
click at [579, 493] on input "指定" at bounding box center [565, 501] width 32 height 32
checkbox input "true"
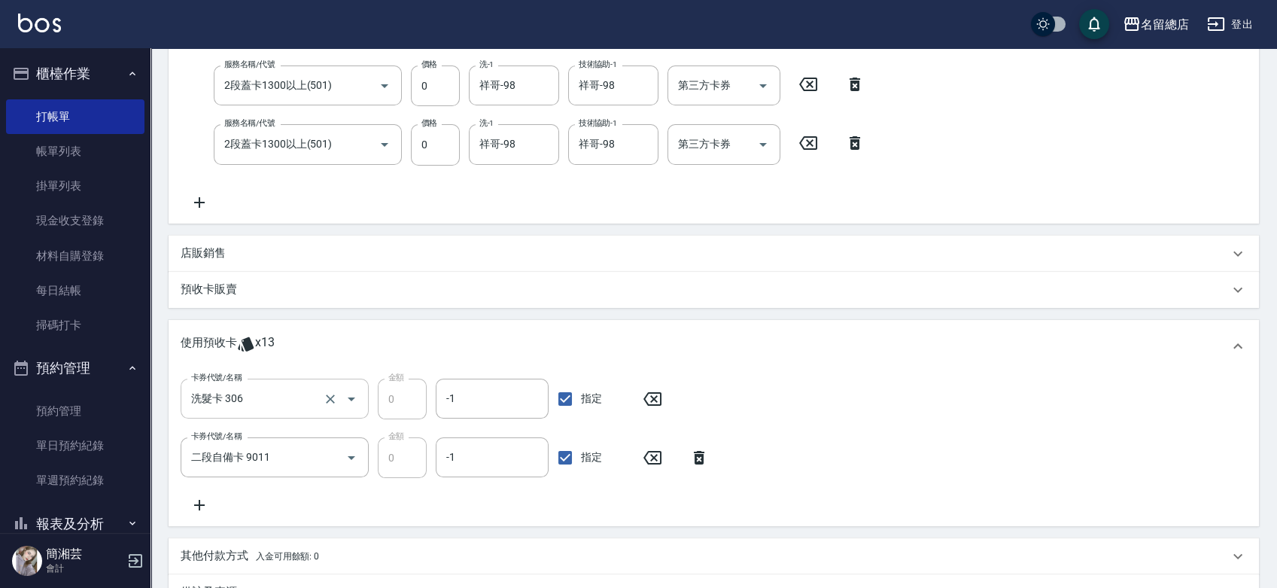
scroll to position [334, 0]
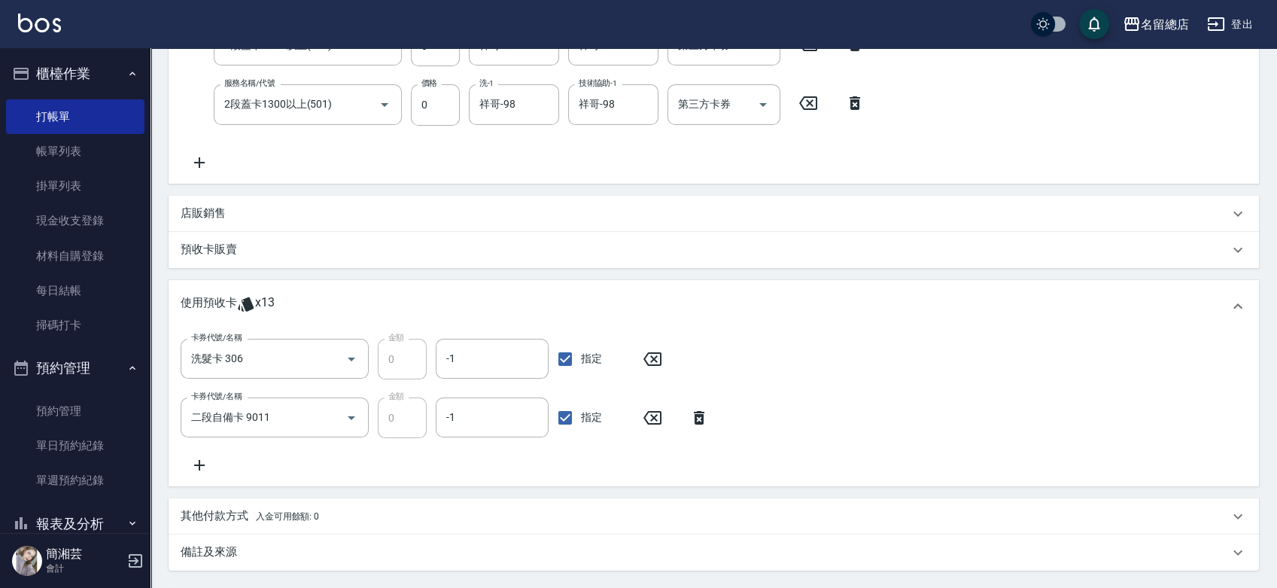
click at [198, 462] on icon at bounding box center [200, 465] width 38 height 18
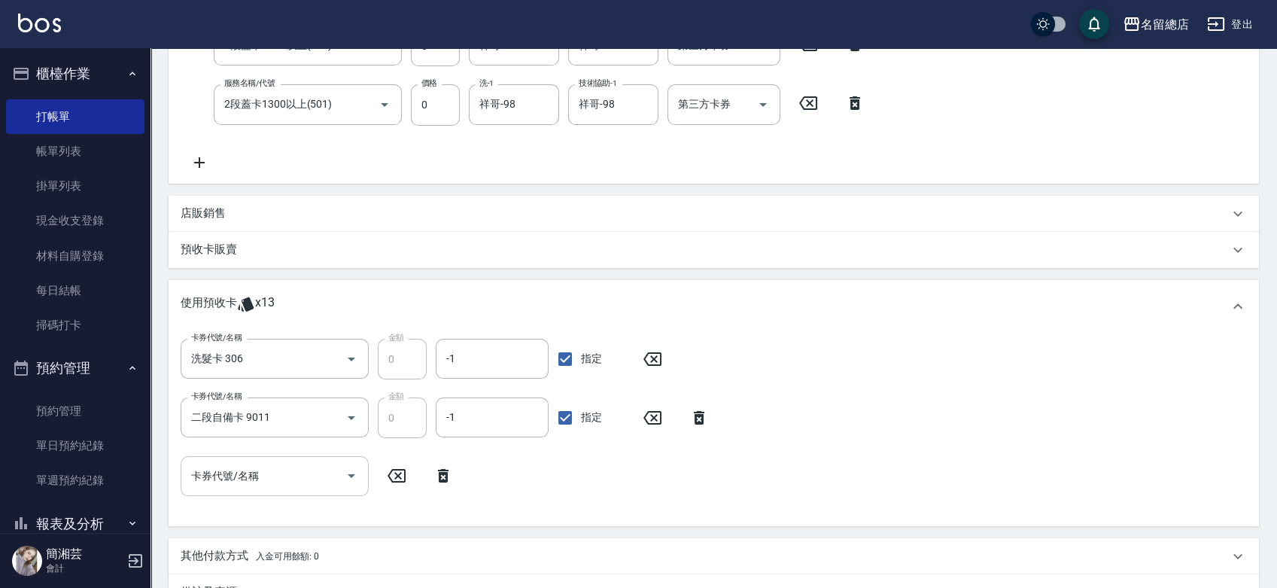
click at [241, 476] on input "卡券代號/名稱" at bounding box center [263, 476] width 152 height 26
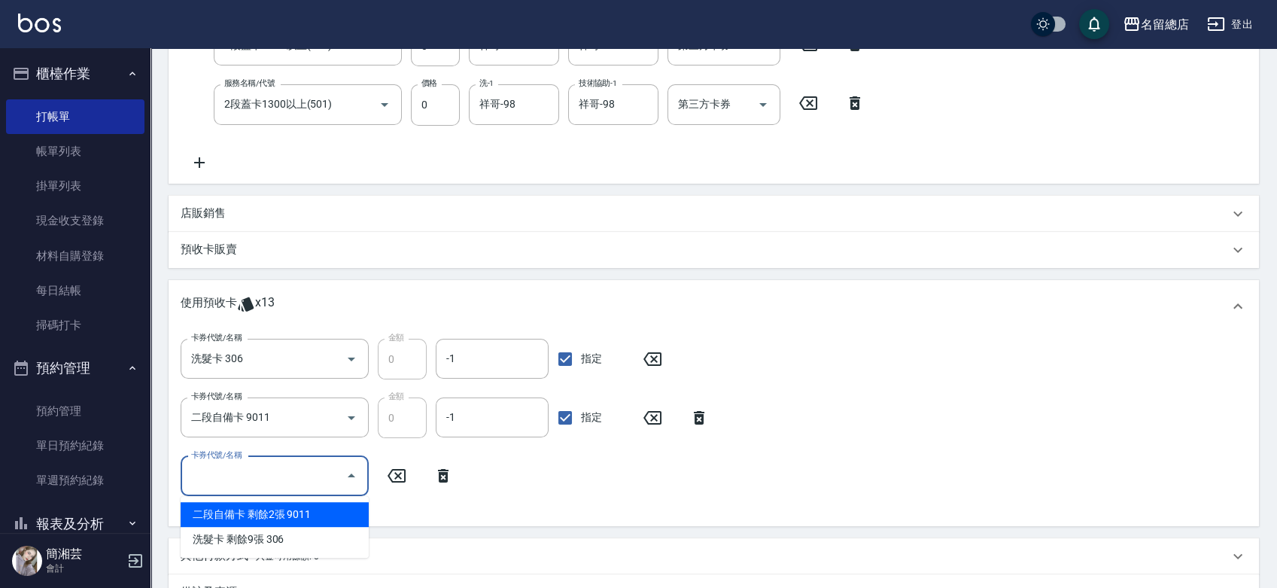
click at [301, 509] on div "二段自備卡 剩餘2張 9011" at bounding box center [275, 514] width 188 height 25
type input "二段自備卡 9011"
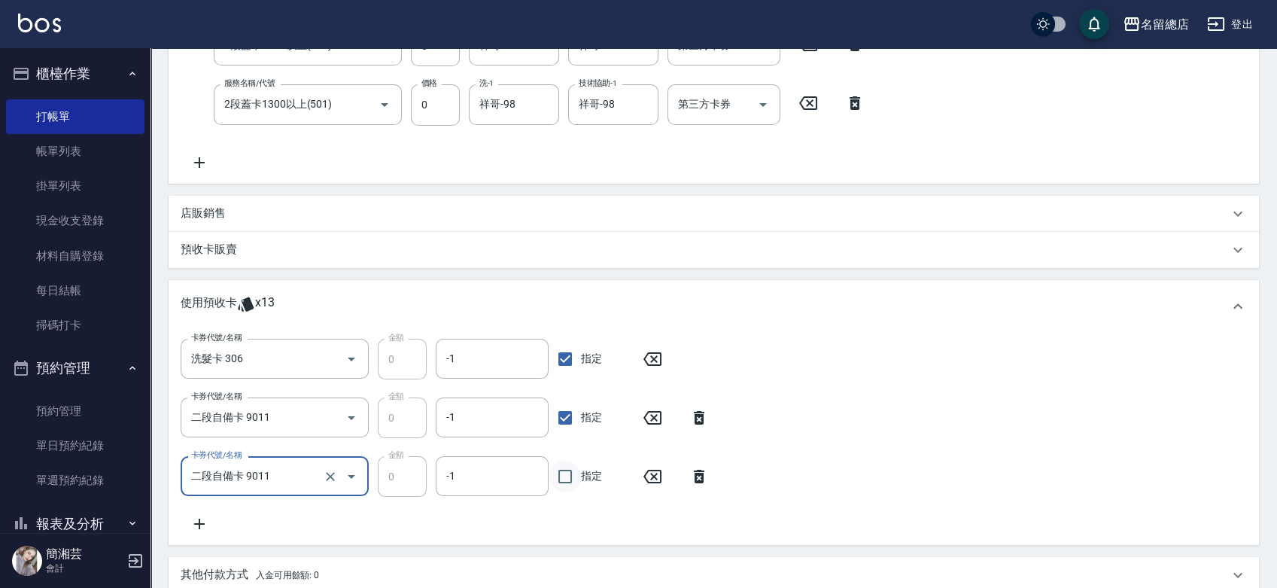
click at [572, 470] on input "指定" at bounding box center [565, 476] width 32 height 32
checkbox input "true"
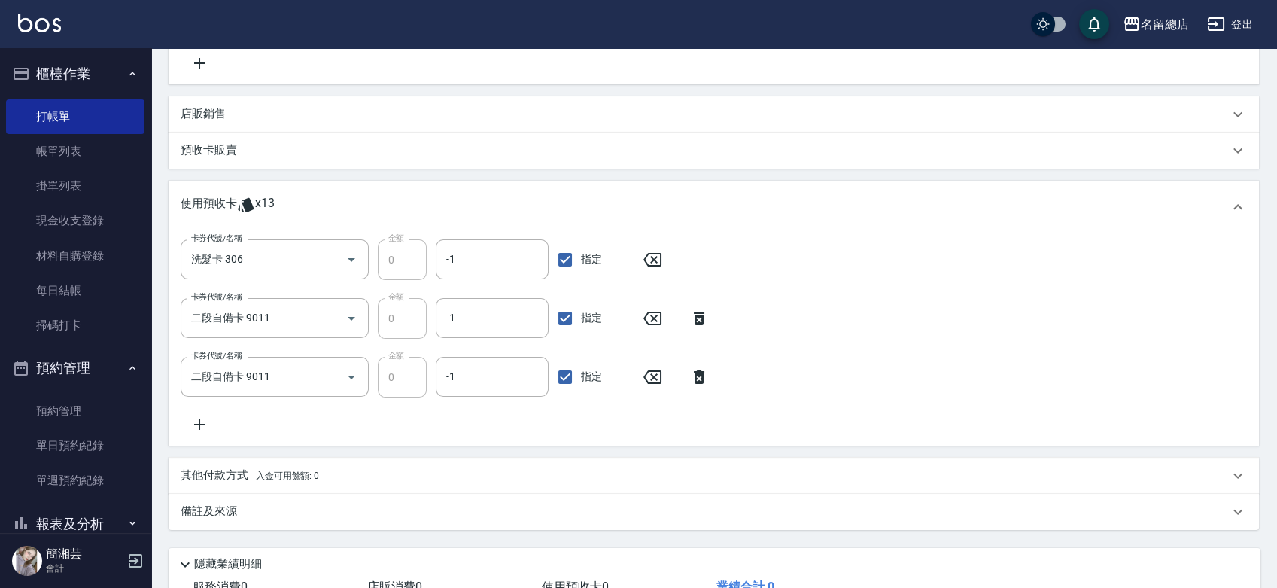
scroll to position [542, 0]
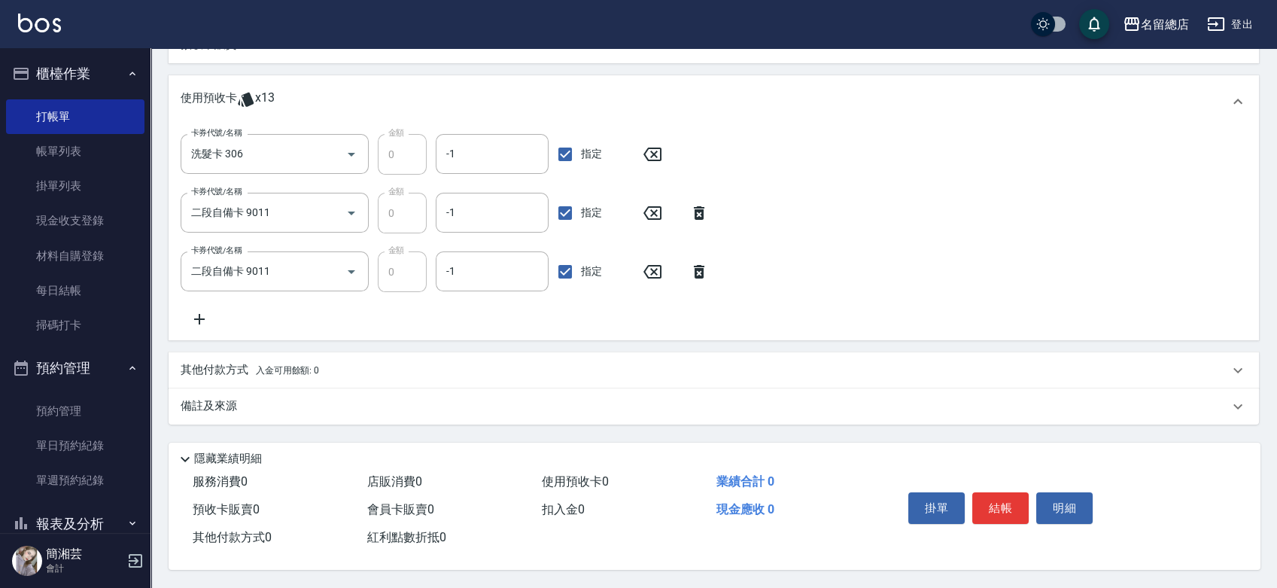
click at [202, 316] on icon at bounding box center [200, 319] width 38 height 18
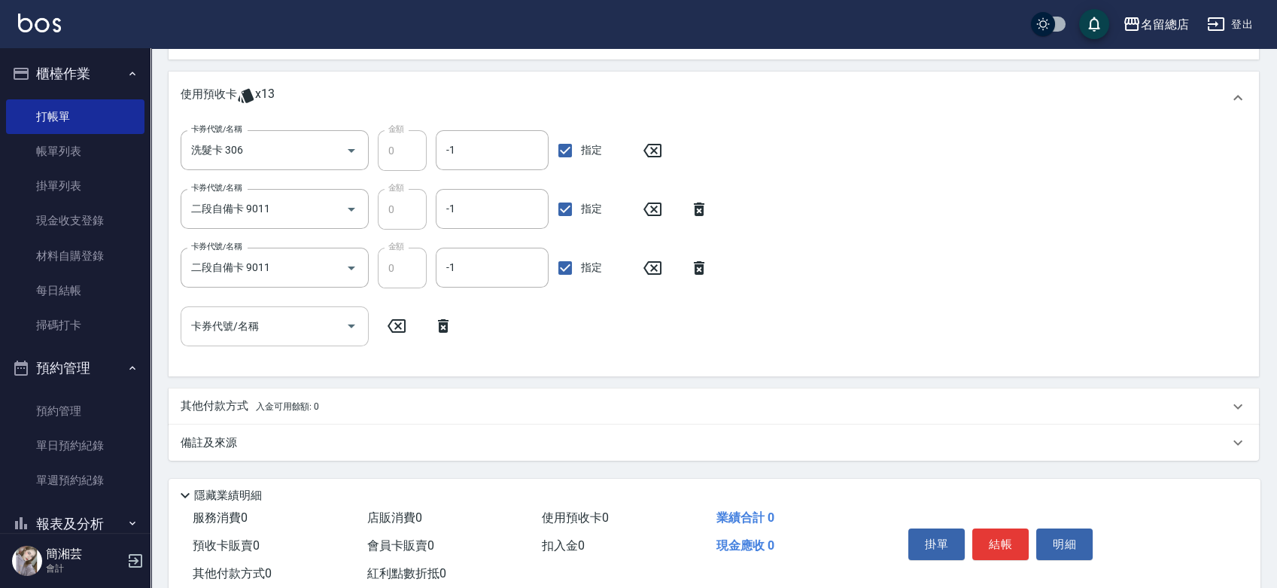
click at [247, 339] on div "卡券代號/名稱" at bounding box center [275, 326] width 188 height 40
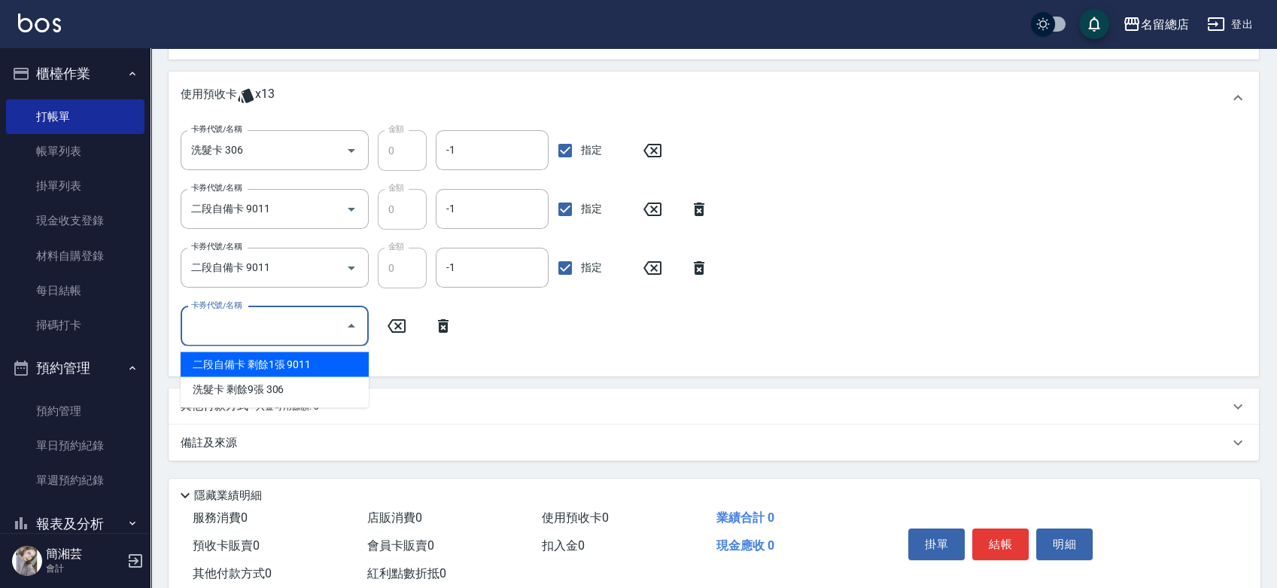
click at [300, 364] on div "二段自備卡 剩餘1張 9011" at bounding box center [275, 363] width 188 height 25
type input "二段自備卡 9011"
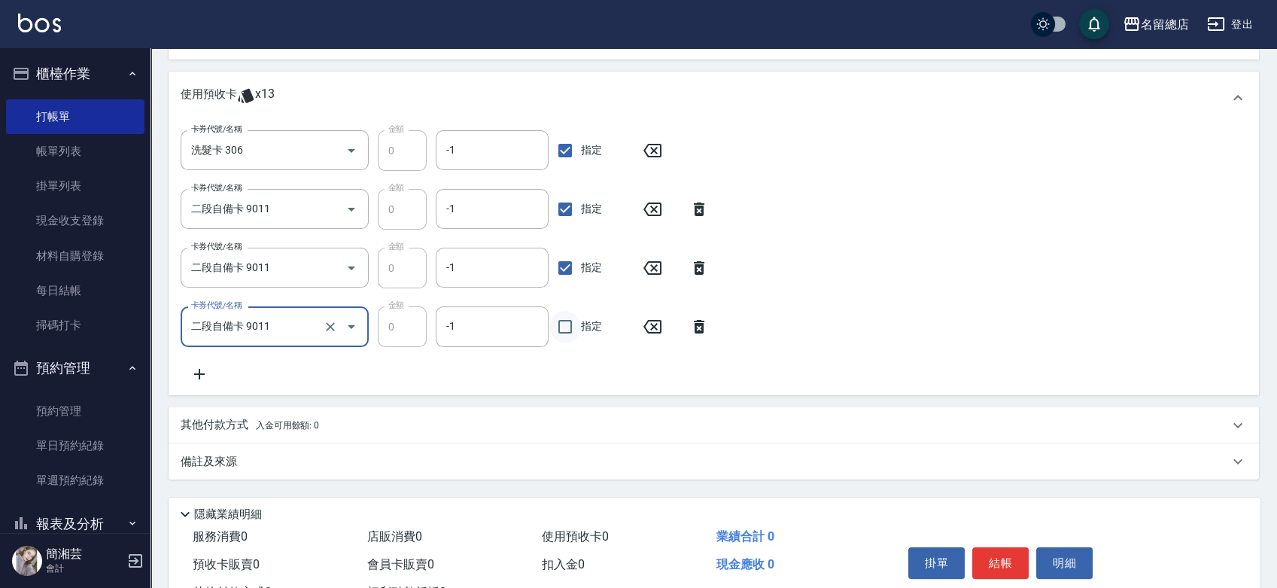
click at [560, 324] on input "指定" at bounding box center [565, 327] width 32 height 32
checkbox input "true"
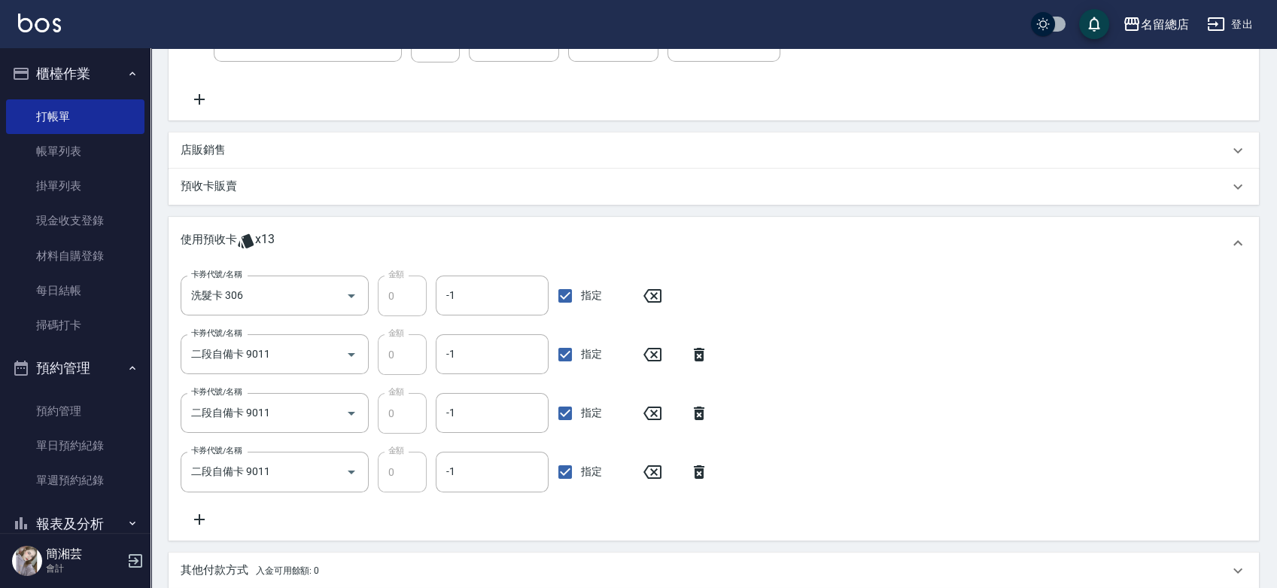
scroll to position [292, 0]
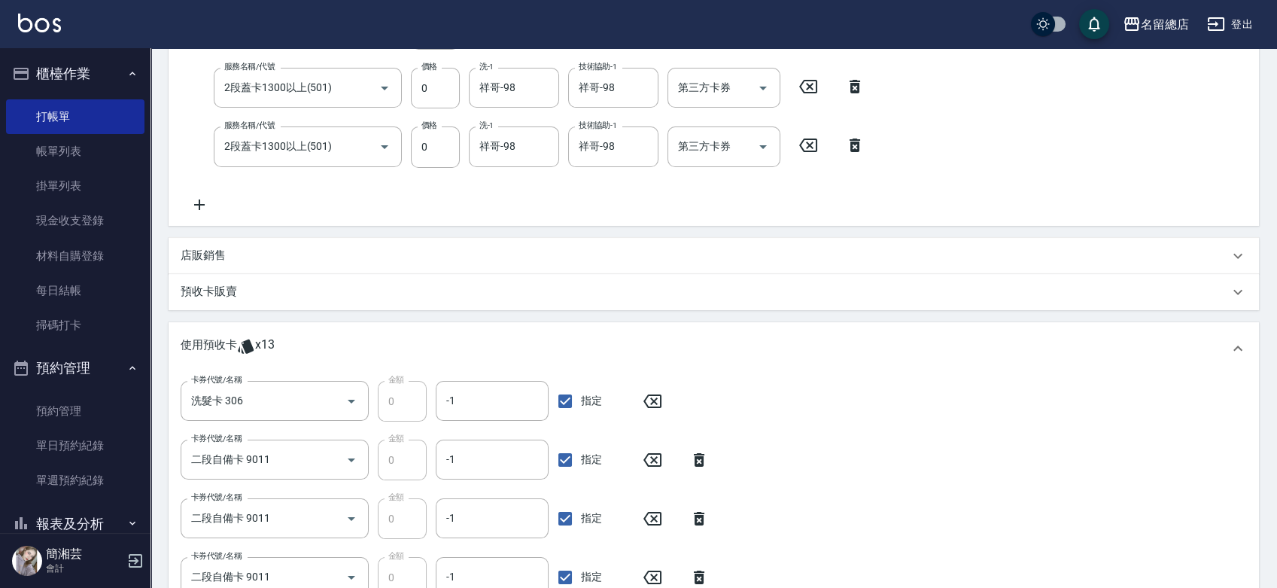
click at [245, 291] on div "預收卡販賣" at bounding box center [705, 292] width 1048 height 16
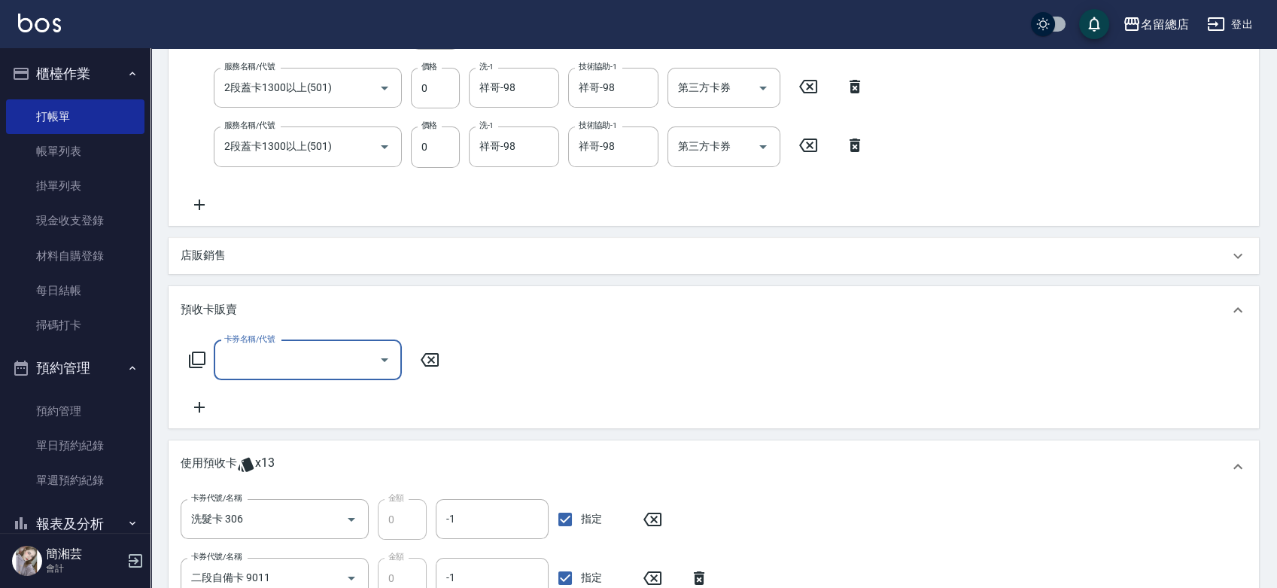
scroll to position [0, 0]
type input "洗髮卡(611)"
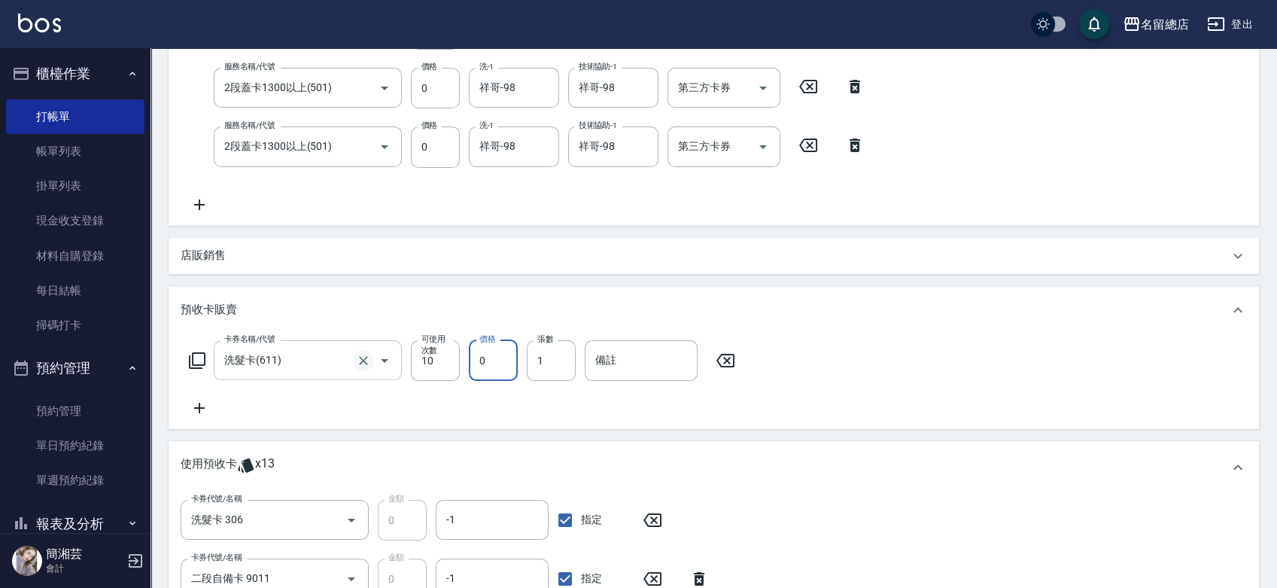
click at [364, 356] on icon "Clear" at bounding box center [363, 360] width 15 height 15
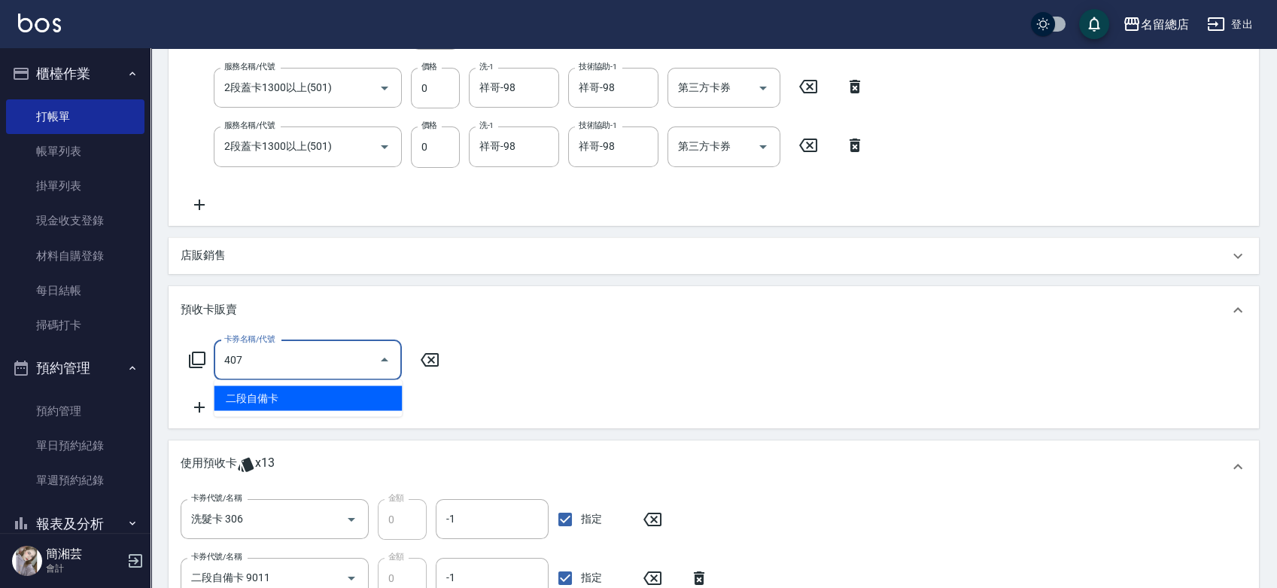
type input "二段自備卡(407)"
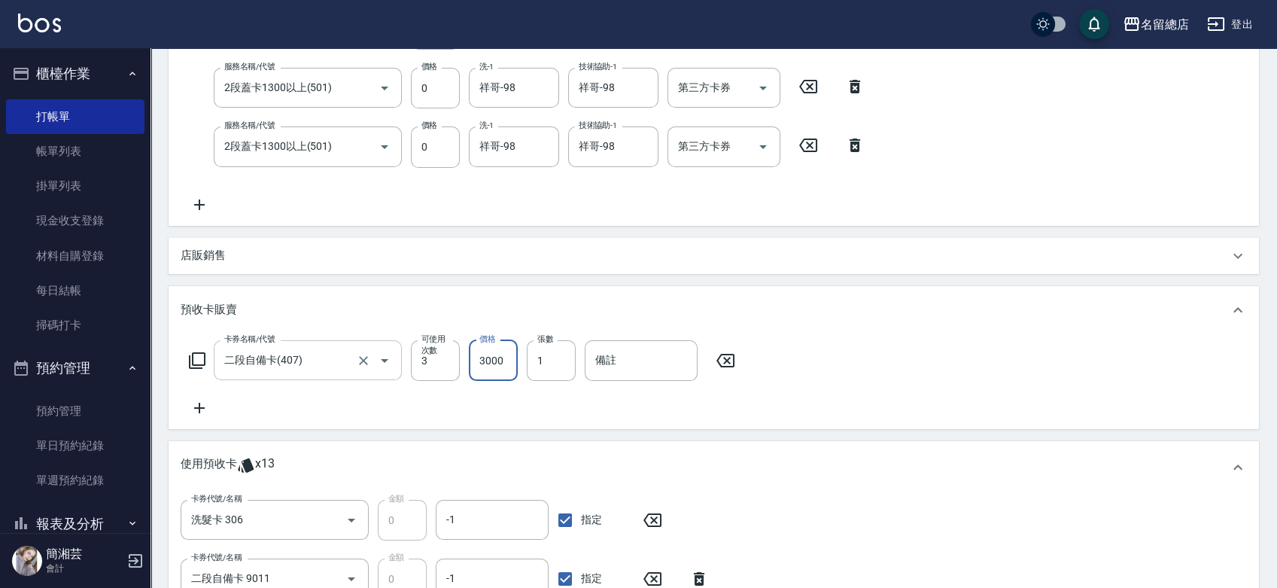
type input "3000"
type input "9238"
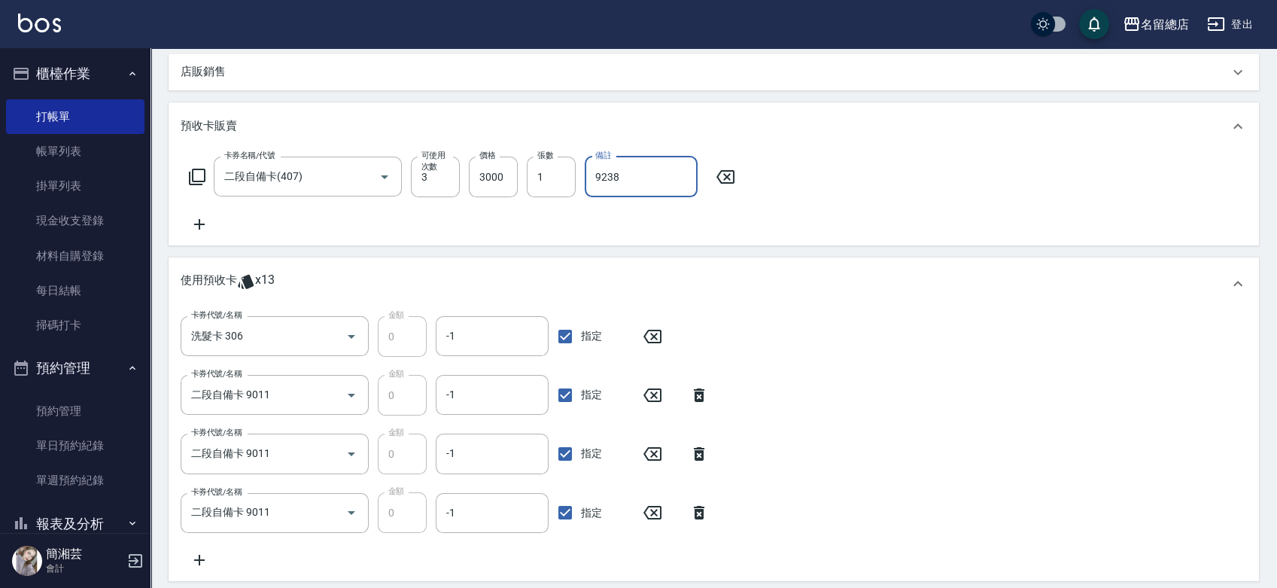
scroll to position [469, 0]
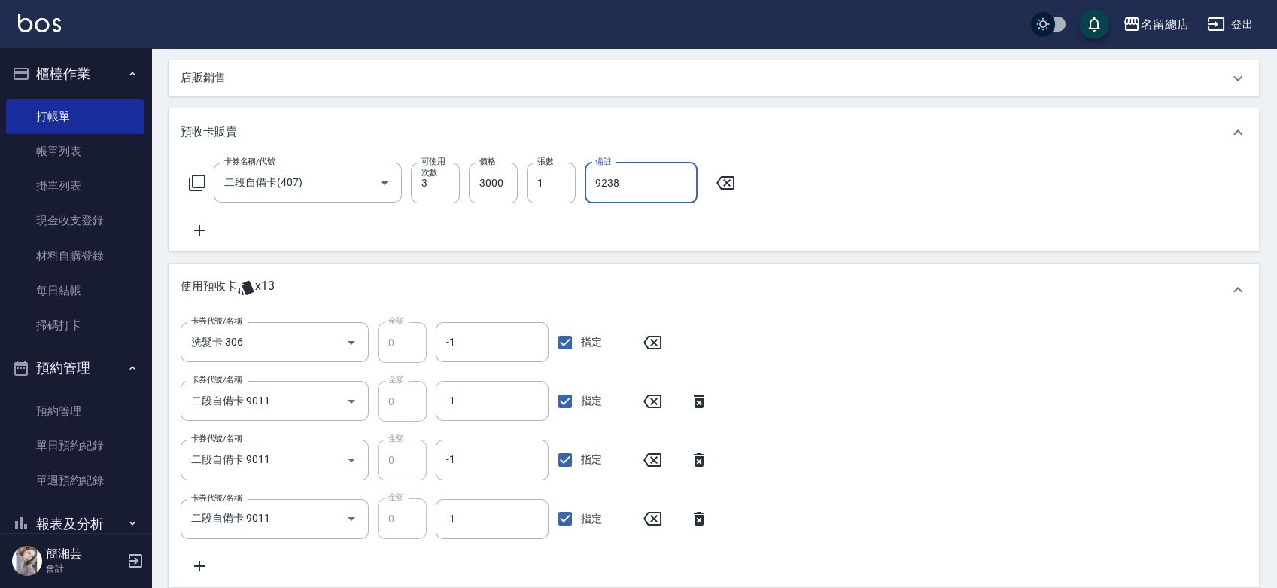
type input "[DATE] 15:01"
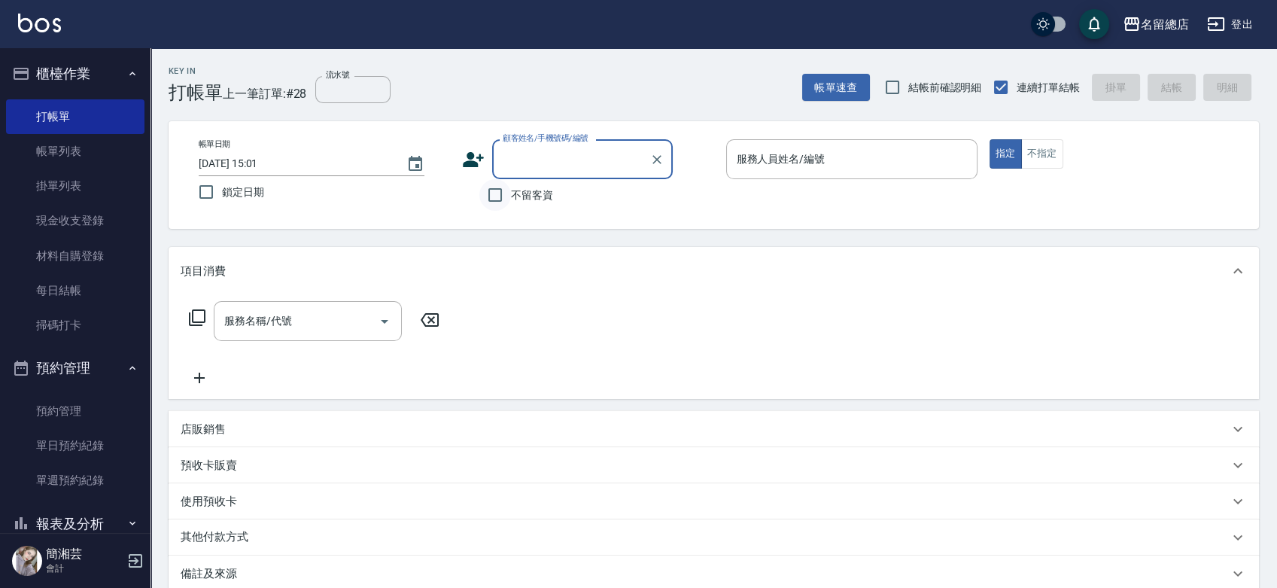
click at [487, 198] on input "不留客資" at bounding box center [495, 195] width 32 height 32
checkbox input "true"
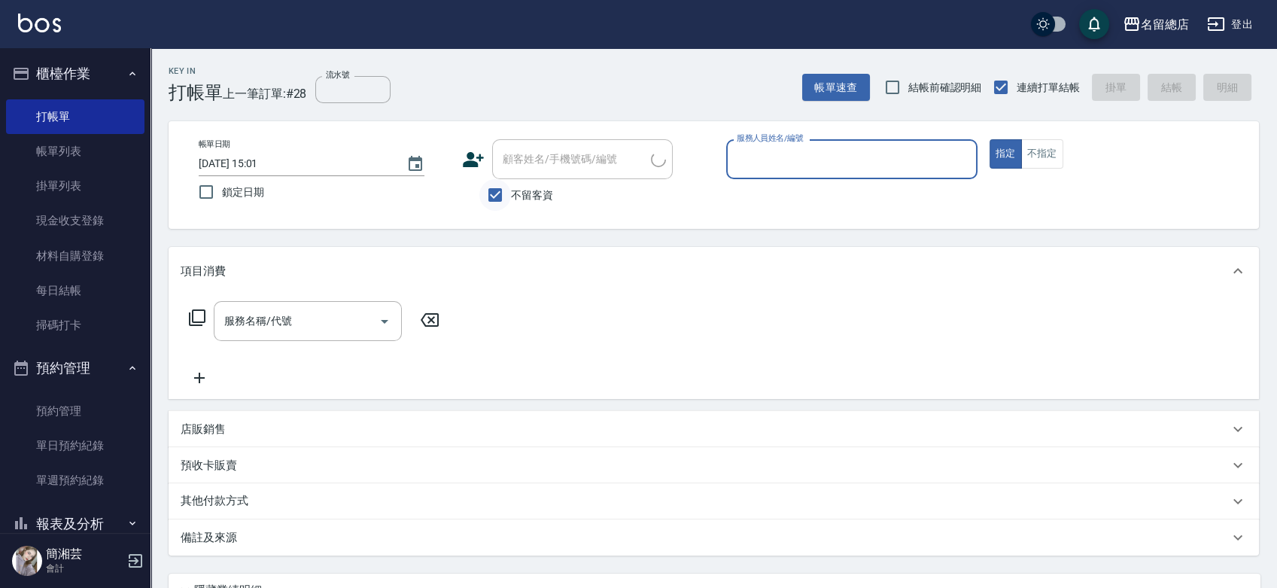
type input "[PERSON_NAME]/0939932278/"
click at [495, 191] on input "不留客資" at bounding box center [495, 195] width 32 height 32
checkbox input "false"
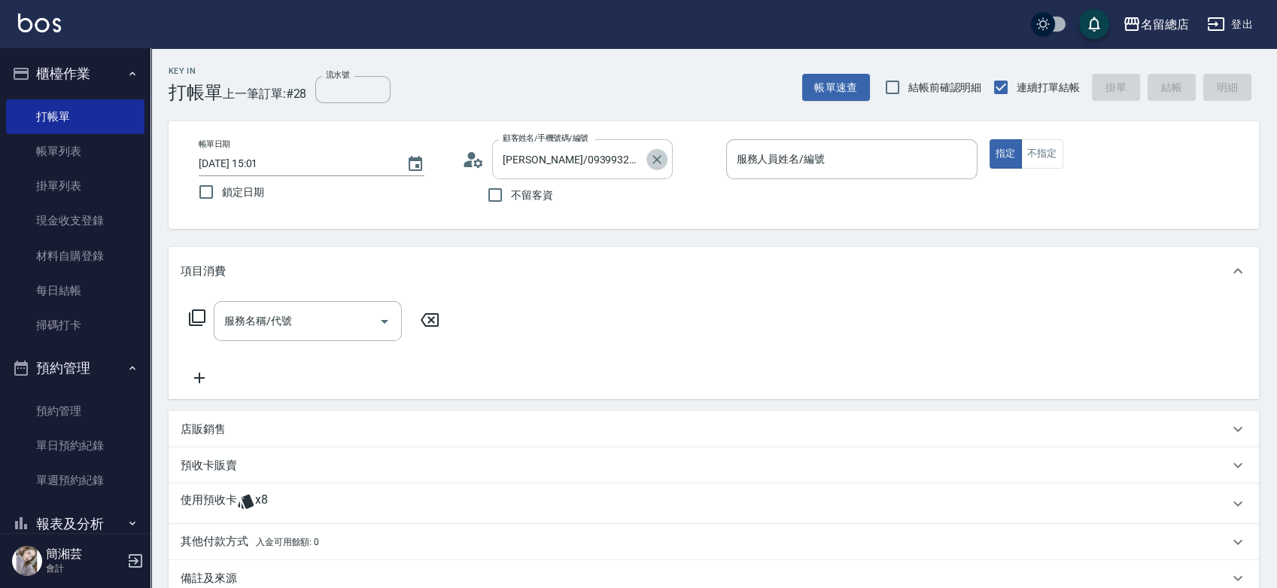
click at [657, 155] on icon "Clear" at bounding box center [656, 159] width 15 height 15
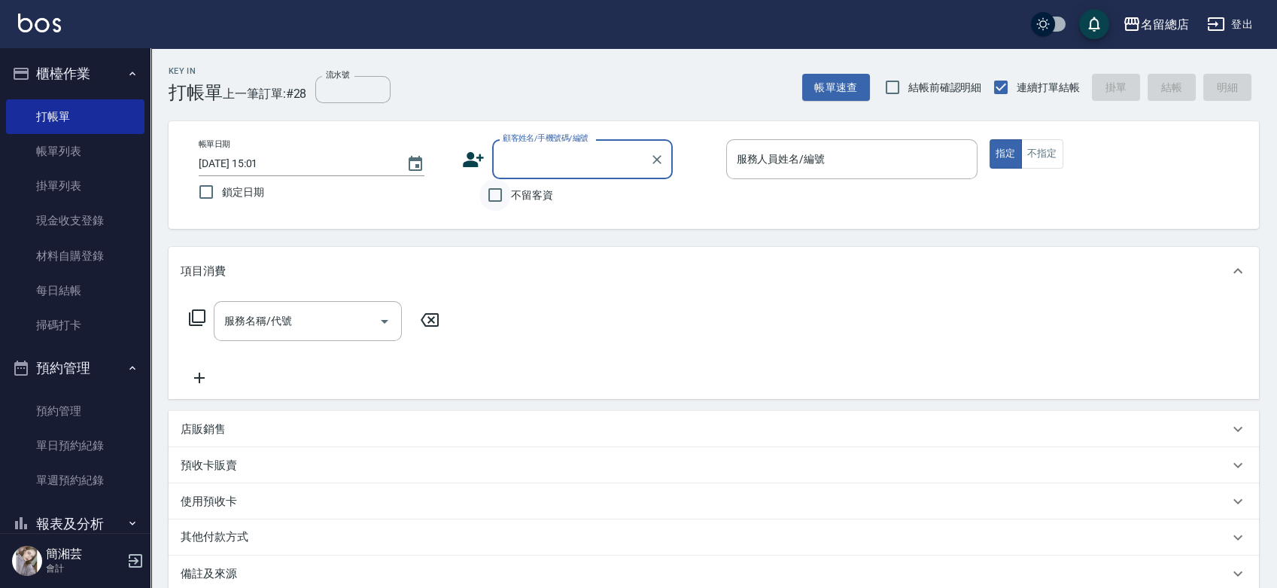
click at [506, 197] on input "不留客資" at bounding box center [495, 195] width 32 height 32
checkbox input "true"
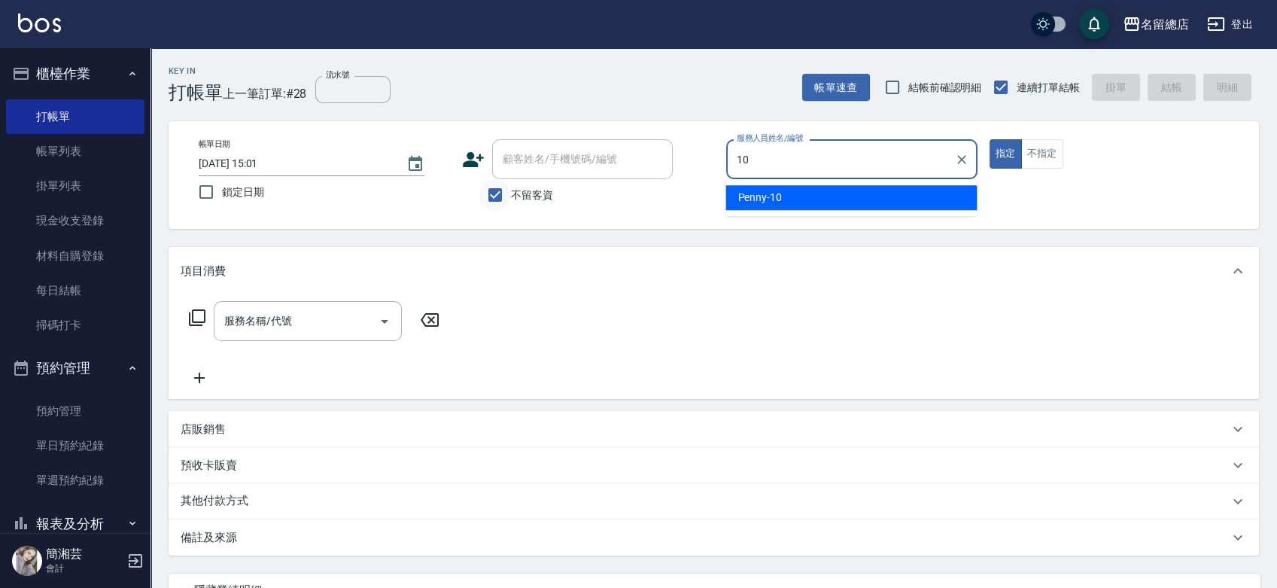
type input "Penny-10"
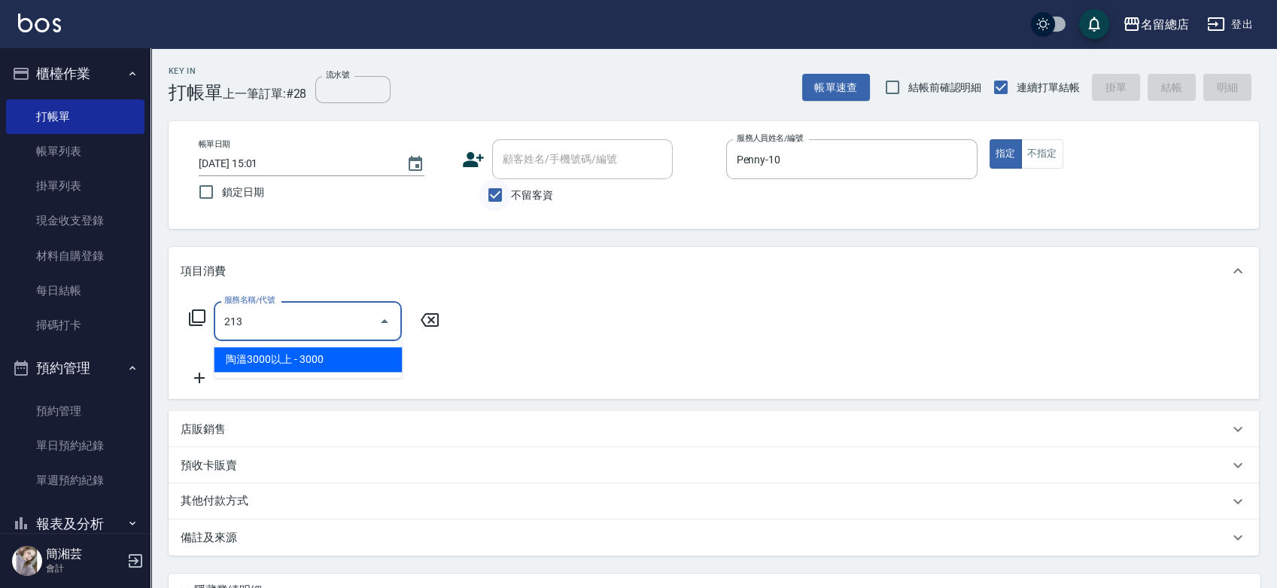
type input "陶溫3000以上(213)"
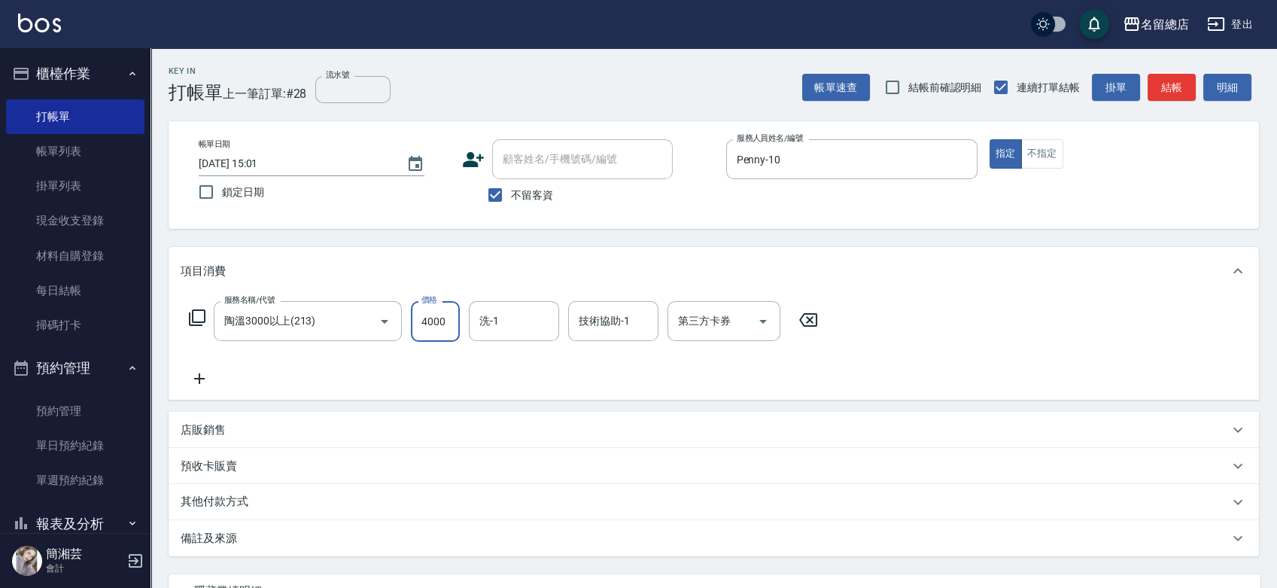
type input "4000"
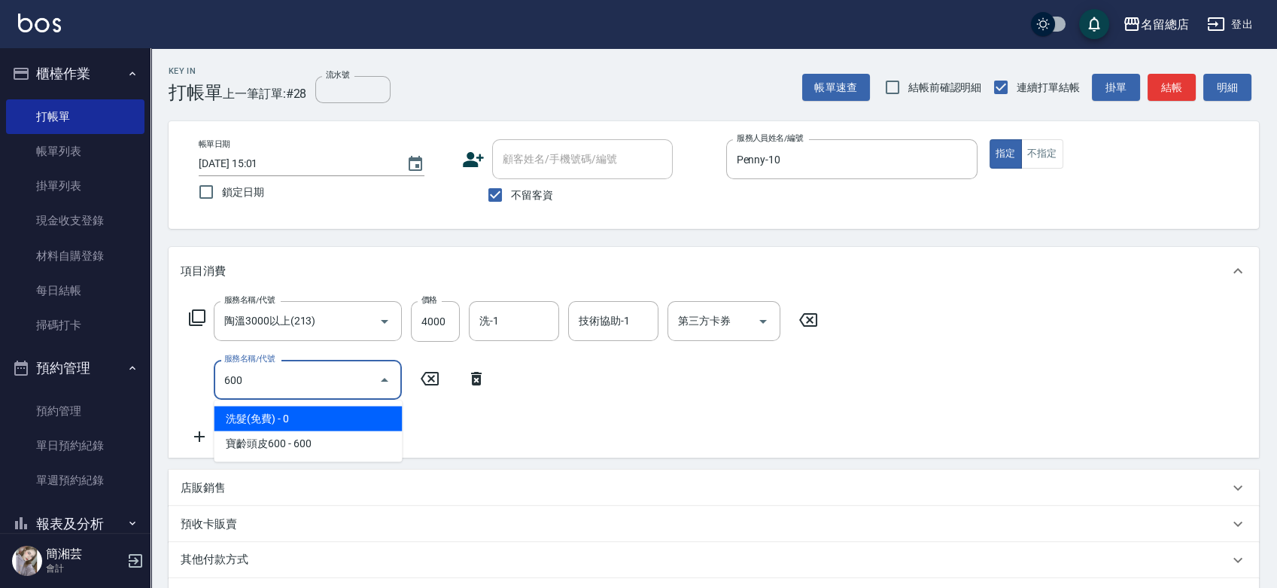
type input "洗髮(免費)(600)"
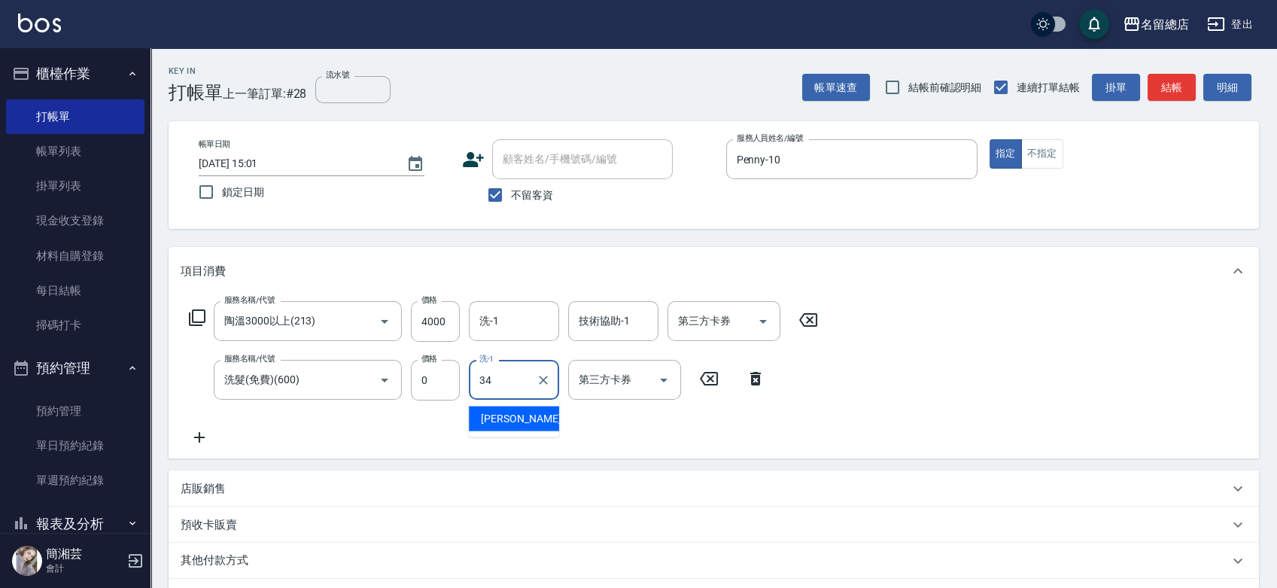
type input "[PERSON_NAME]-34"
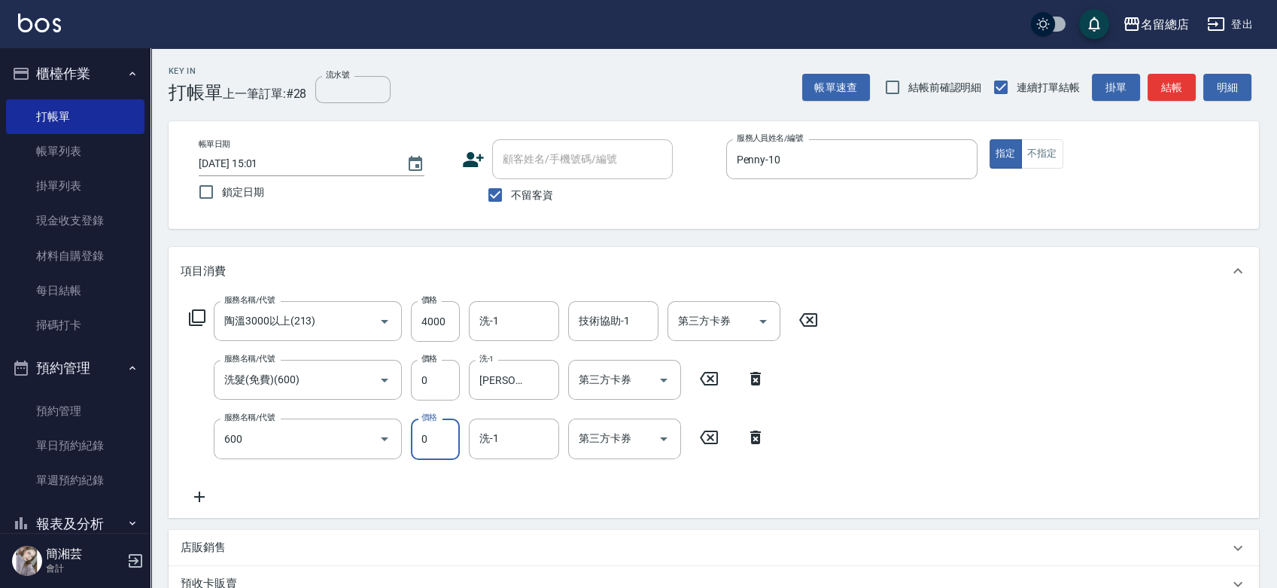
type input "洗髮(免費)(600)"
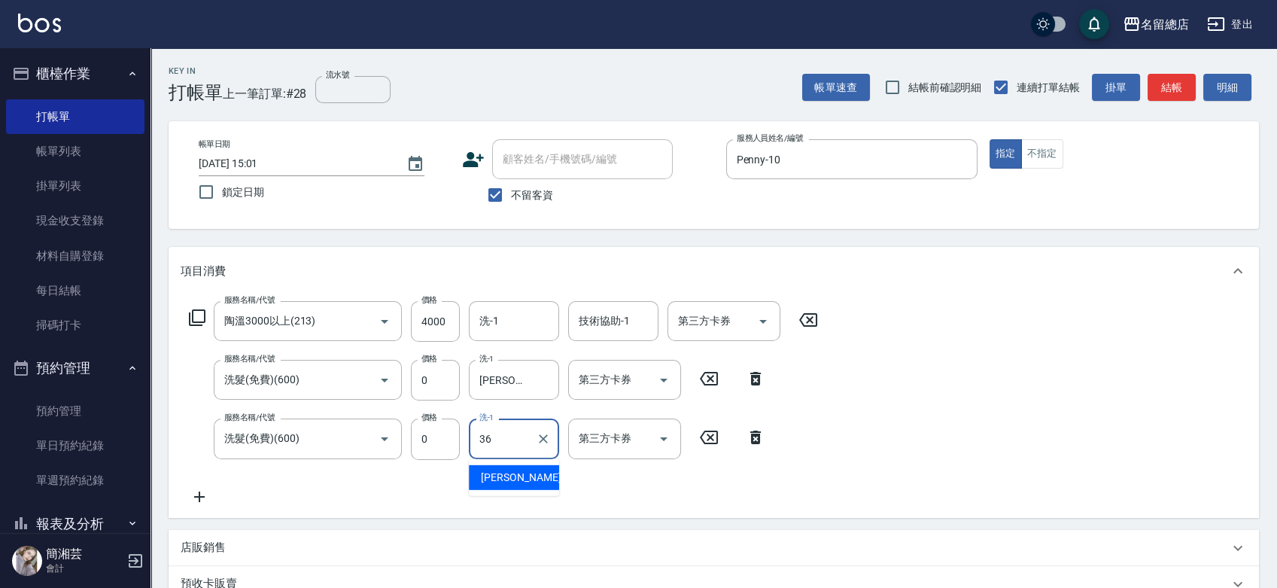
type input "[PERSON_NAME]-36"
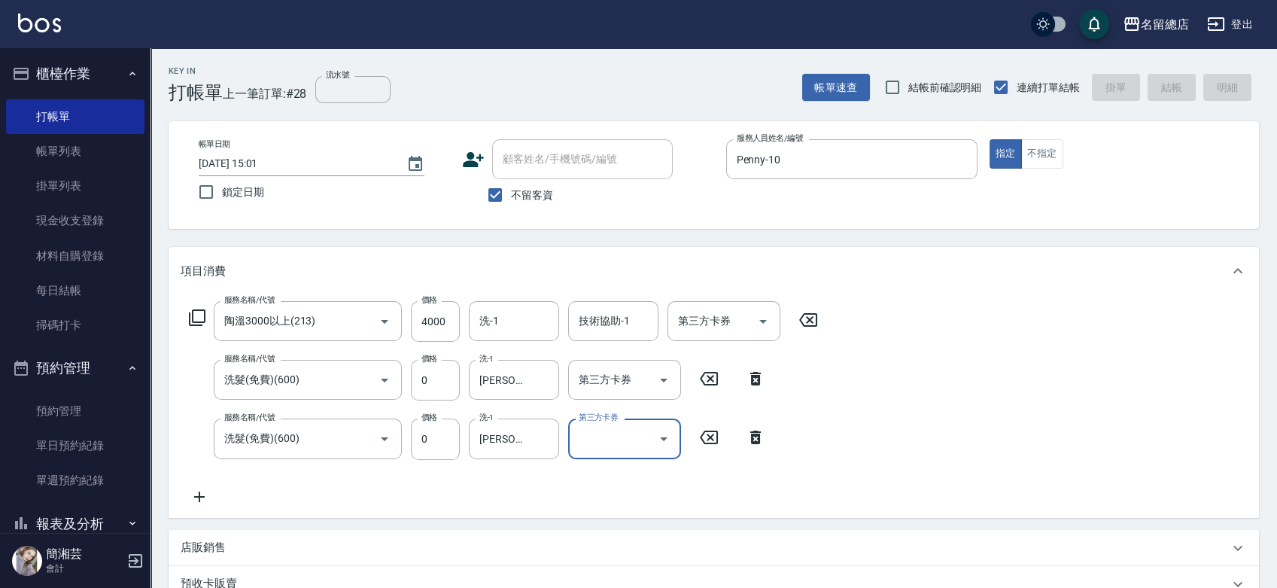
type input "[DATE] 15:02"
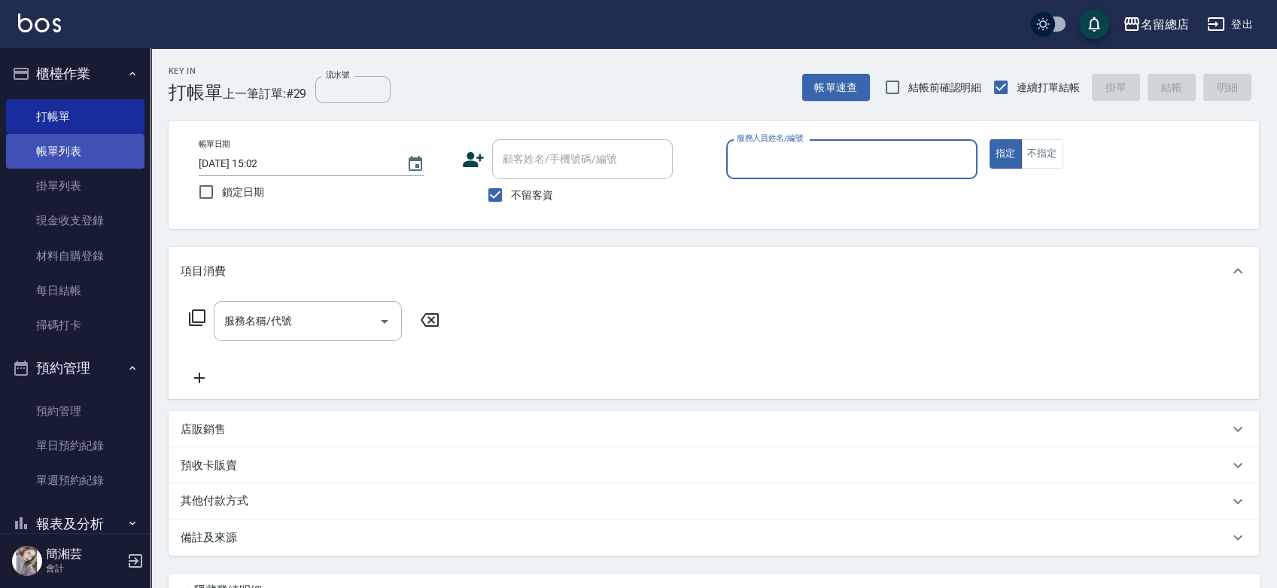
click at [68, 159] on link "帳單列表" at bounding box center [75, 151] width 138 height 35
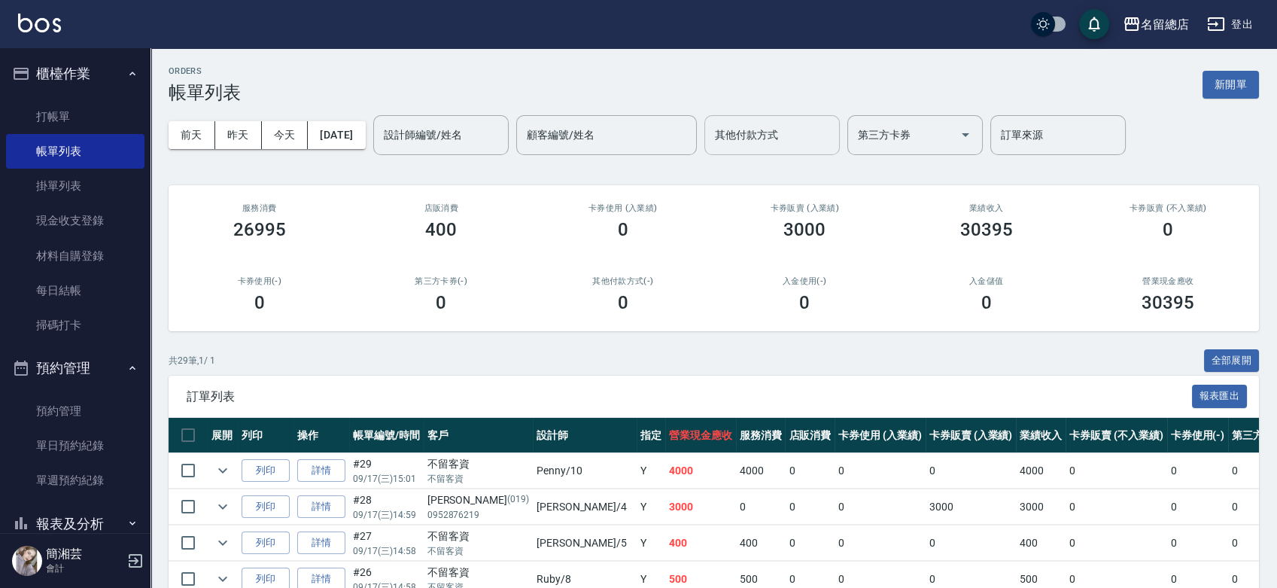
click at [768, 144] on input "其他付款方式" at bounding box center [772, 135] width 122 height 26
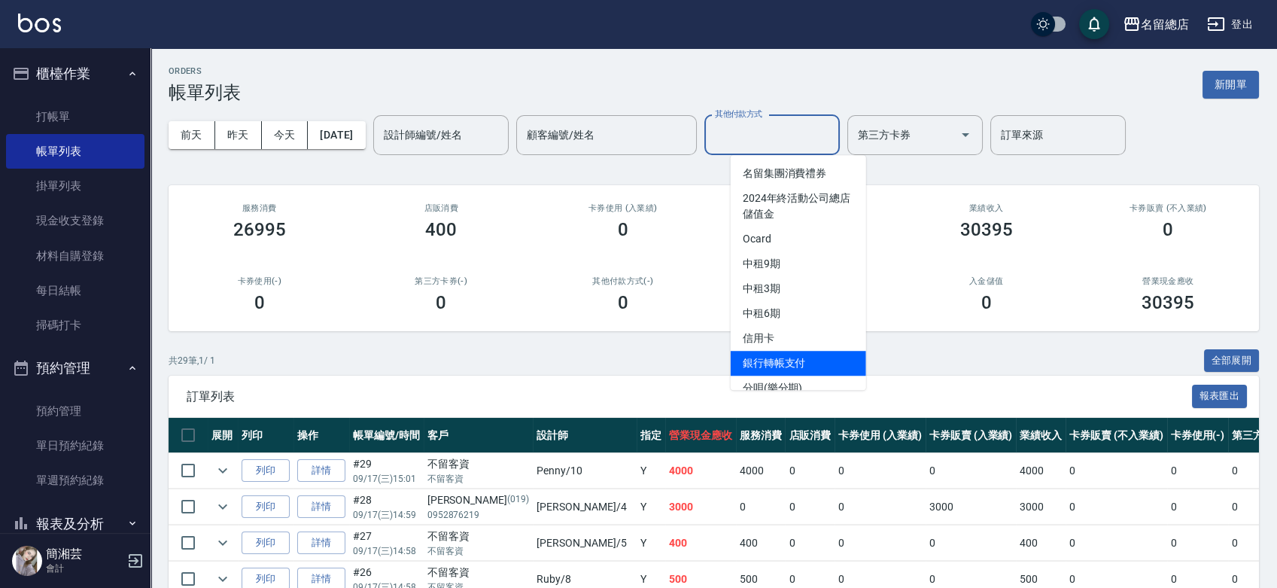
click at [780, 358] on span "銀行轉帳支付" at bounding box center [798, 363] width 135 height 25
type input "銀行轉帳支付"
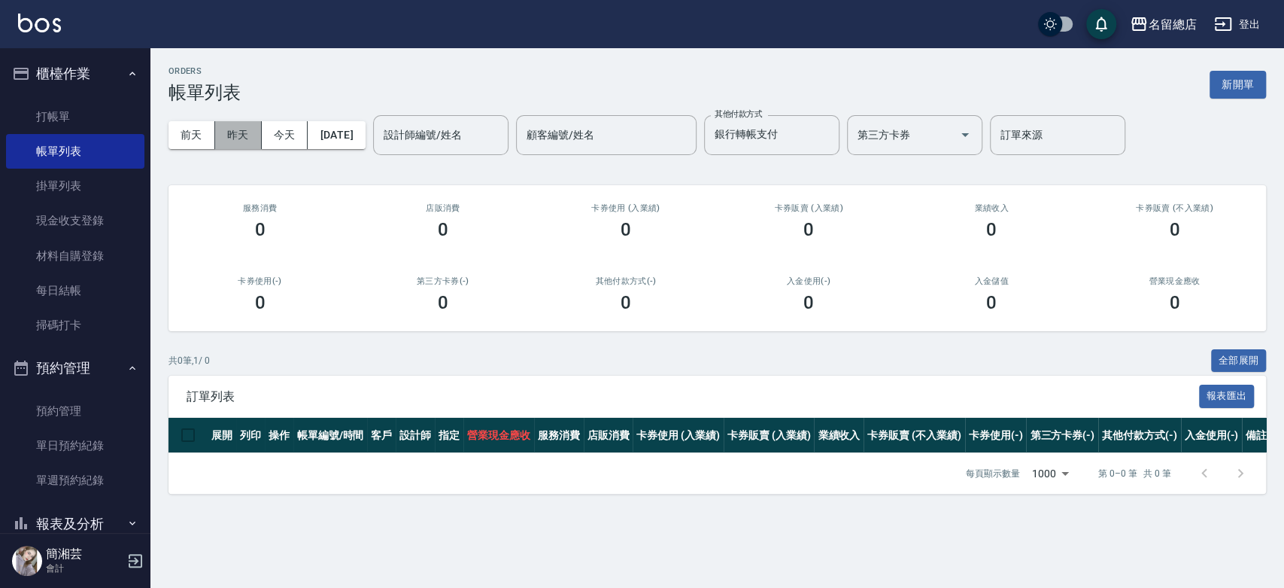
click at [251, 137] on button "昨天" at bounding box center [238, 135] width 47 height 28
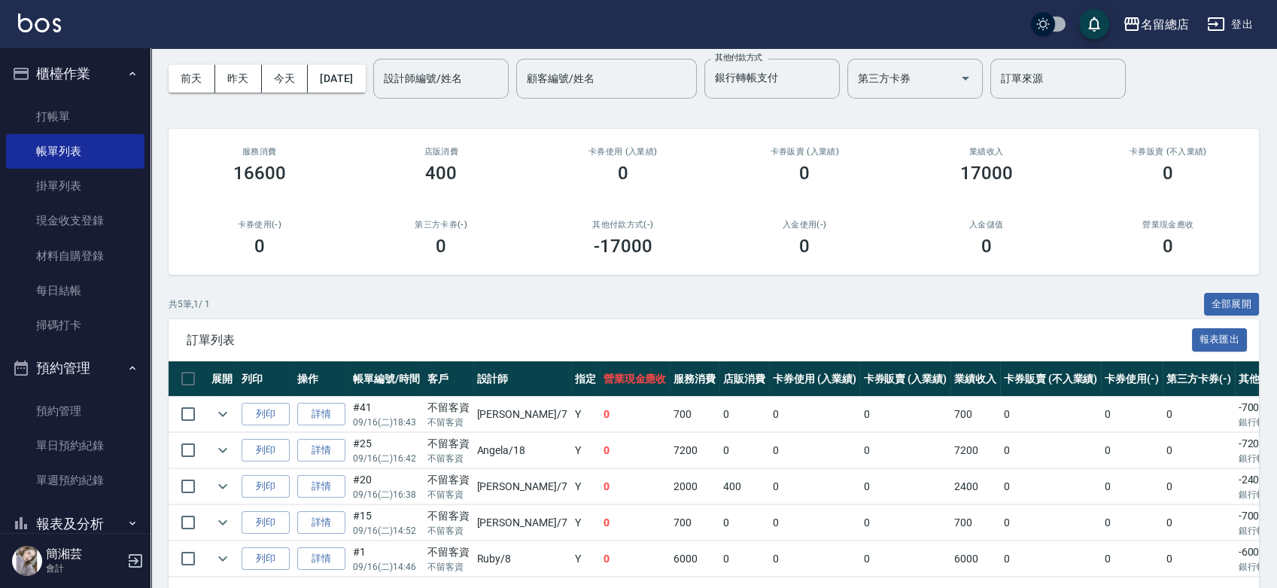
scroll to position [116, 0]
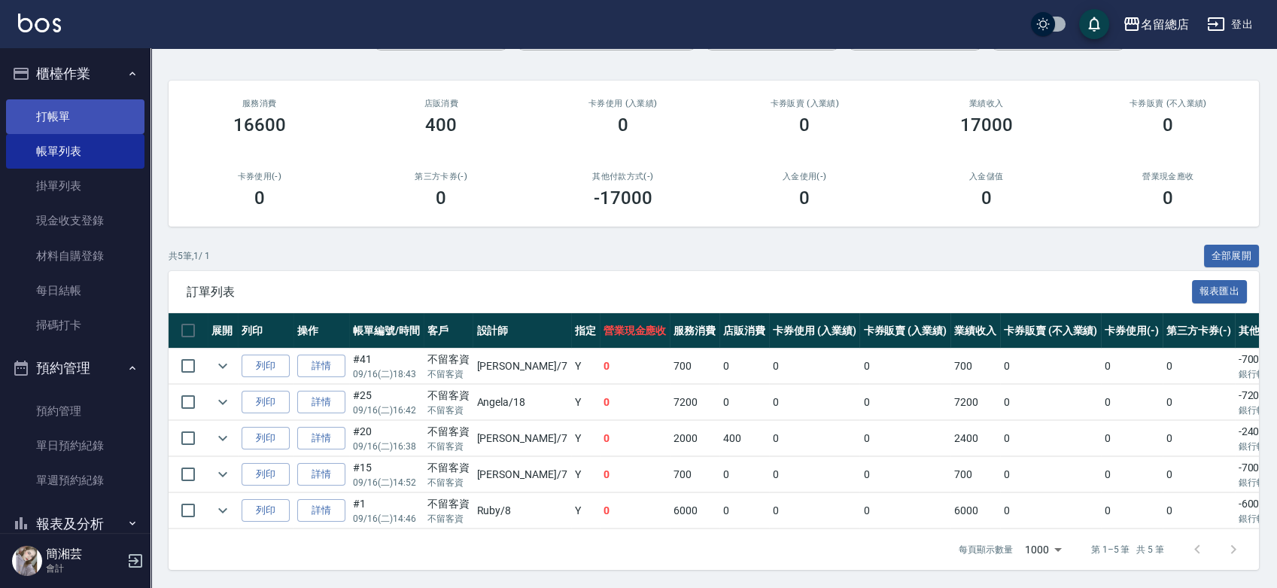
drag, startPoint x: 74, startPoint y: 94, endPoint x: 72, endPoint y: 108, distance: 13.6
click at [74, 95] on ul "打帳單 帳單列表 掛單列表 現金收支登錄 材料自購登錄 每日結帳 掃碼打卡" at bounding box center [75, 221] width 138 height 256
click at [72, 113] on link "打帳單" at bounding box center [75, 116] width 138 height 35
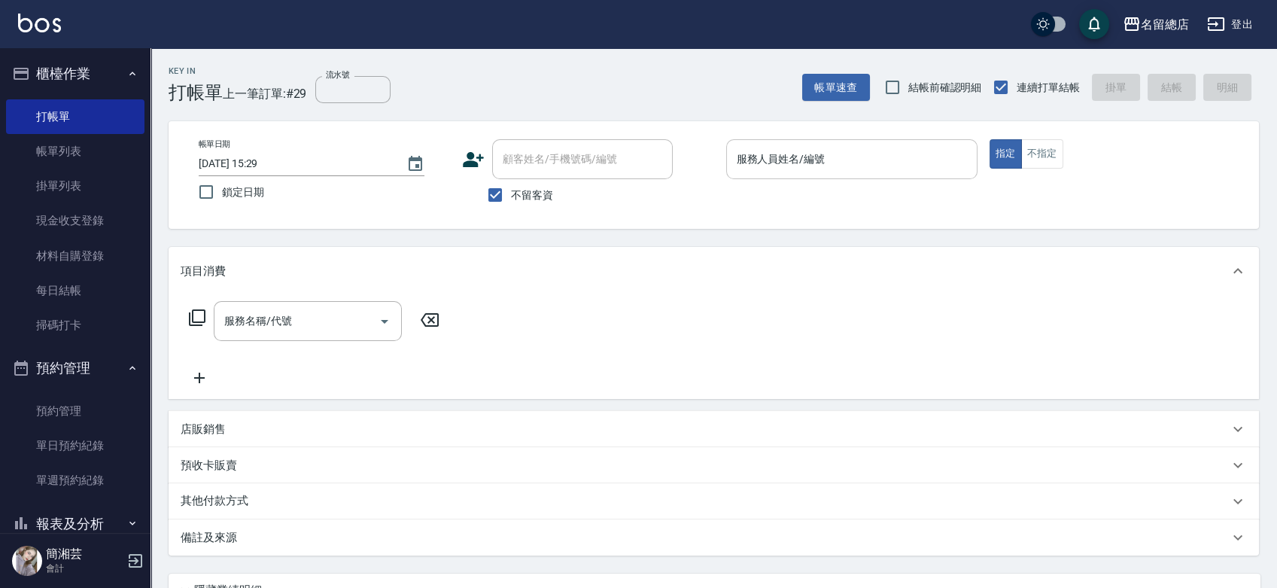
drag, startPoint x: 807, startPoint y: 227, endPoint x: 799, endPoint y: 176, distance: 51.8
click at [810, 226] on div "帳單日期 [DATE] 15:29 鎖定日期 顧客姓名/手機號碼/編號 顧客姓名/手機號碼/編號 不留客資 服務人員姓名/編號 服務人員姓名/編號 指定 不指定" at bounding box center [714, 175] width 1090 height 108
click at [936, 212] on div "帳單日期 [DATE] 15:29 鎖定日期 顧客姓名/手機號碼/編號 顧客姓名/手機號碼/編號 不留客資 服務人員姓名/編號 服務人員姓名/編號 指定 不指定" at bounding box center [714, 175] width 1090 height 108
click at [800, 170] on input "服務人員姓名/編號" at bounding box center [852, 159] width 238 height 26
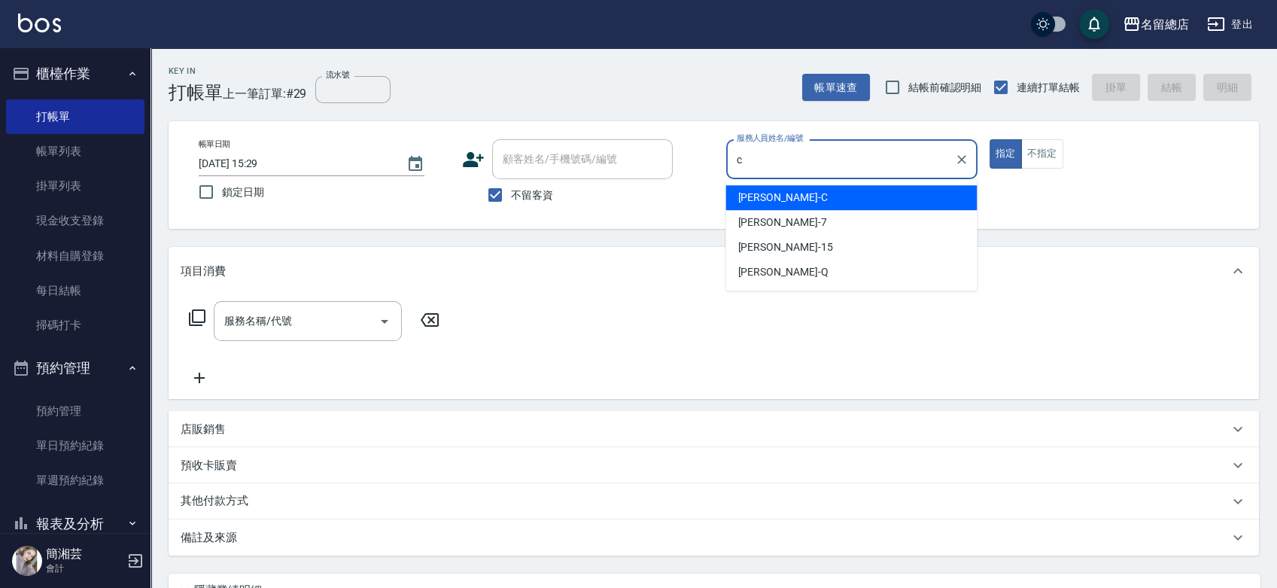
type input "麗花[PERSON_NAME]"
type button "true"
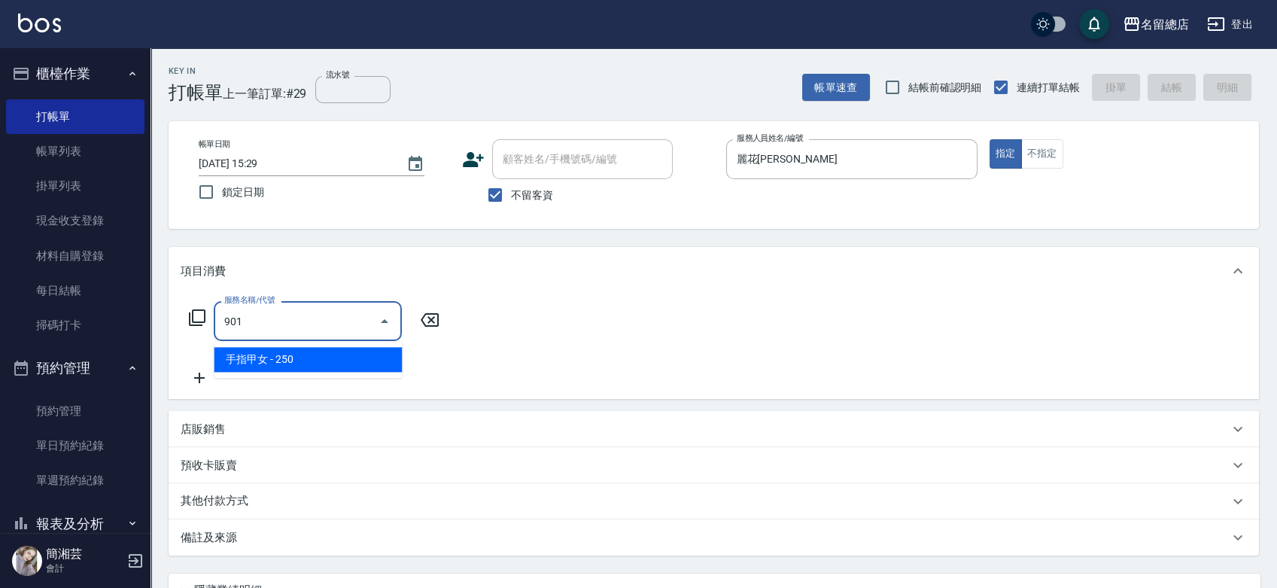
type input "手指甲女(901)"
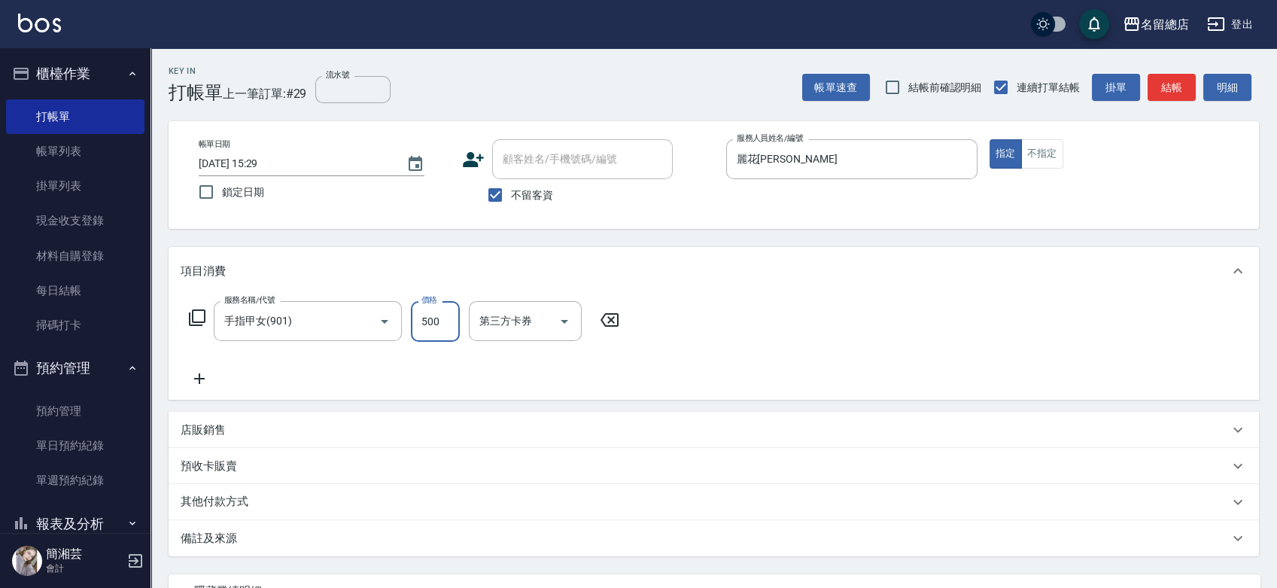
type input "500"
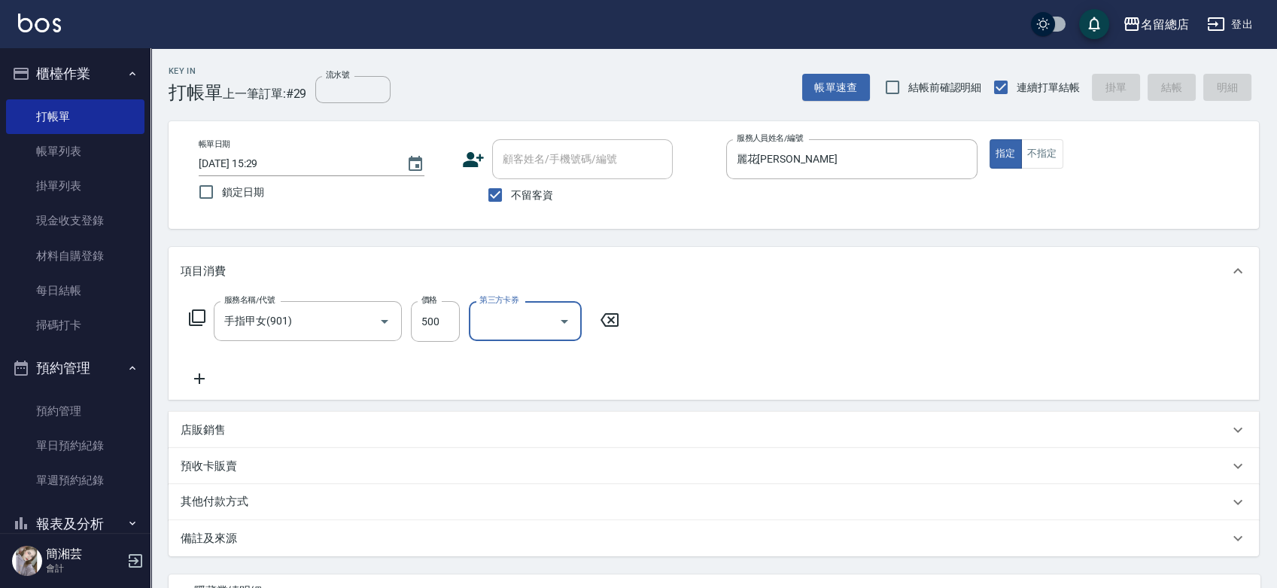
type input "[DATE] 16:17"
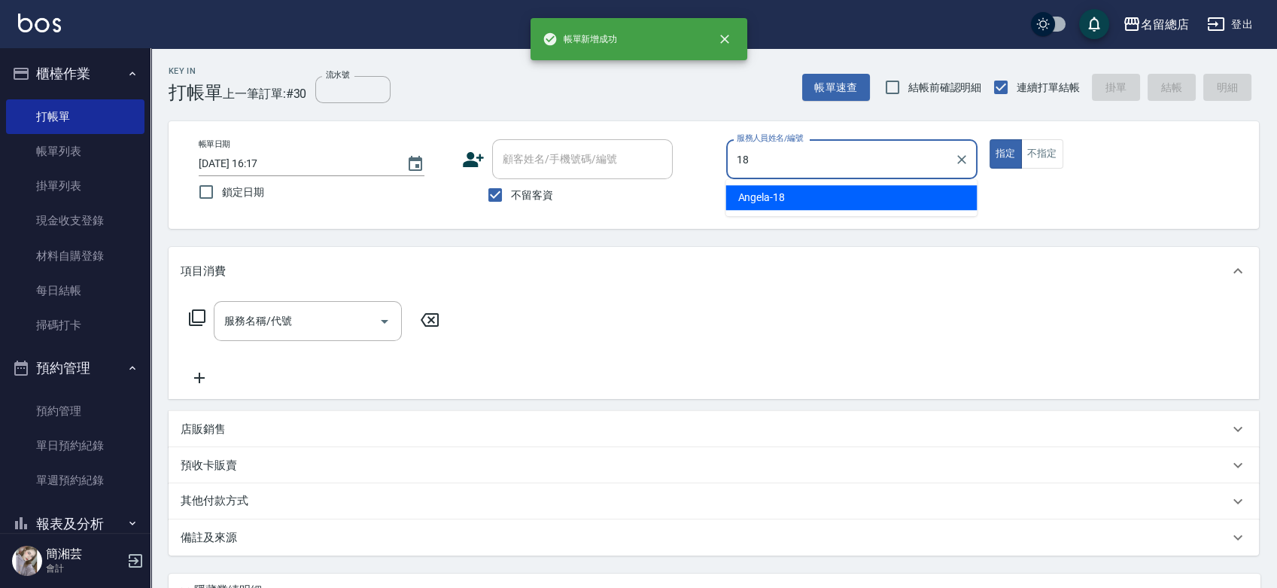
type input "[PERSON_NAME]-18"
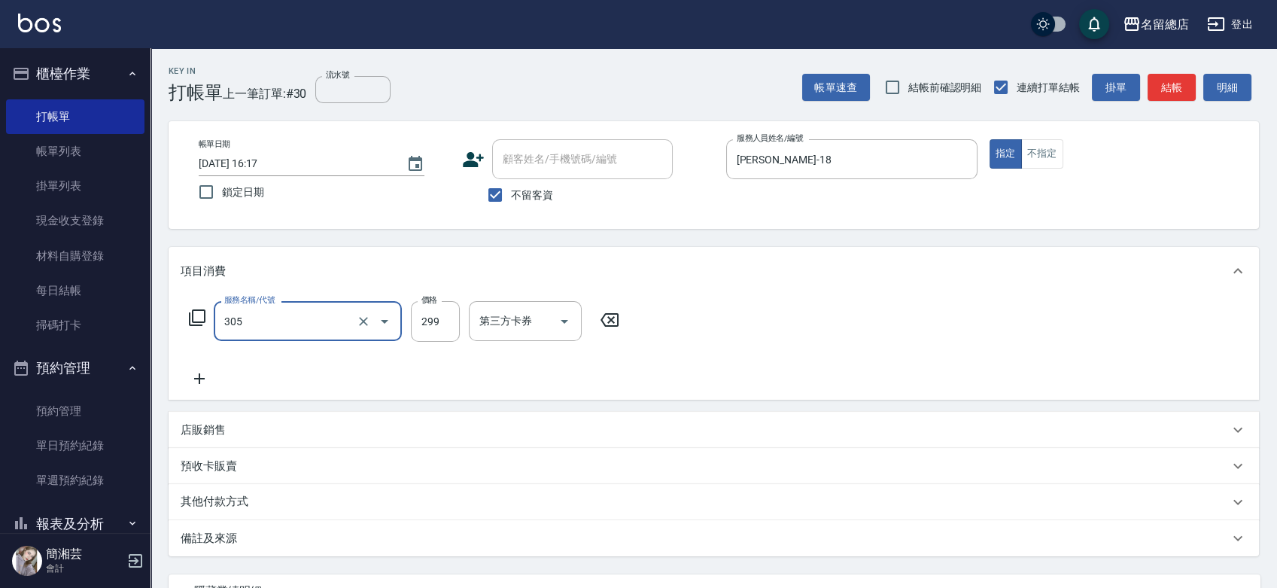
type input "剪髮(305)"
type input "500"
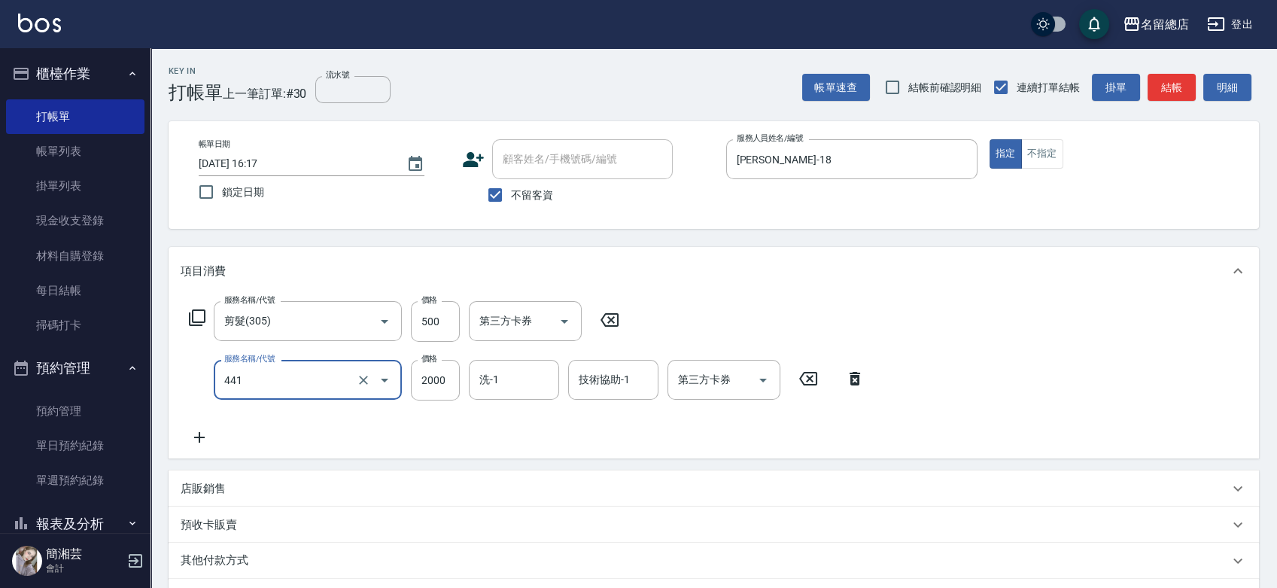
type input "2段自單次1300以上(441)"
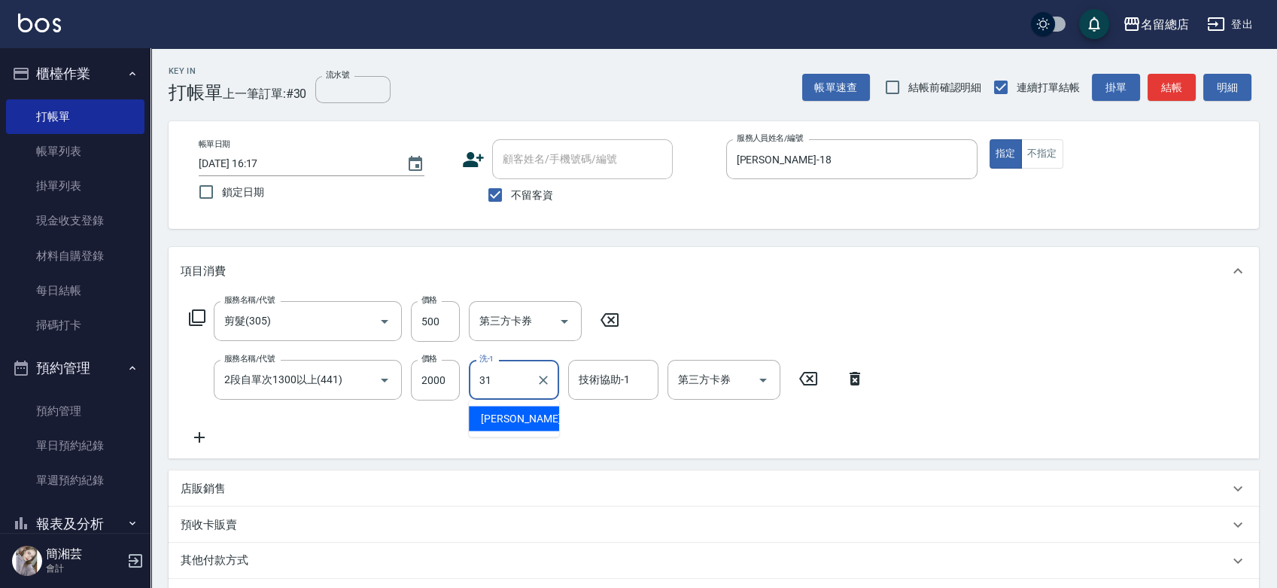
type input "[PERSON_NAME]-31"
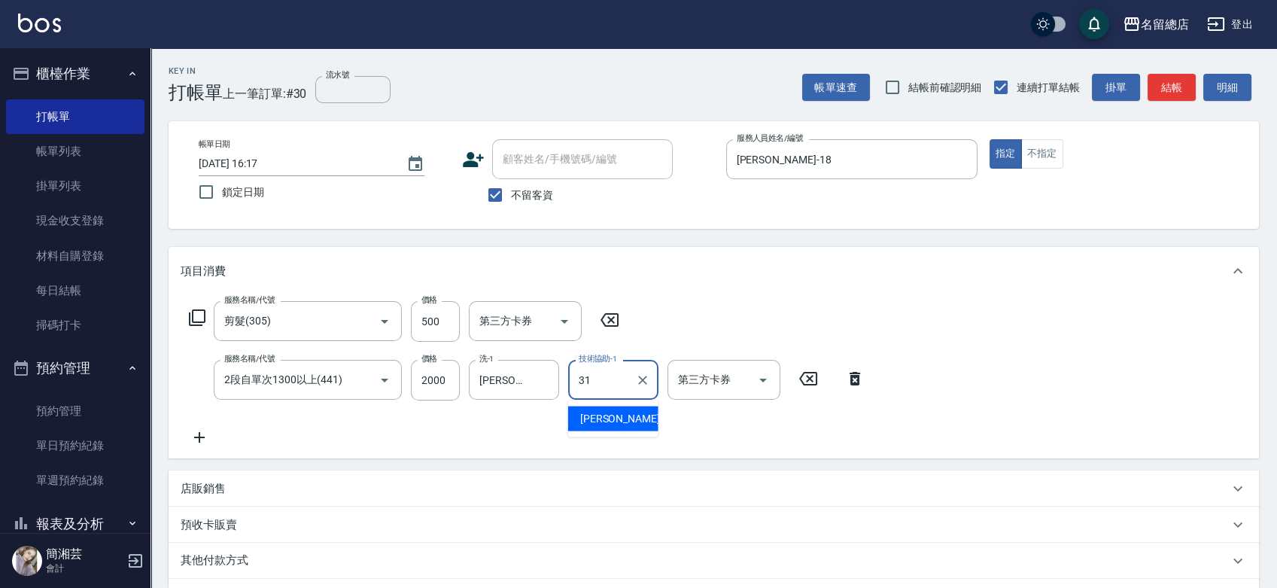
type input "[PERSON_NAME]-31"
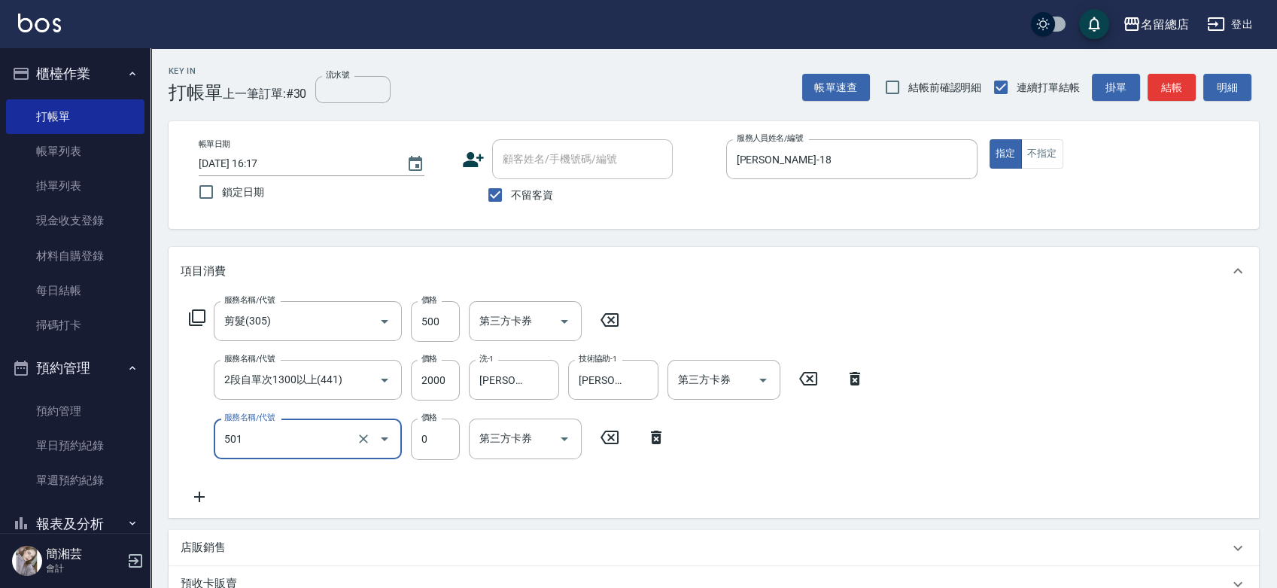
type input "2段蓋卡1300以上(501)"
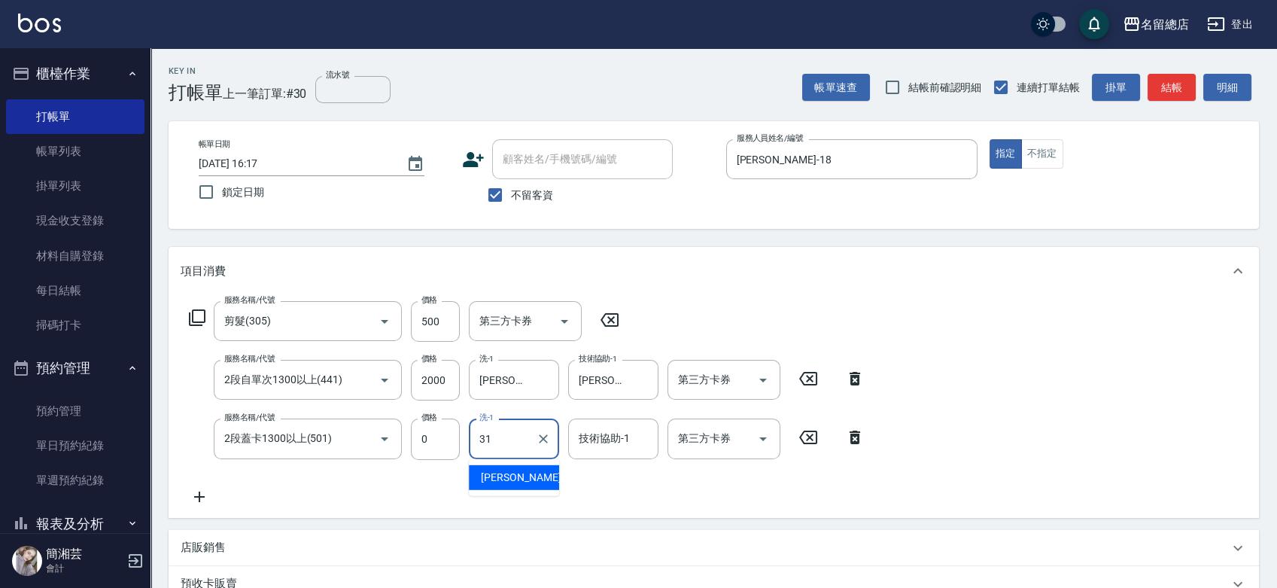
type input "31"
type input "[PERSON_NAME]-31"
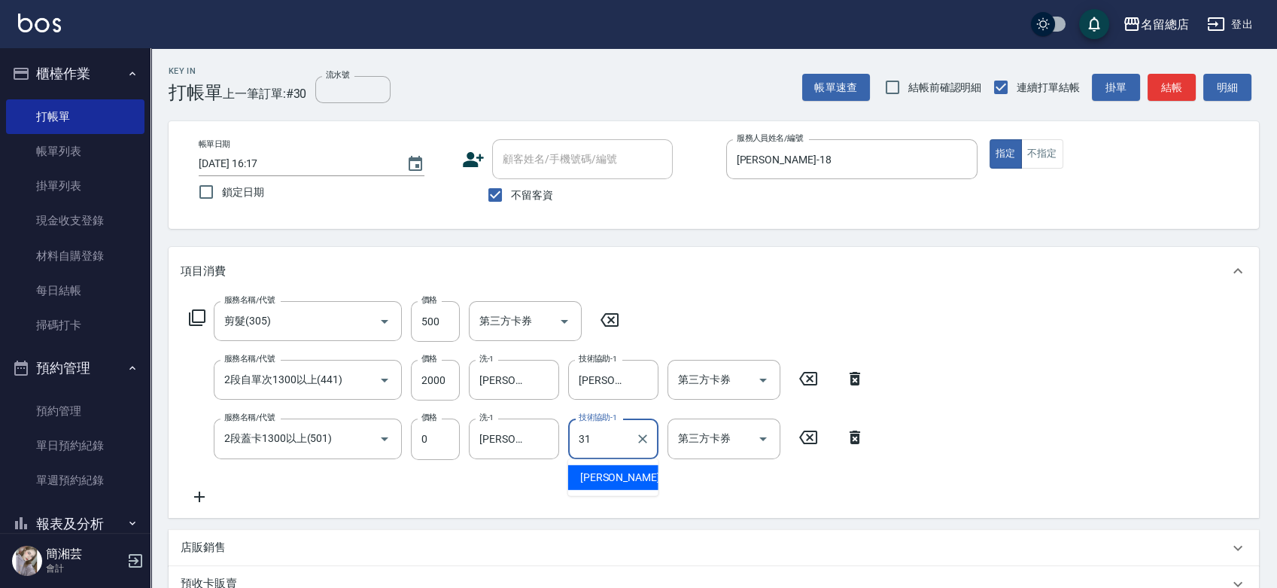
type input "[PERSON_NAME]-31"
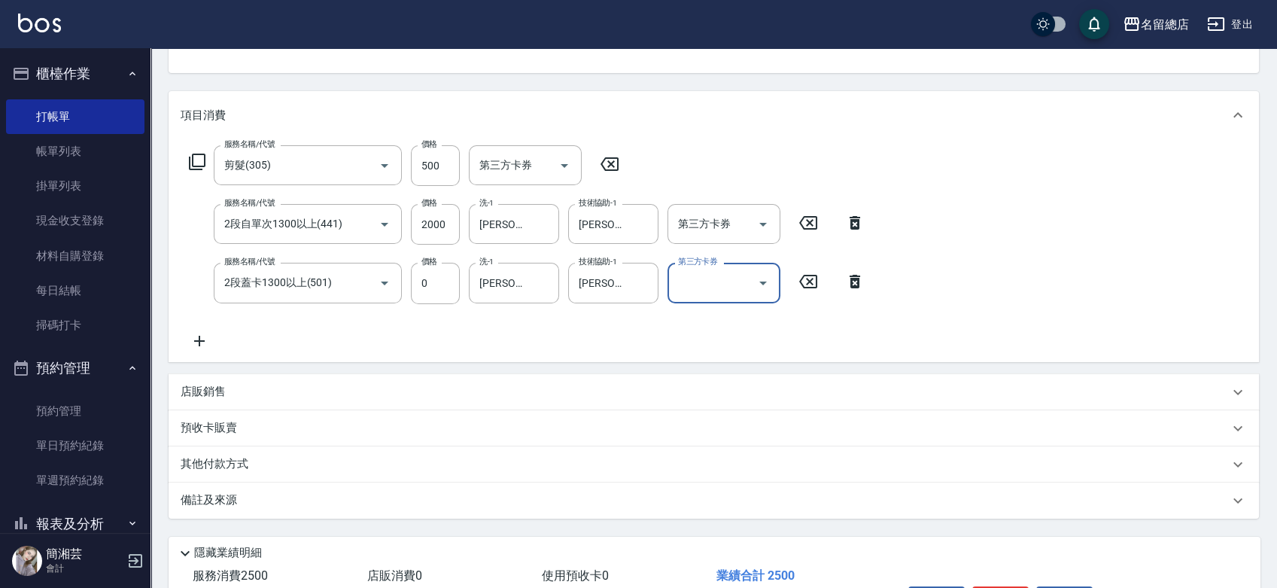
scroll to position [251, 0]
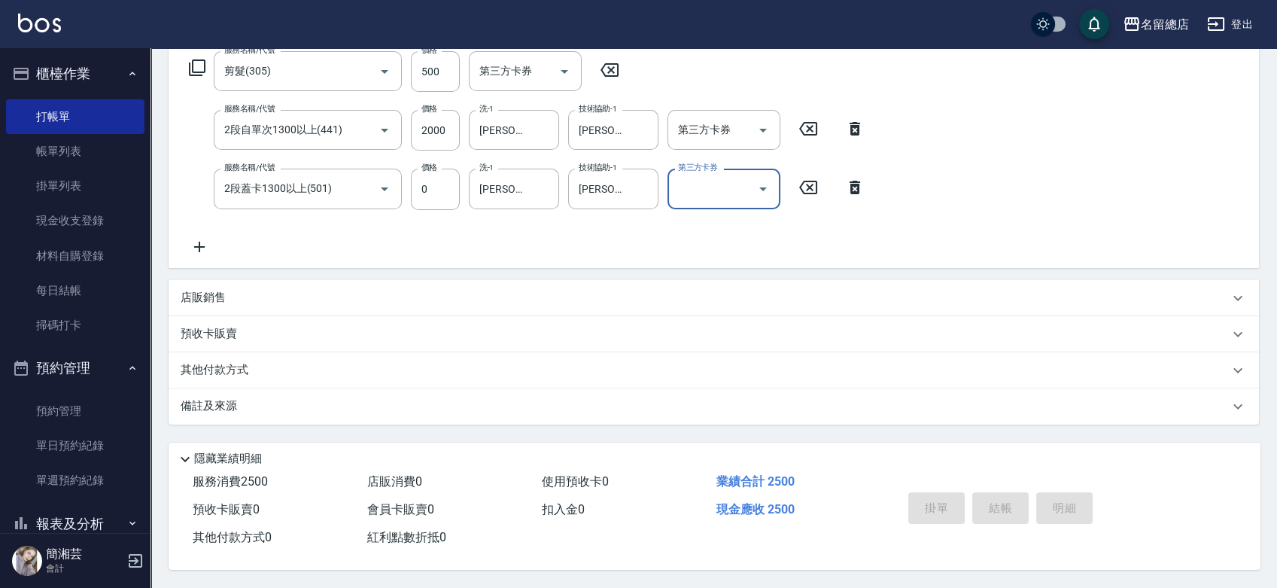
type input "[DATE] 16:18"
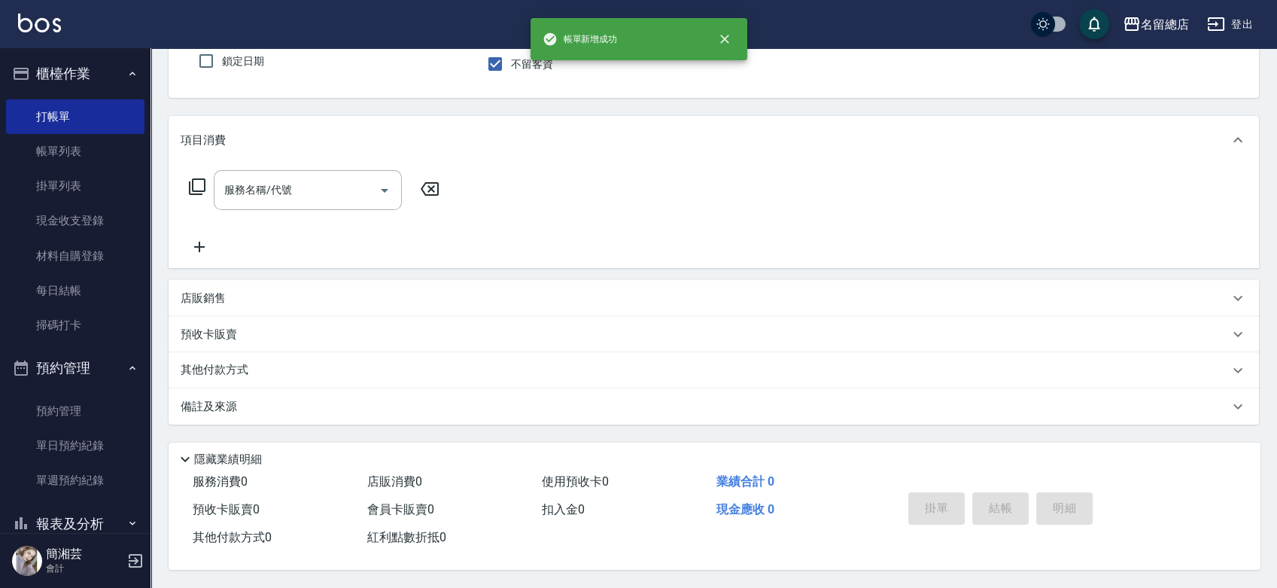
scroll to position [135, 0]
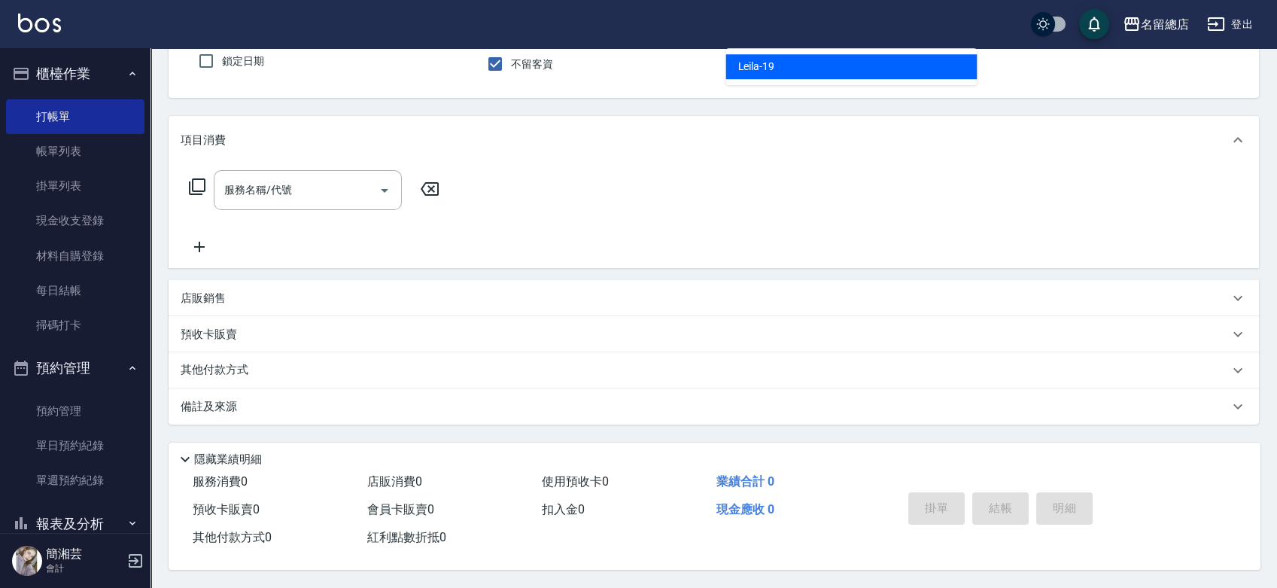
type input "Leila-19"
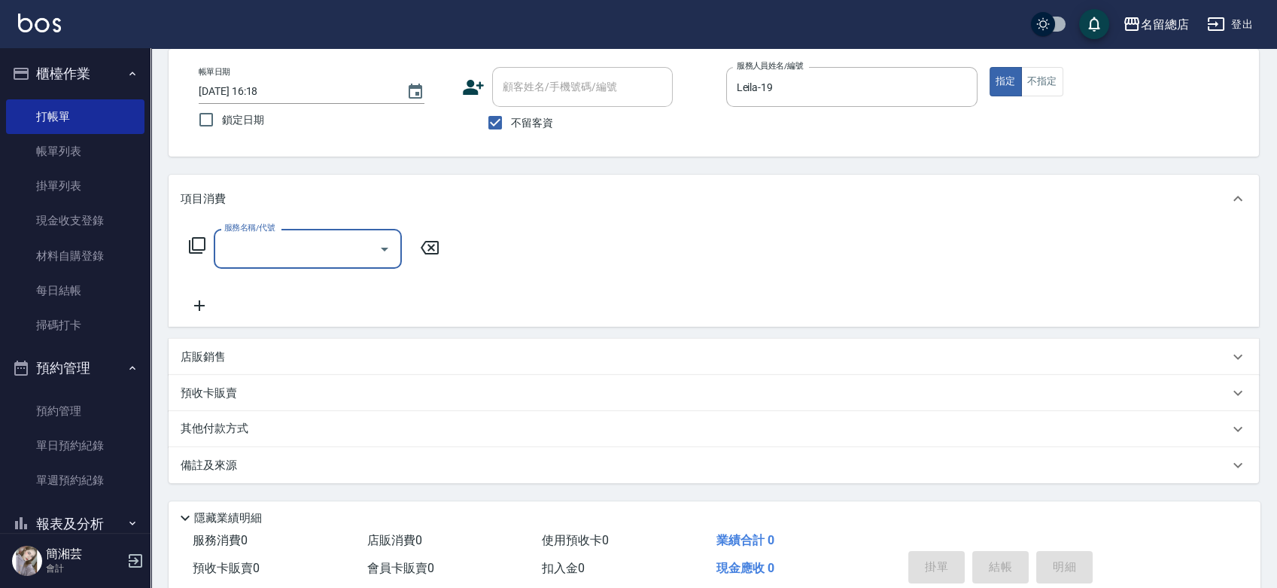
scroll to position [0, 0]
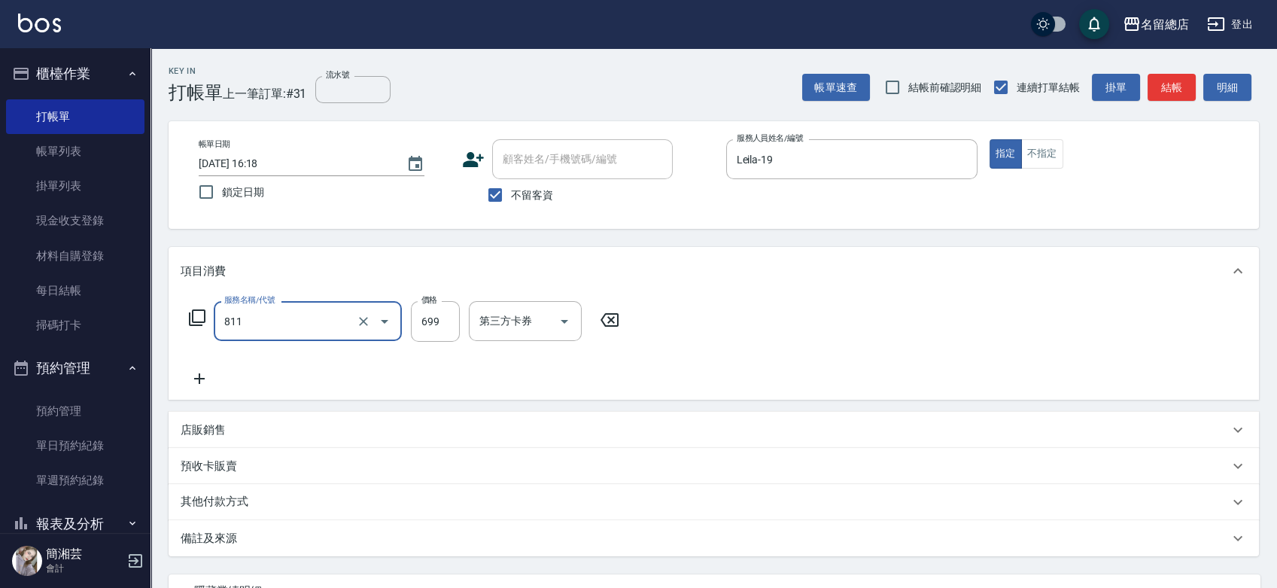
type input "洗+剪(811)"
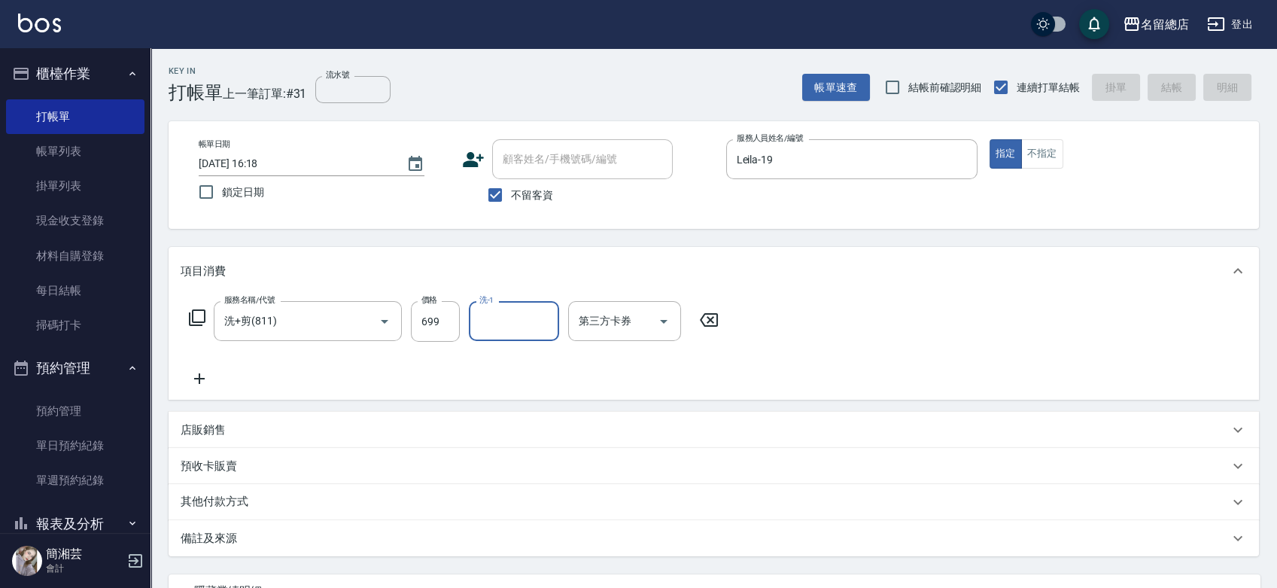
type input "[DATE] 16:19"
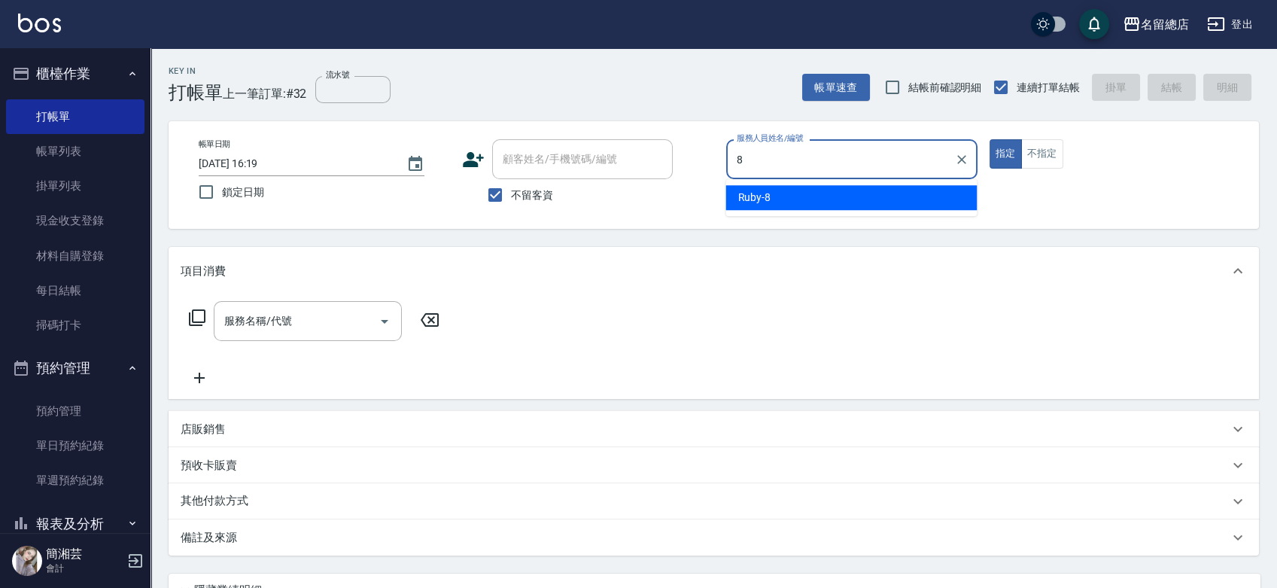
type input "Ruby-8"
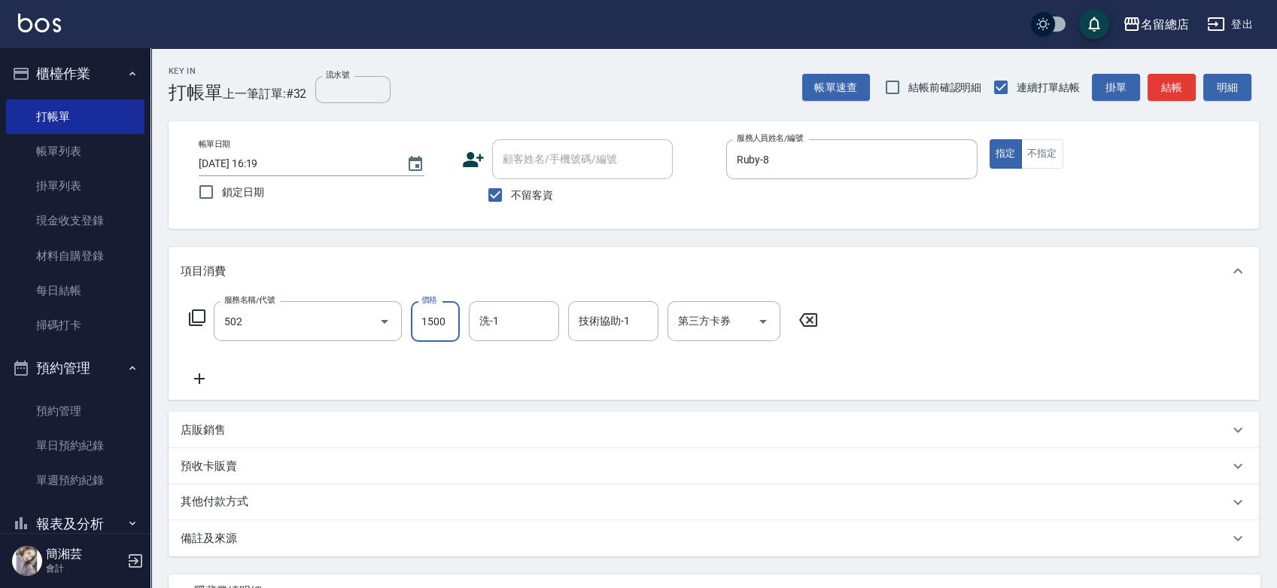
type input "染髮1500以上(502)"
type input "2500"
click at [337, 498] on div "其他付款方式" at bounding box center [705, 502] width 1048 height 17
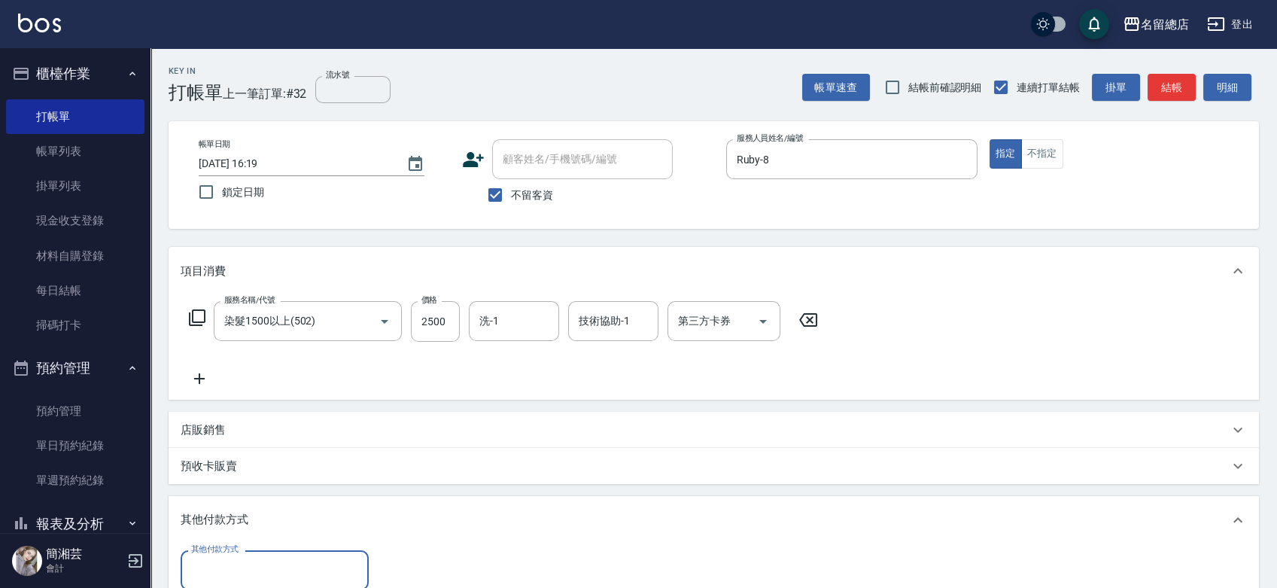
click at [298, 564] on input "其他付款方式" at bounding box center [274, 570] width 175 height 26
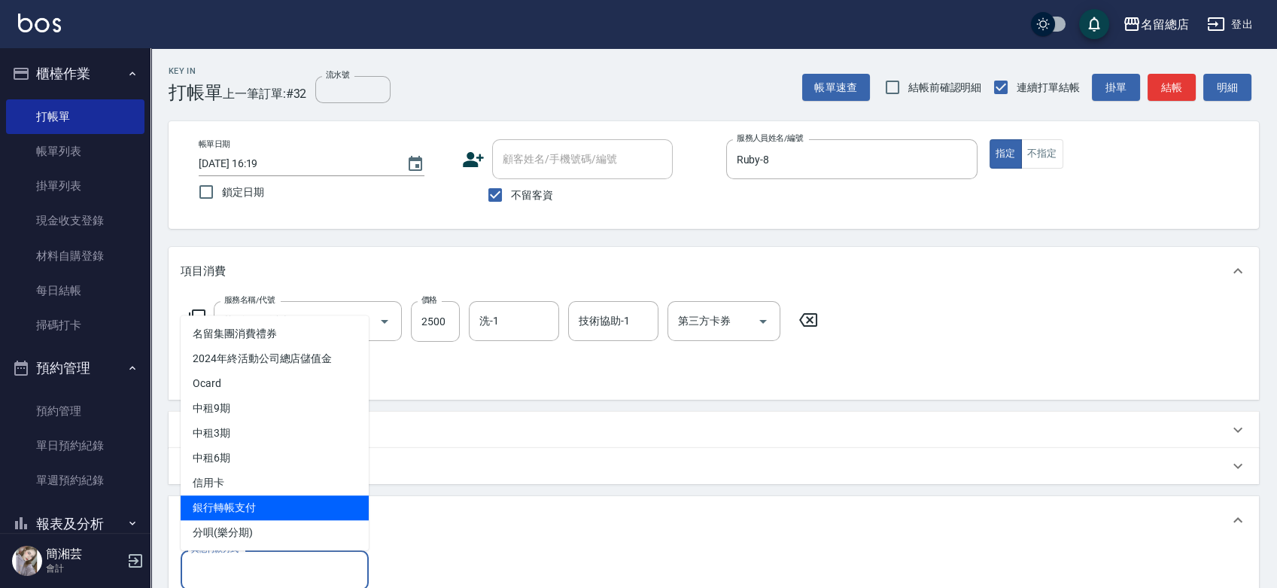
click at [304, 515] on span "銀行轉帳支付" at bounding box center [275, 507] width 188 height 25
type input "銀行轉帳支付"
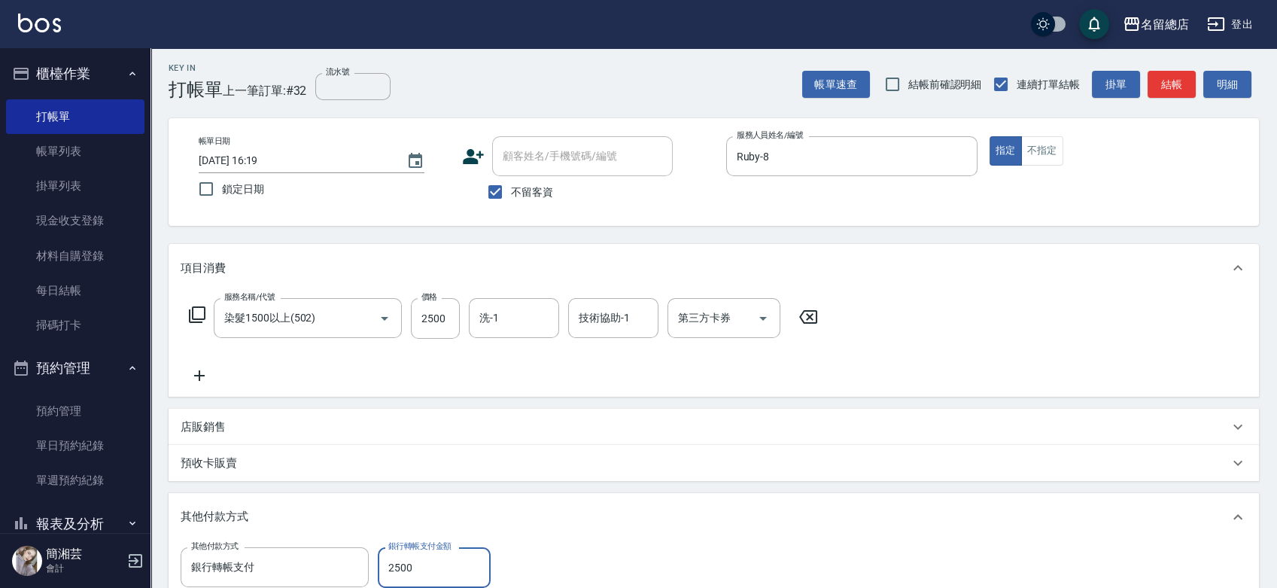
type input "2500"
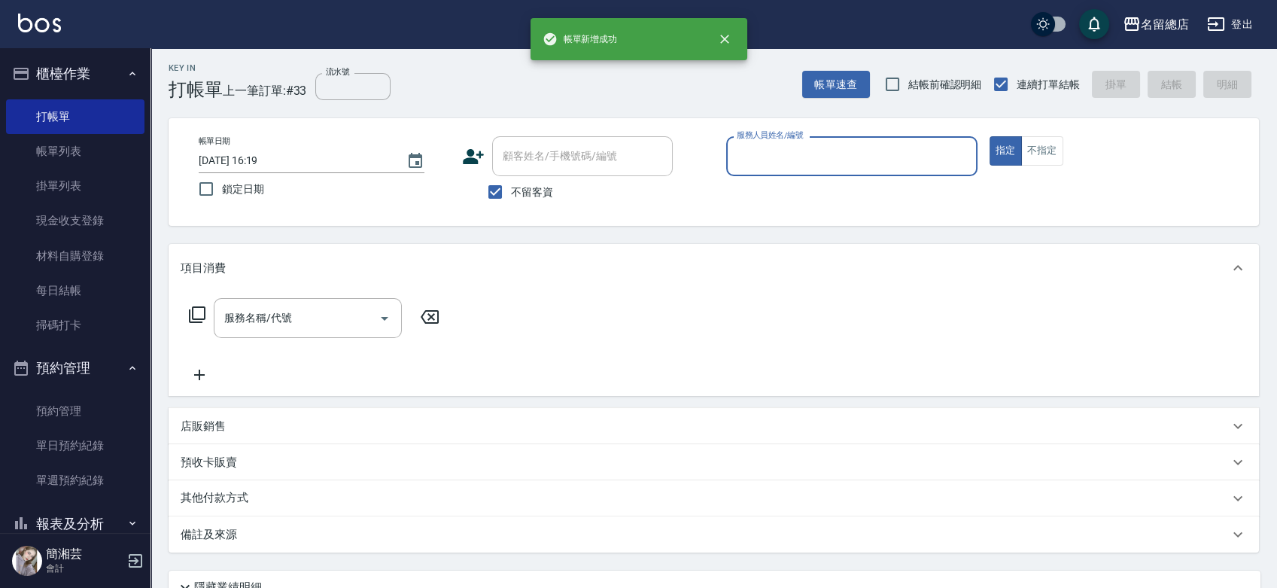
scroll to position [0, 0]
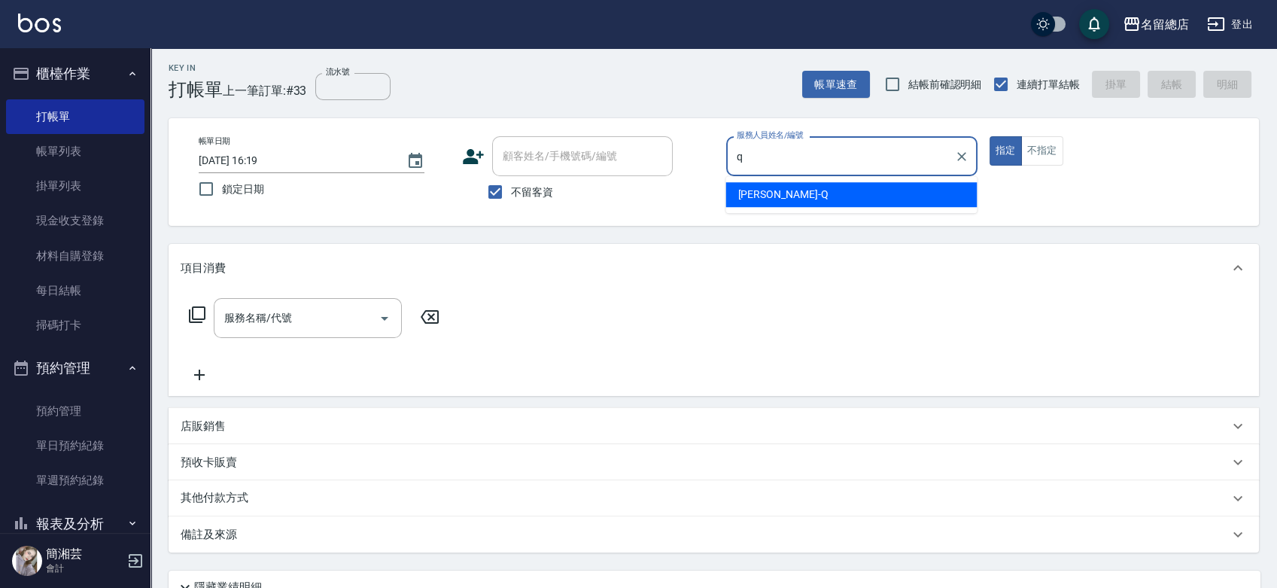
type input "[PERSON_NAME]"
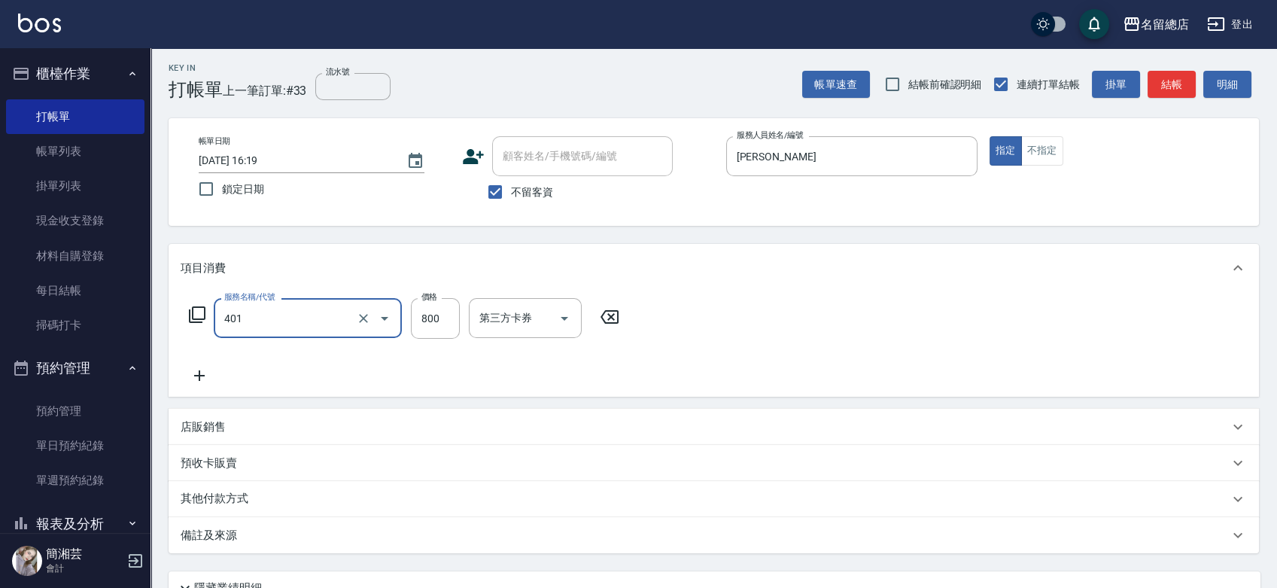
type input "自備護髮(401)"
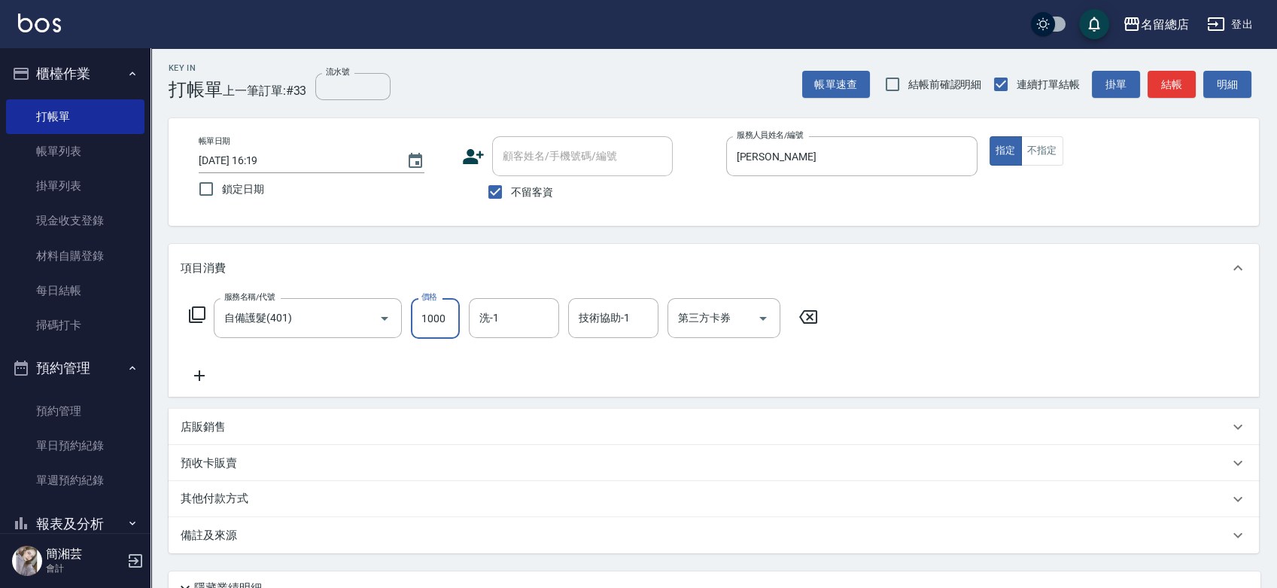
type input "1000"
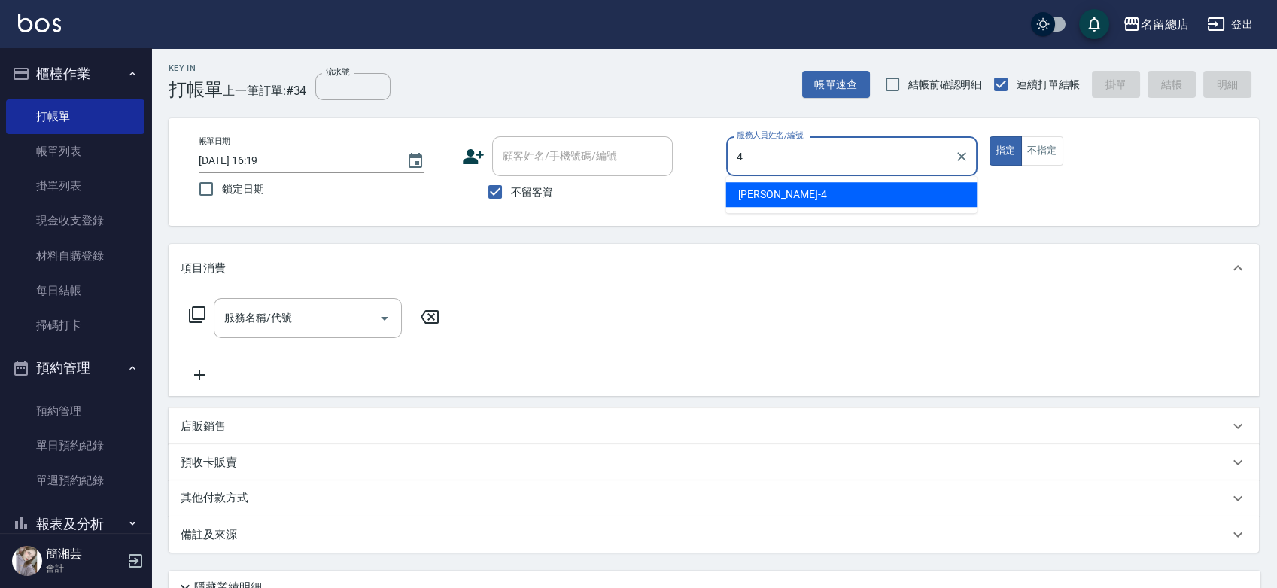
type input "[PERSON_NAME]-4"
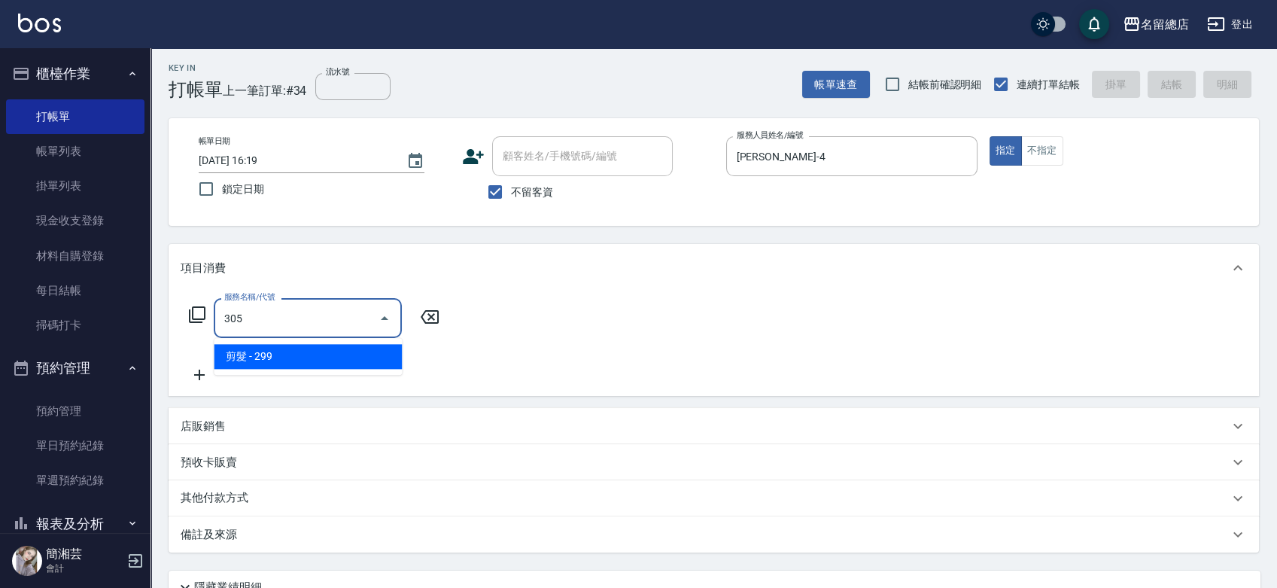
type input "剪髮(305)"
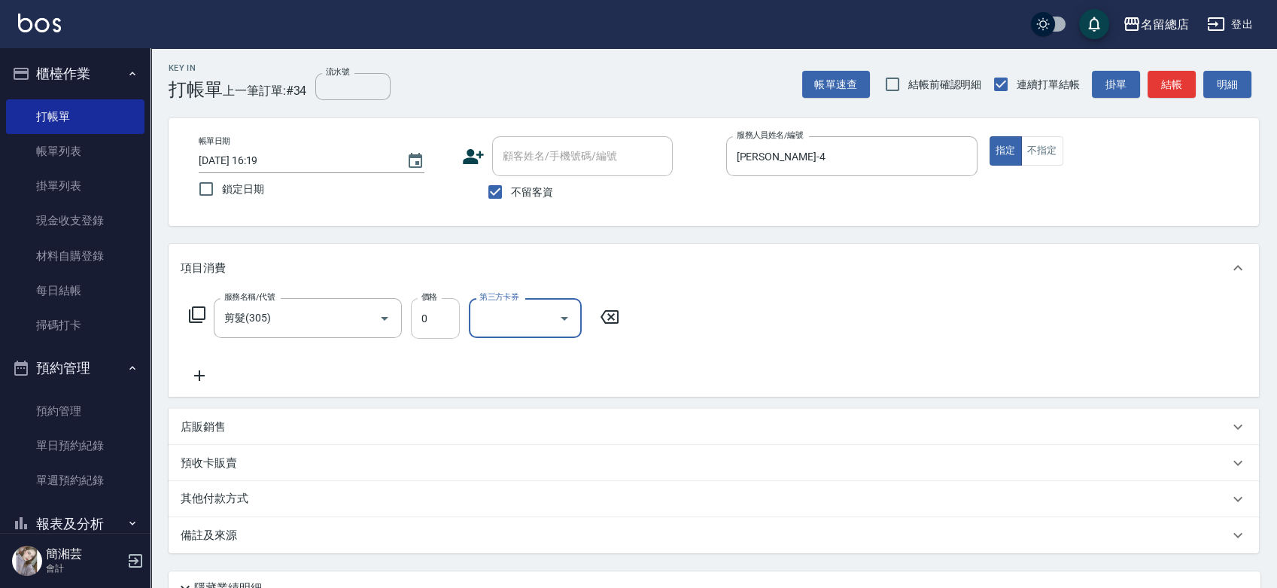
click at [438, 326] on input "0" at bounding box center [435, 318] width 49 height 41
type input "500"
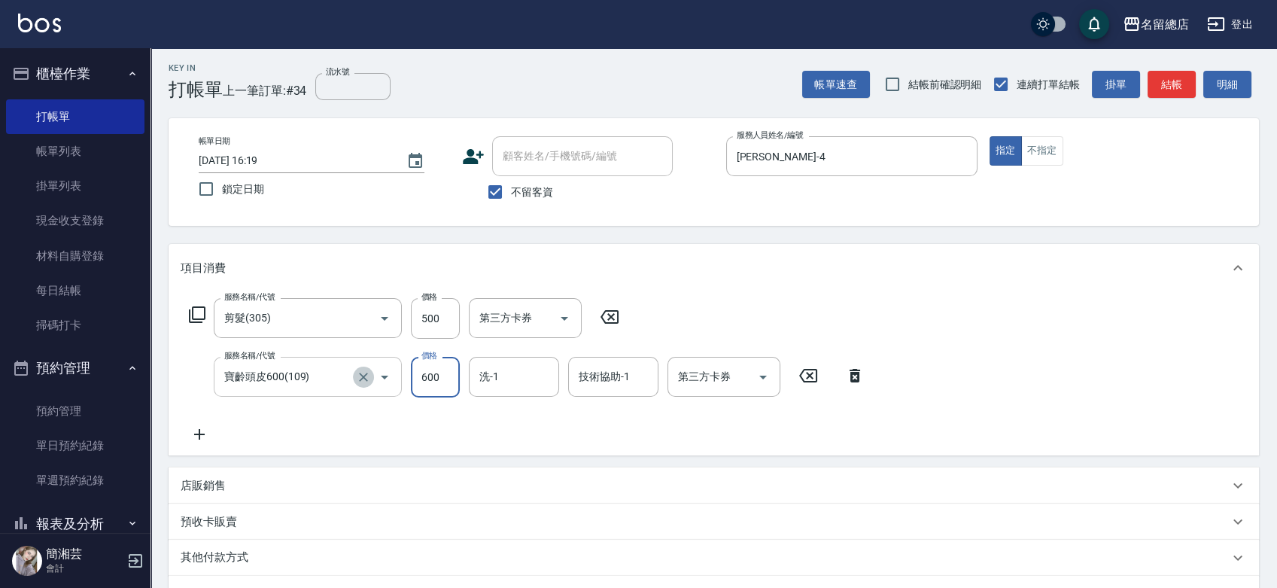
click at [359, 378] on icon "Clear" at bounding box center [363, 376] width 15 height 15
type input "寶齡頭皮600(109)"
click at [358, 376] on icon "Clear" at bounding box center [363, 376] width 15 height 15
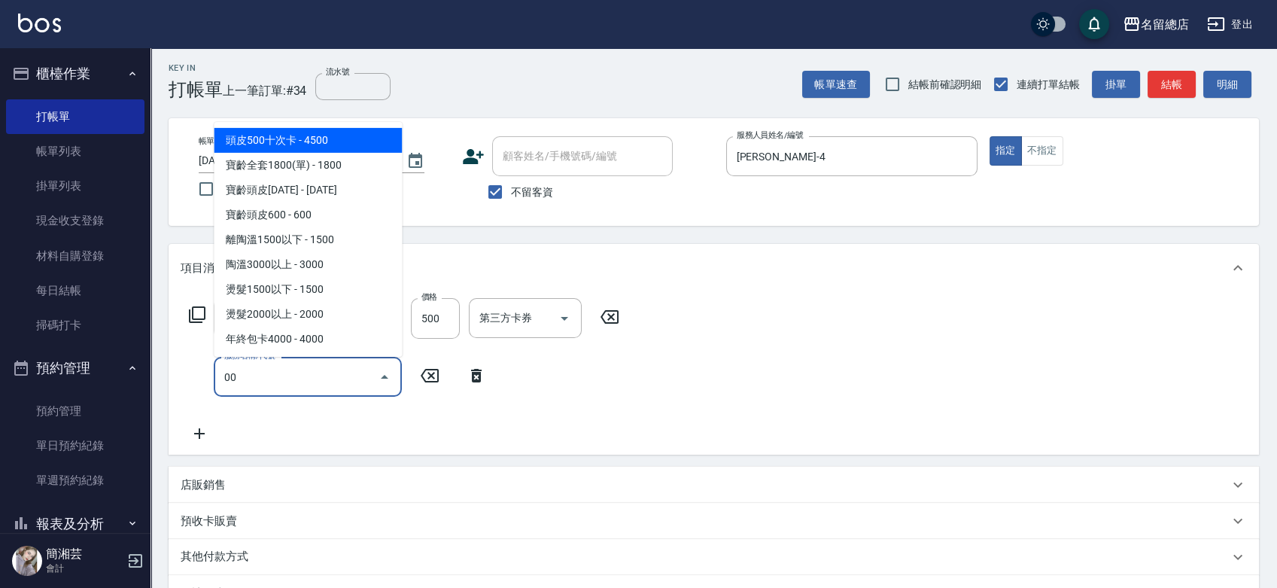
type input "0"
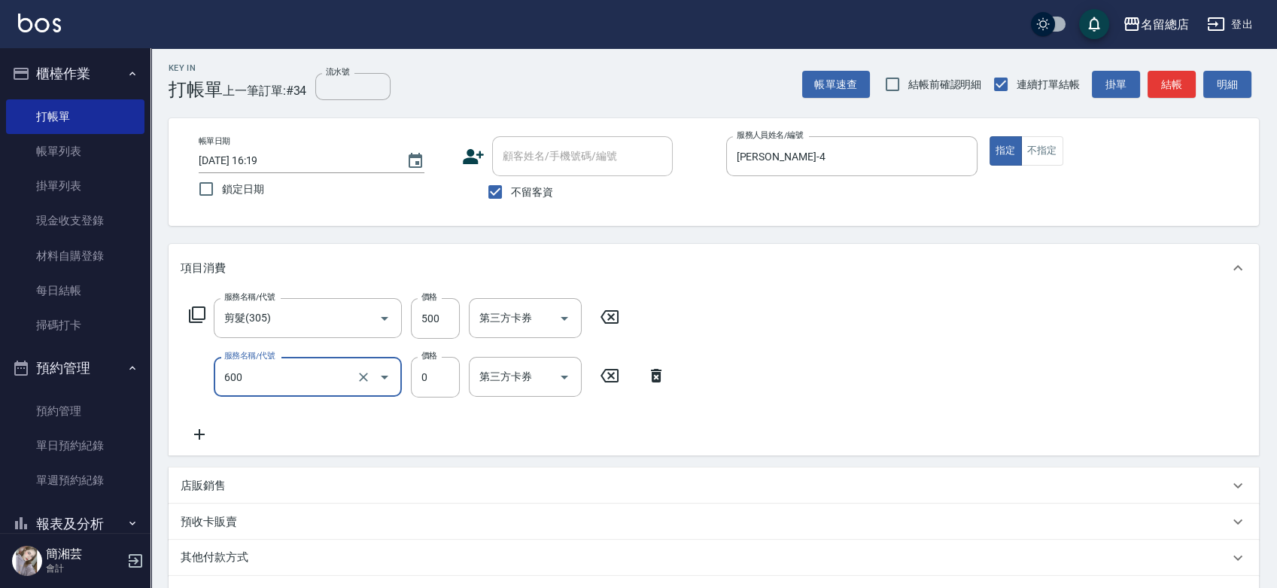
type input "洗髮(免費)(600)"
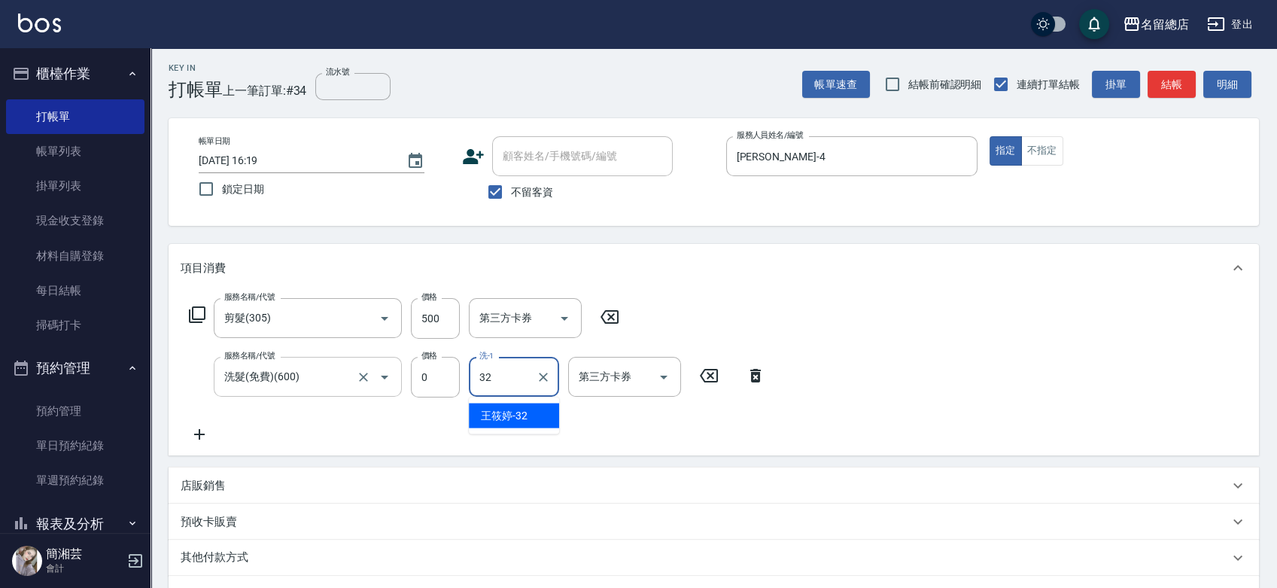
type input "[PERSON_NAME]-32"
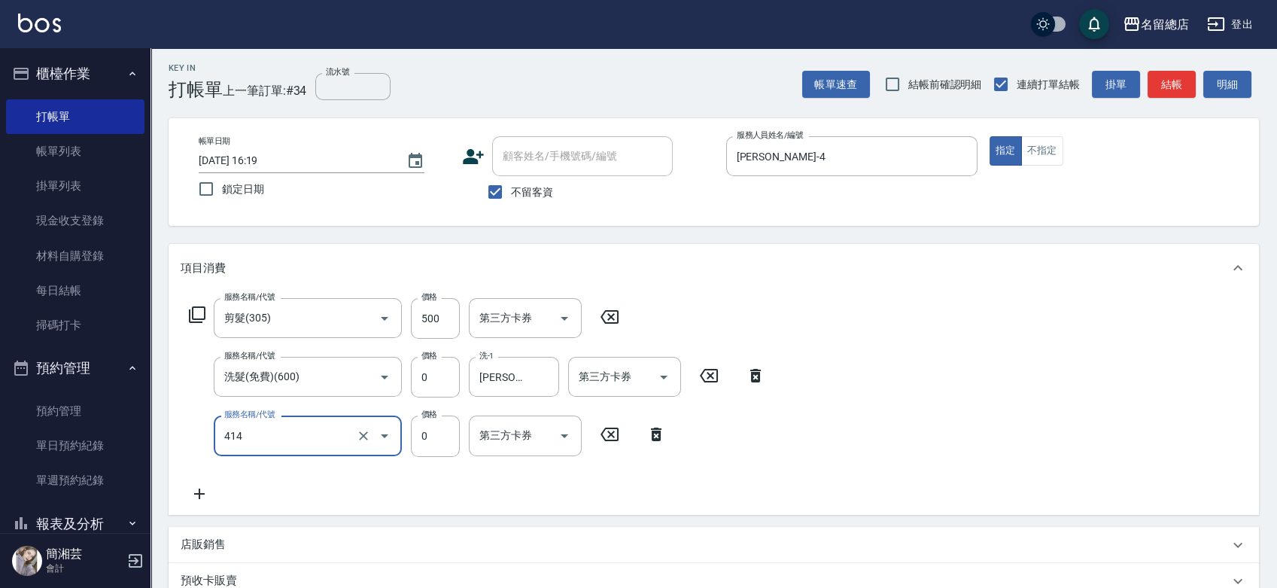
type input "護染蓋卡1000~1499(414)"
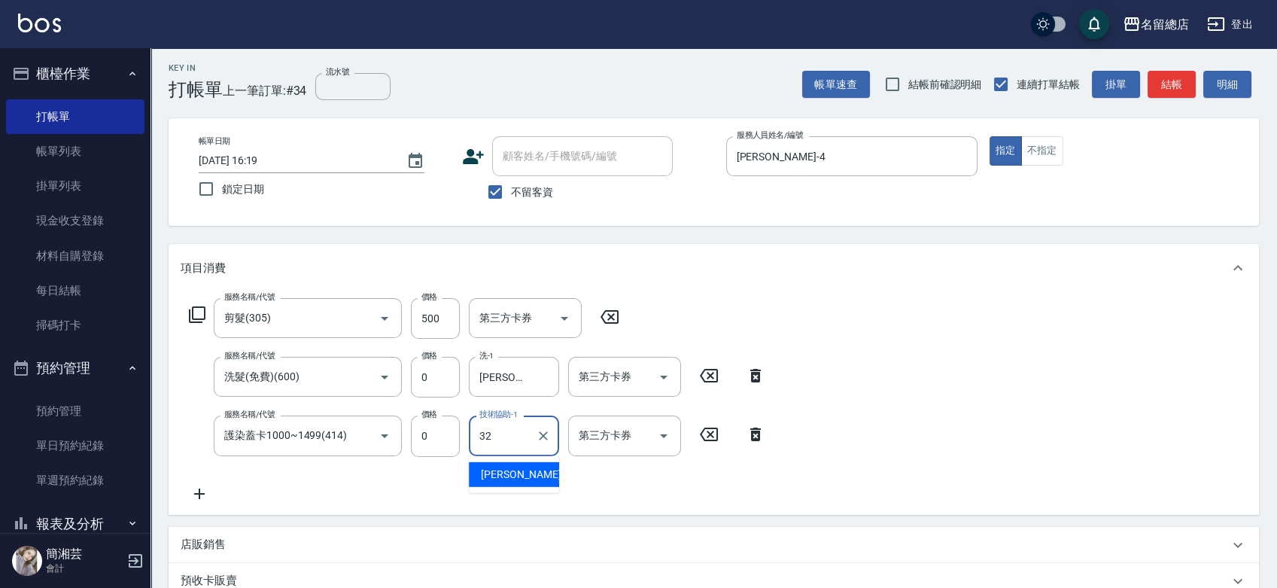
type input "[PERSON_NAME]-32"
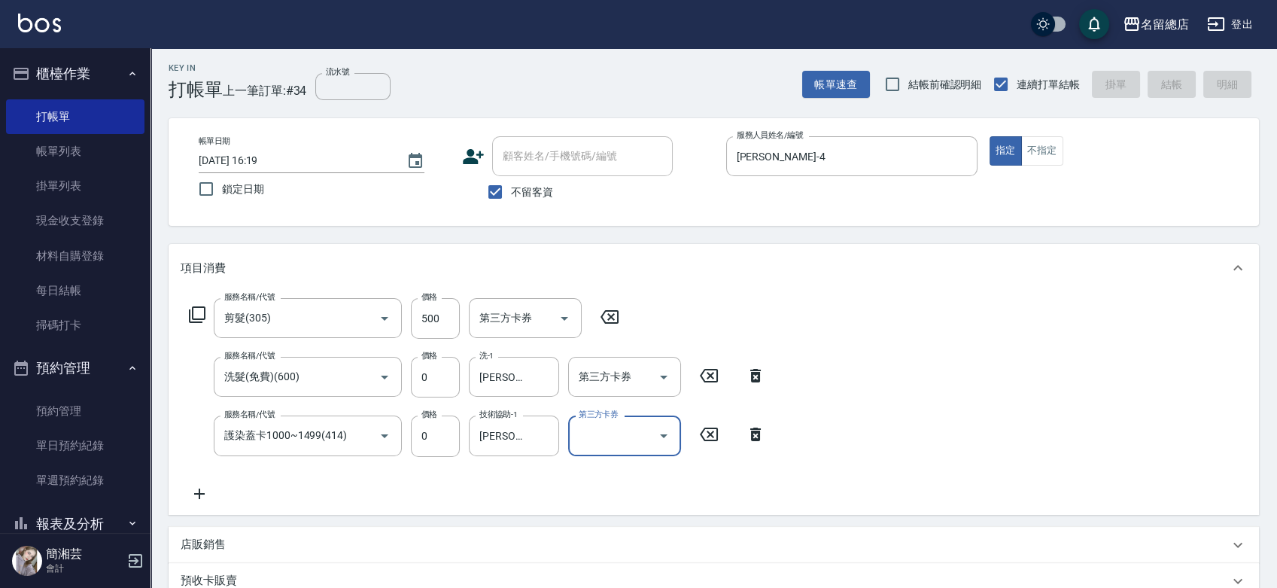
type input "[DATE] 16:20"
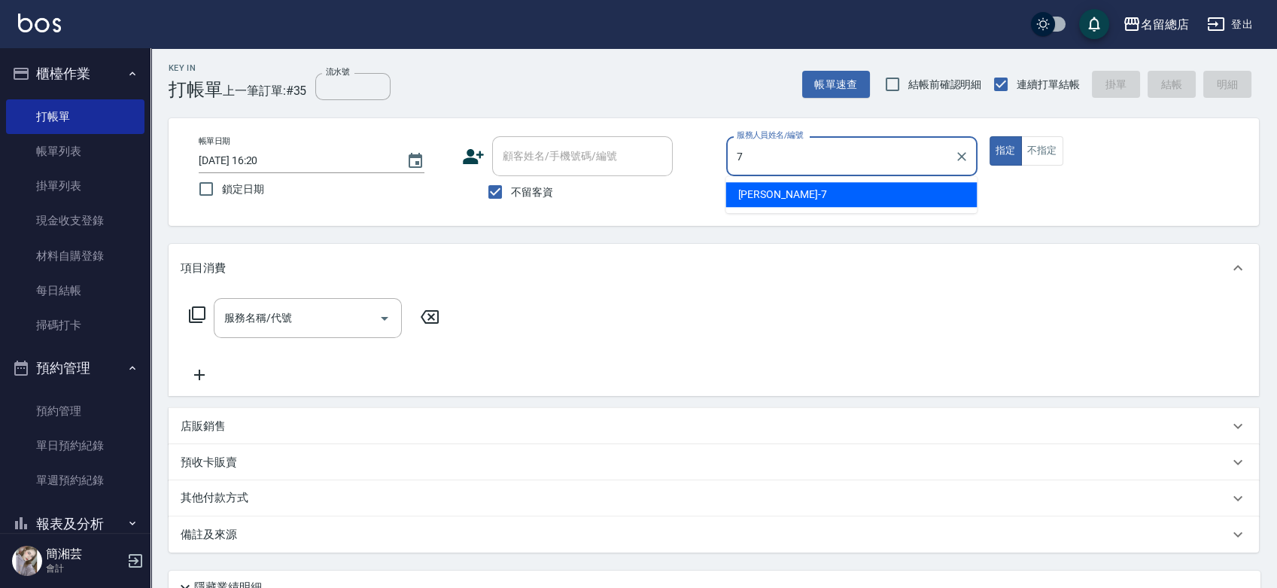
type input "Mick-7"
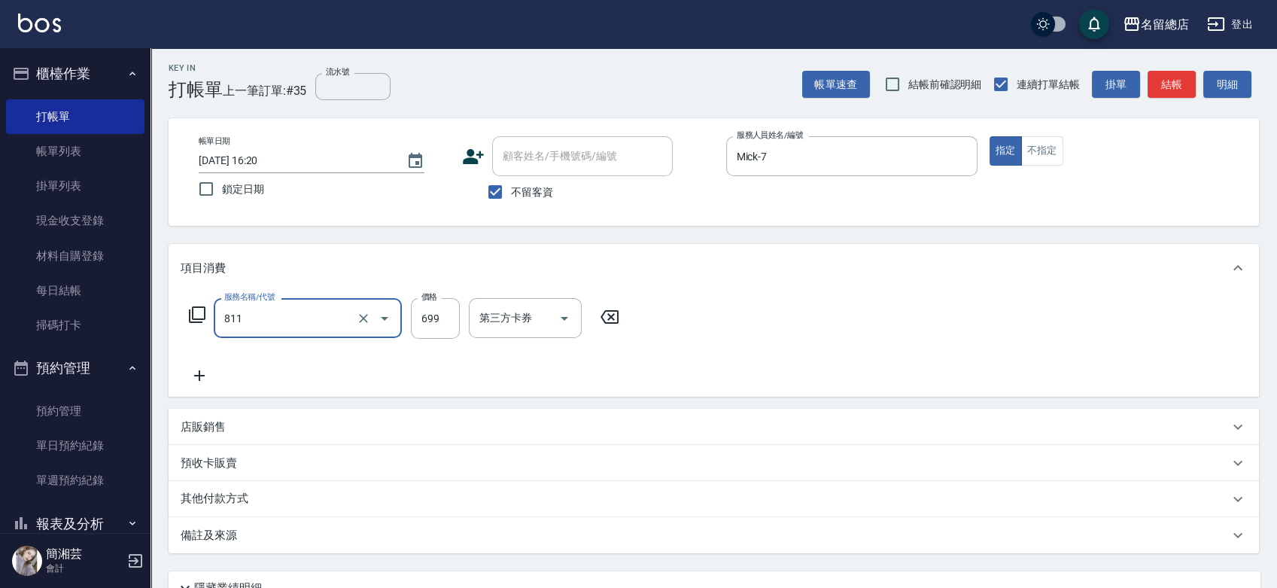
type input "洗+剪(811)"
type input "700"
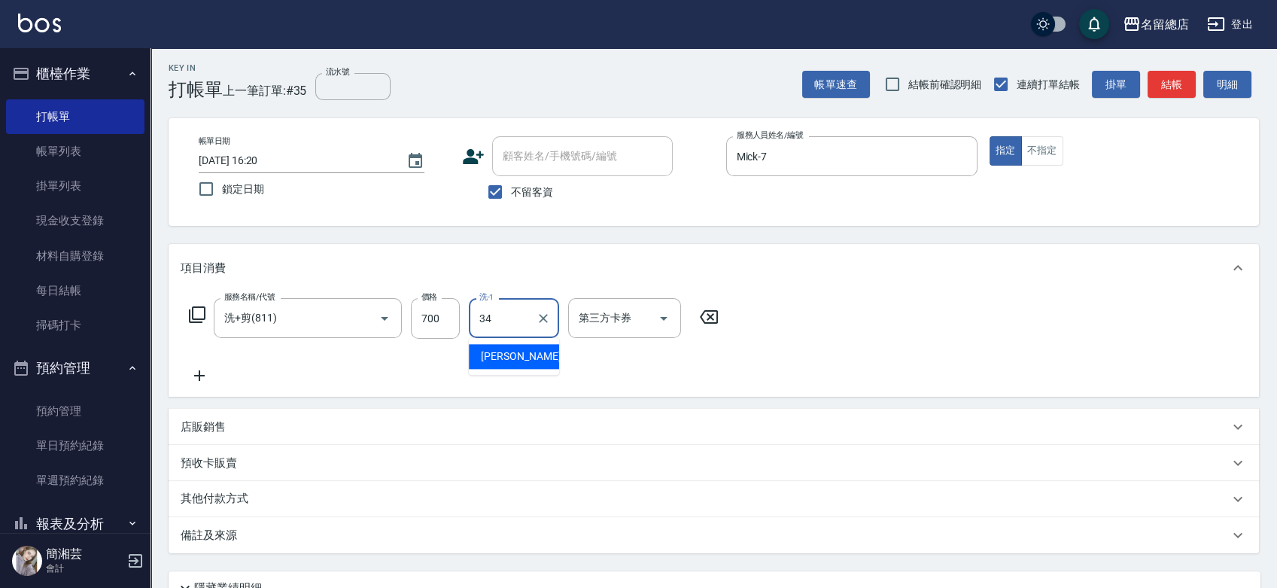
type input "[PERSON_NAME]-34"
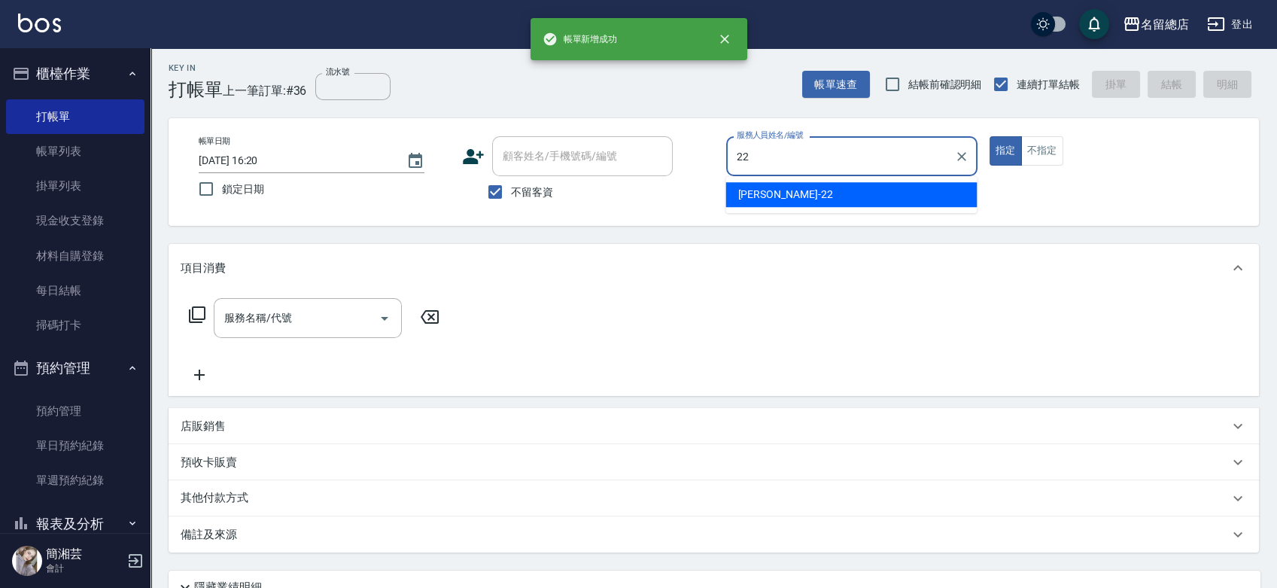
type input "Lydia-22"
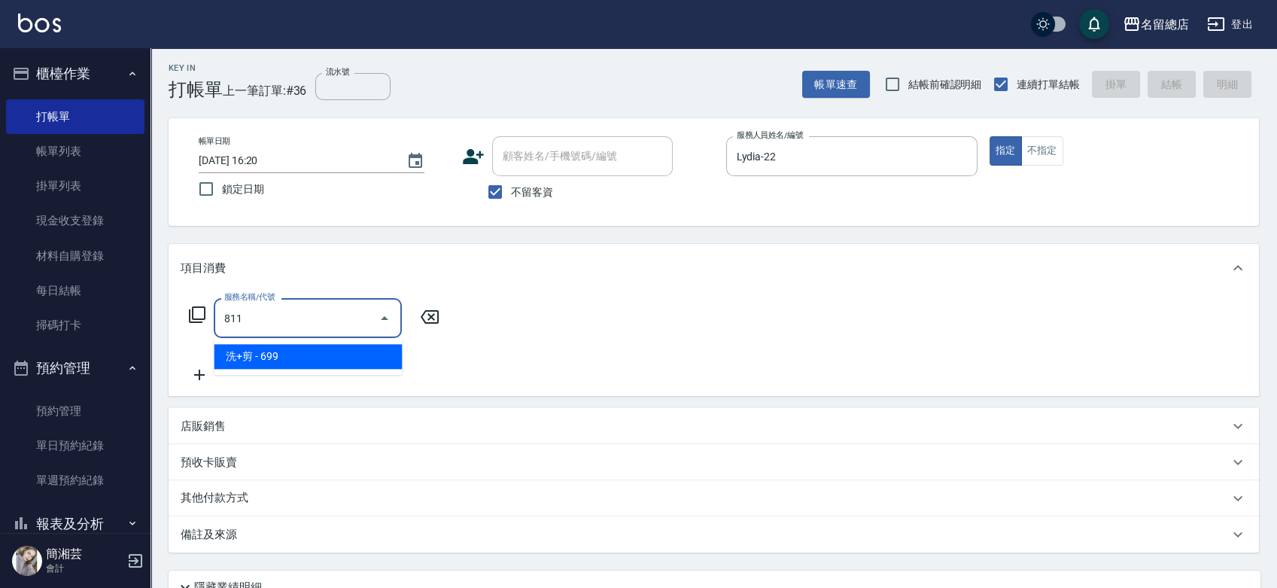
type input "洗+剪(811)"
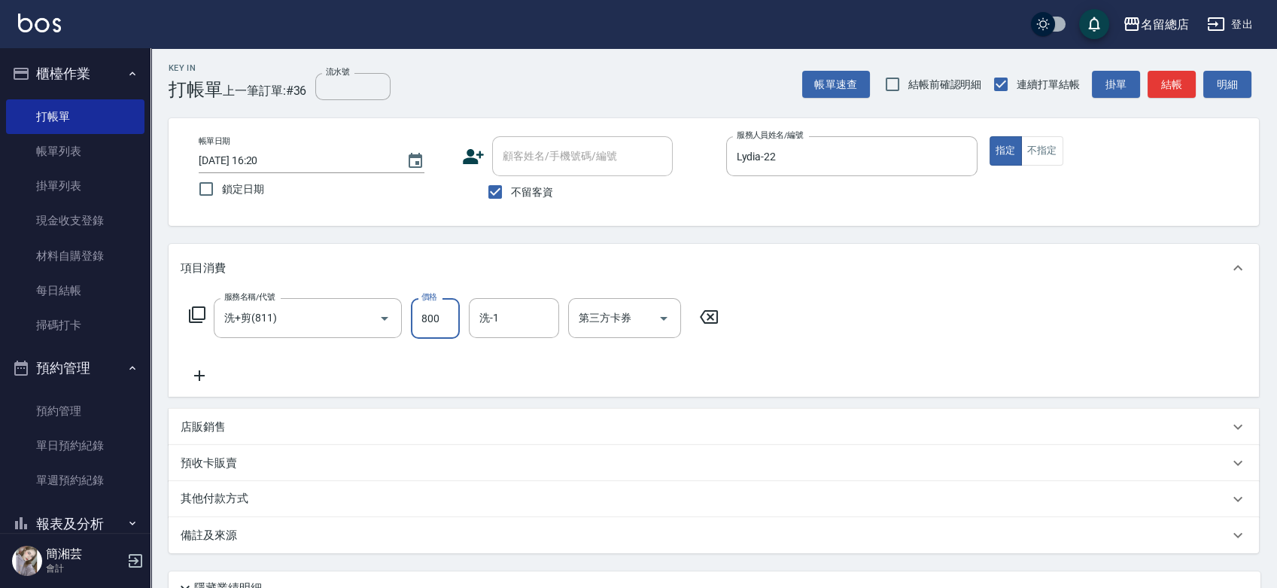
type input "800"
type input "[PERSON_NAME]-32"
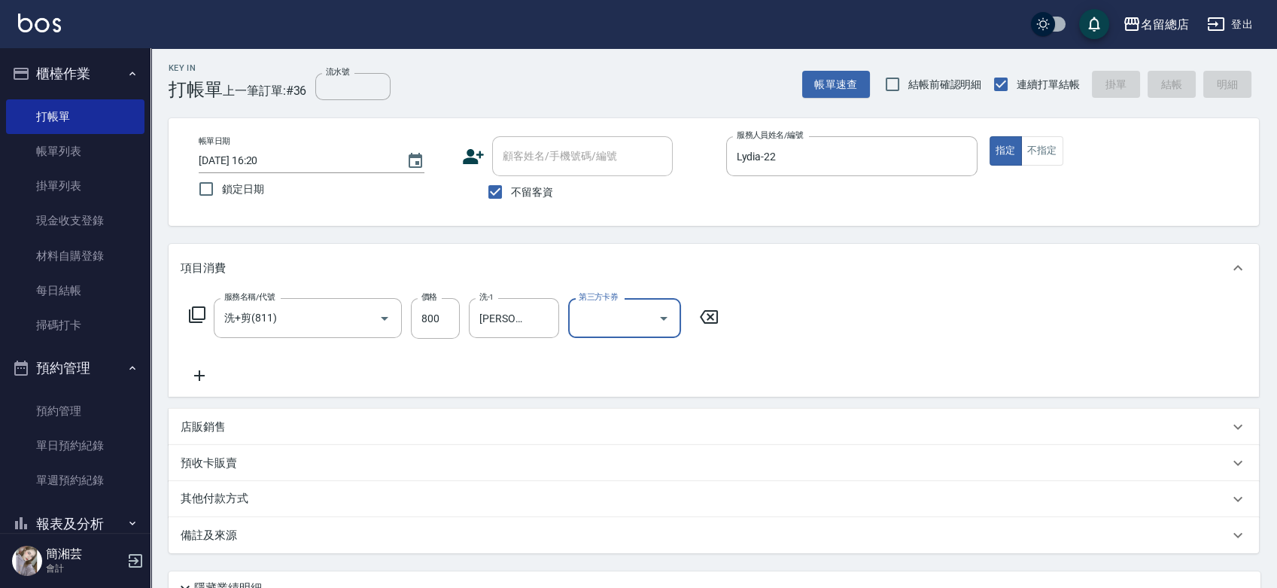
type input "[DATE] 16:21"
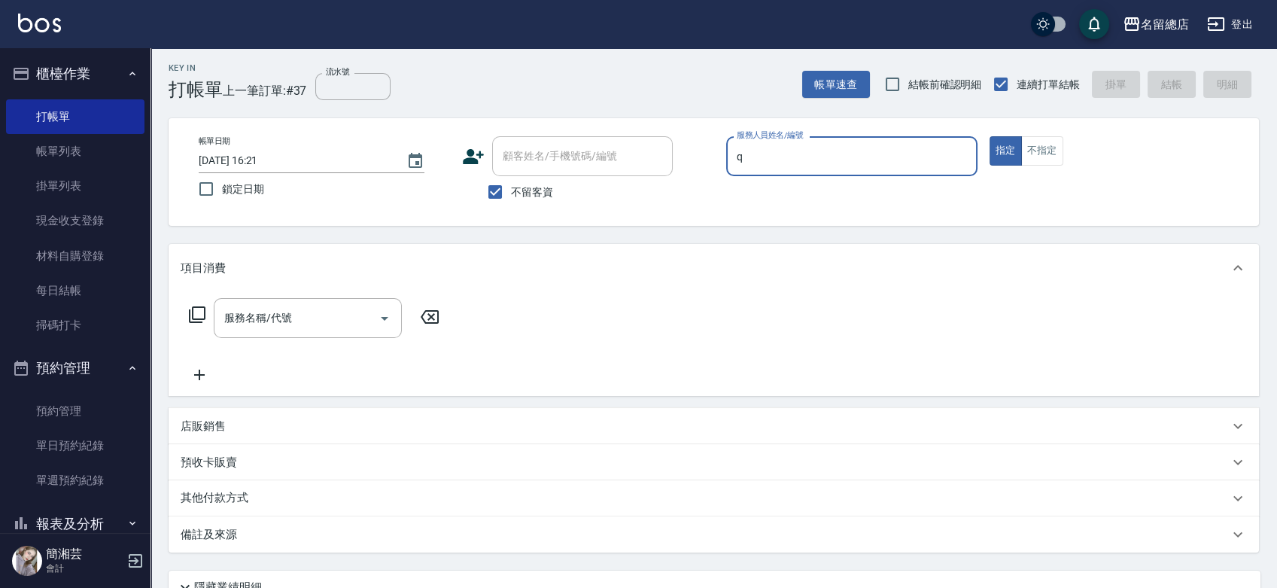
click at [822, 162] on input "q" at bounding box center [852, 156] width 238 height 26
type input "[PERSON_NAME]"
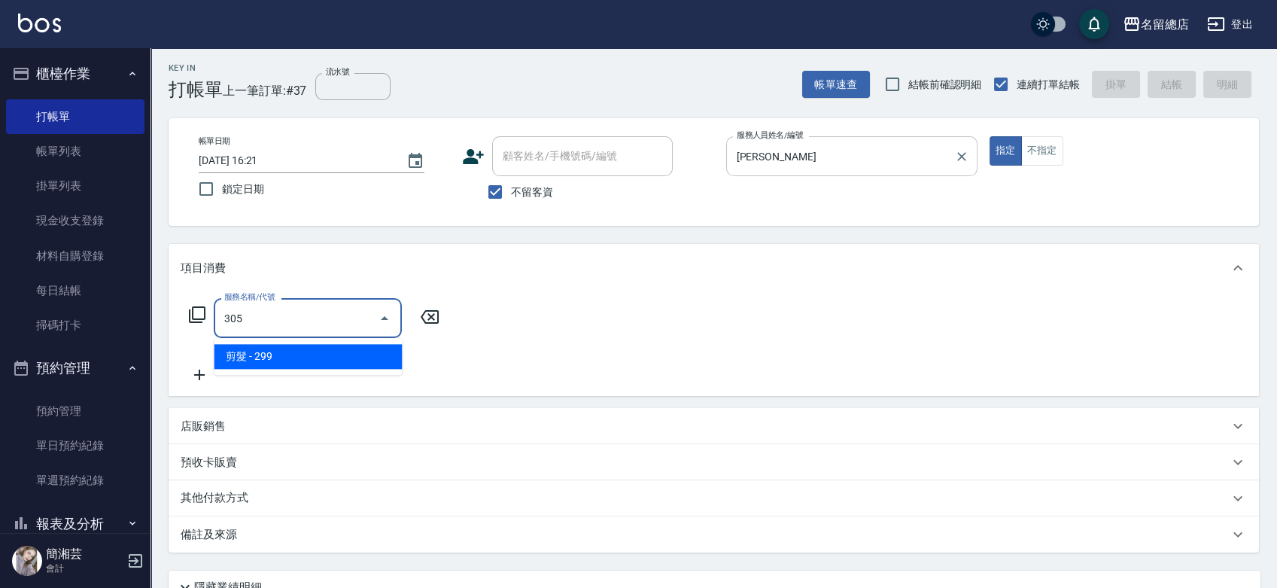
type input "剪髮(305)"
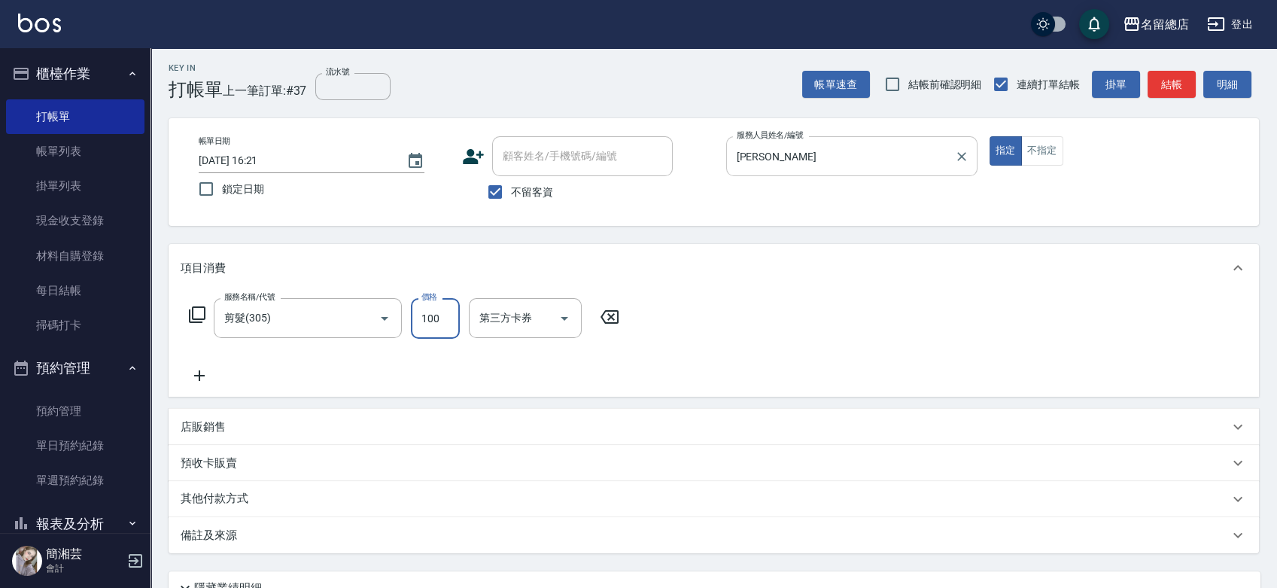
type input "100"
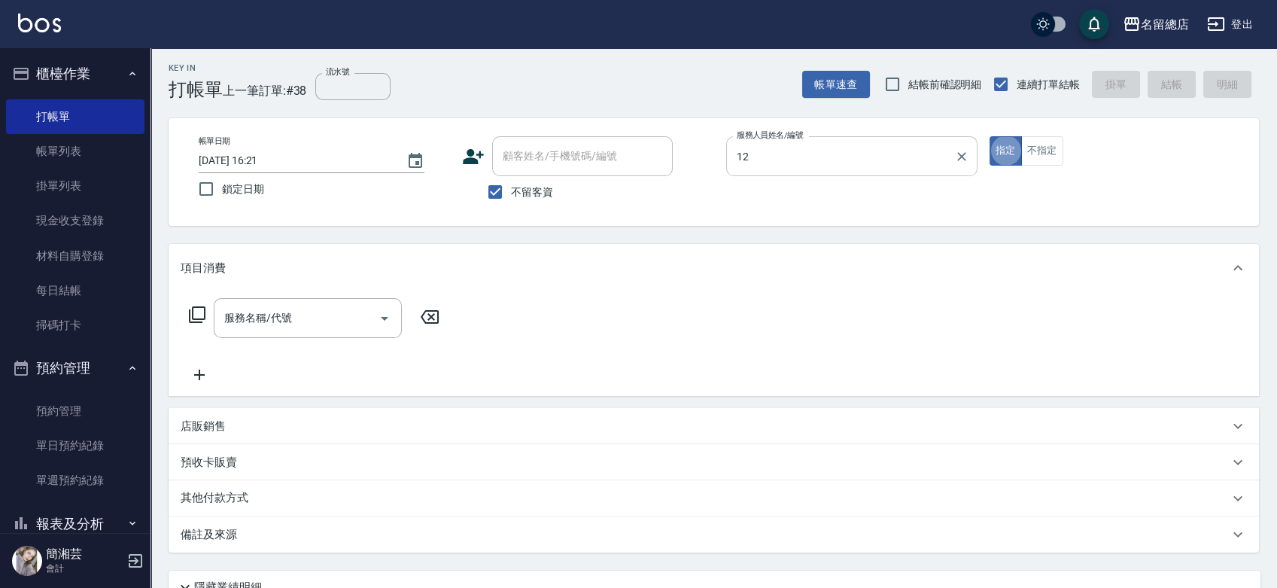
type input "Una-12"
type input "剪髮(305)"
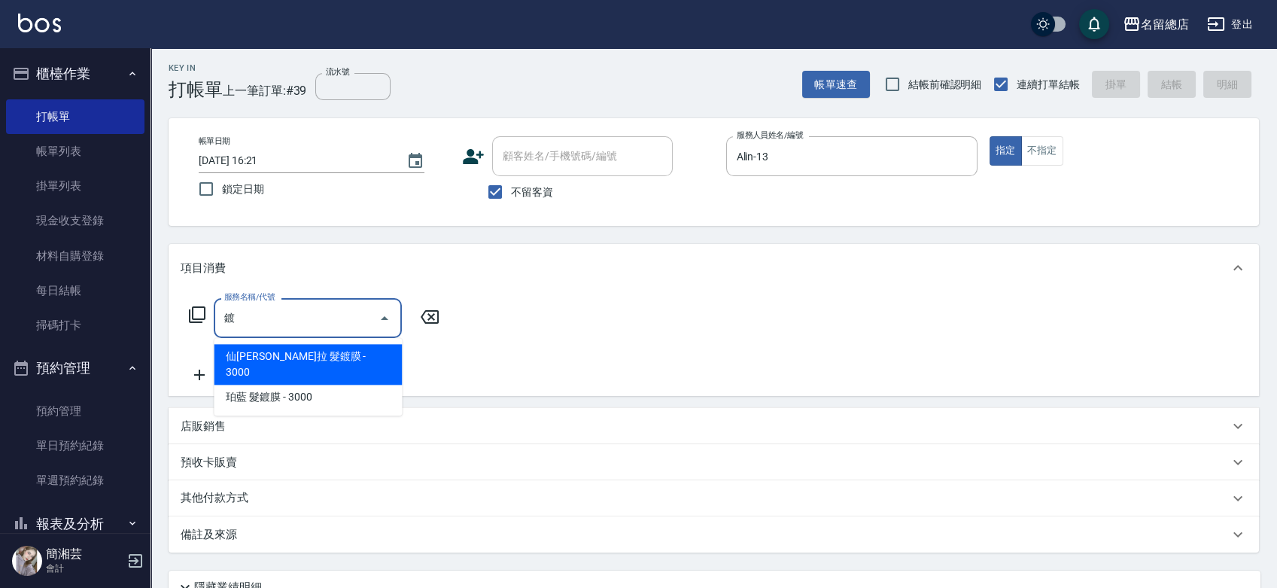
click at [365, 384] on span "珀藍 髮鍍膜 - 3000" at bounding box center [308, 396] width 188 height 25
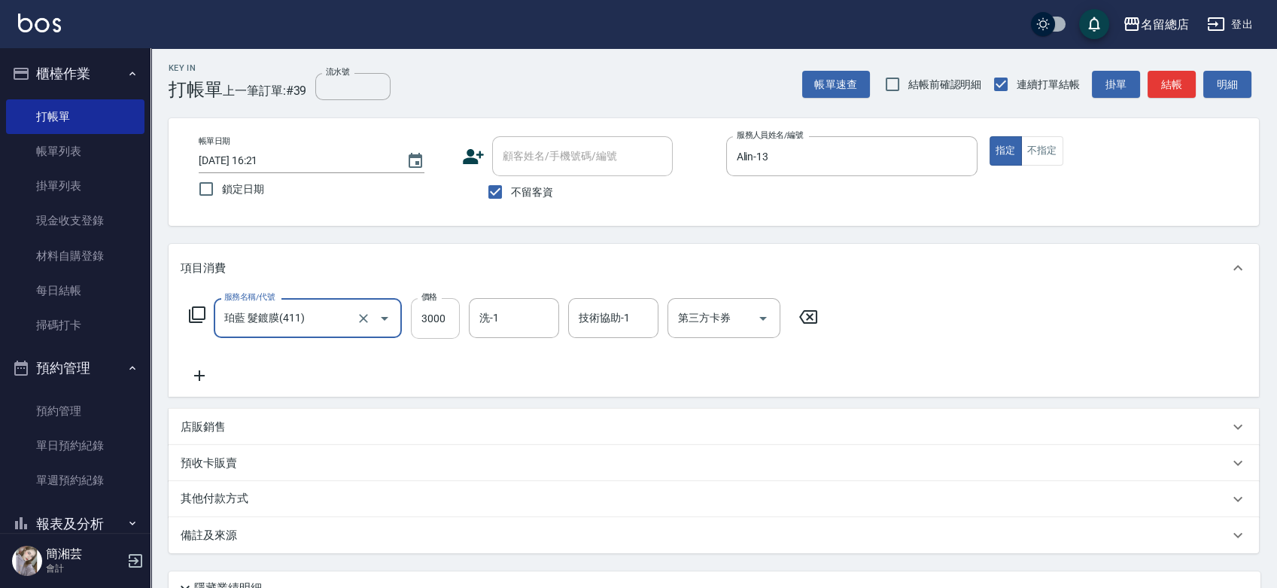
click at [422, 326] on input "3000" at bounding box center [435, 318] width 49 height 41
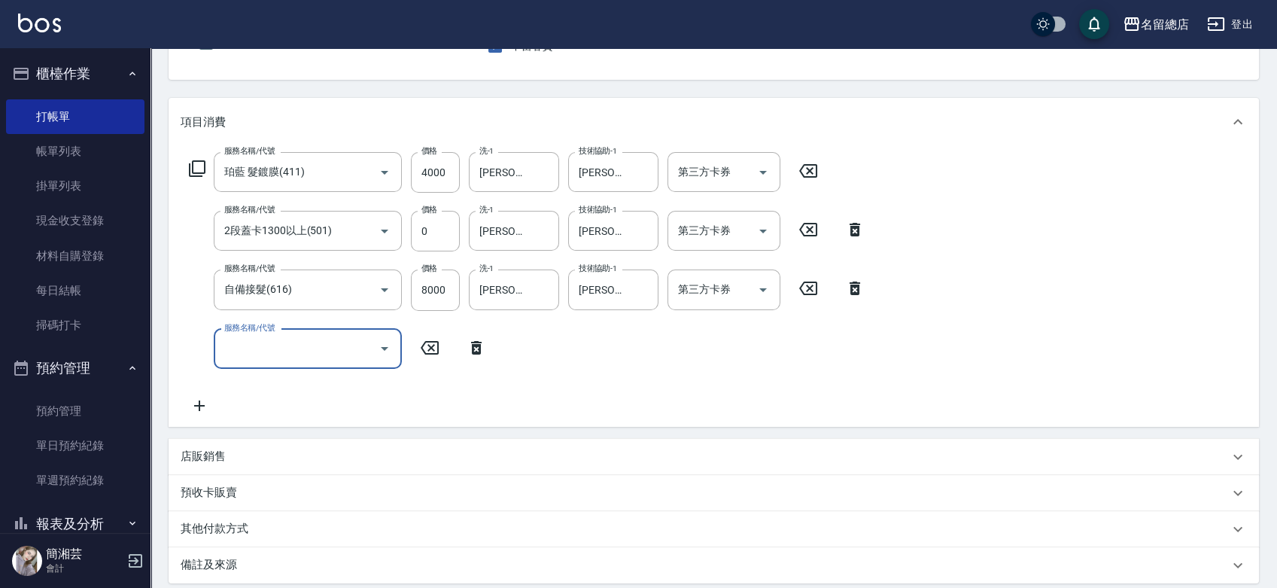
scroll to position [144, 0]
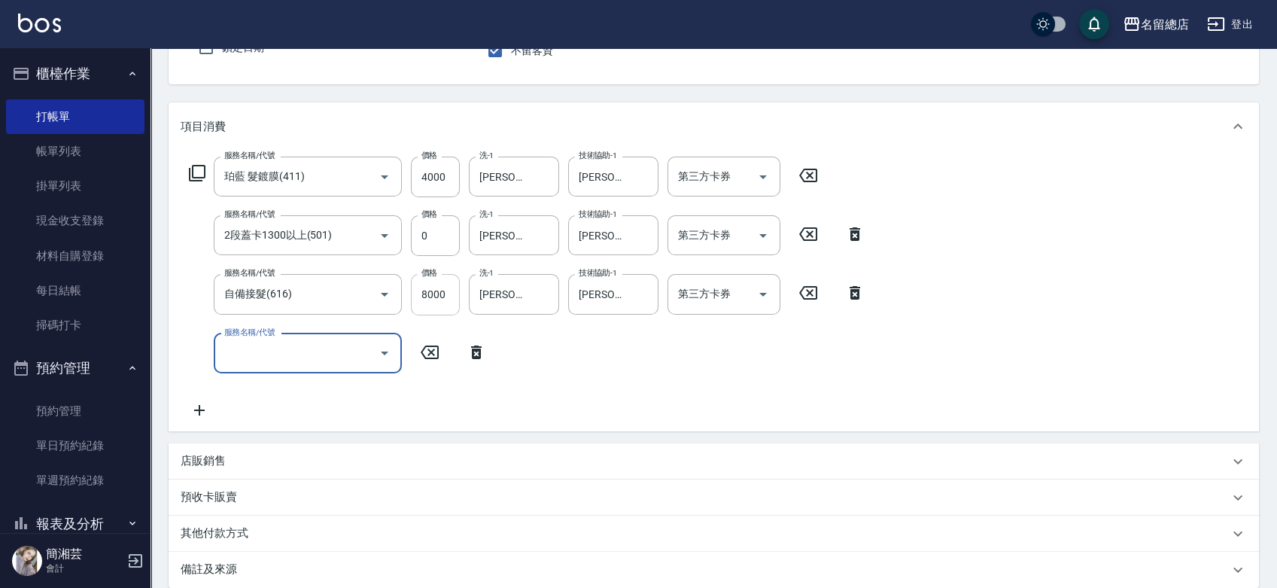
click at [430, 301] on input "8000" at bounding box center [435, 294] width 49 height 41
click at [425, 304] on input "66550" at bounding box center [435, 294] width 49 height 41
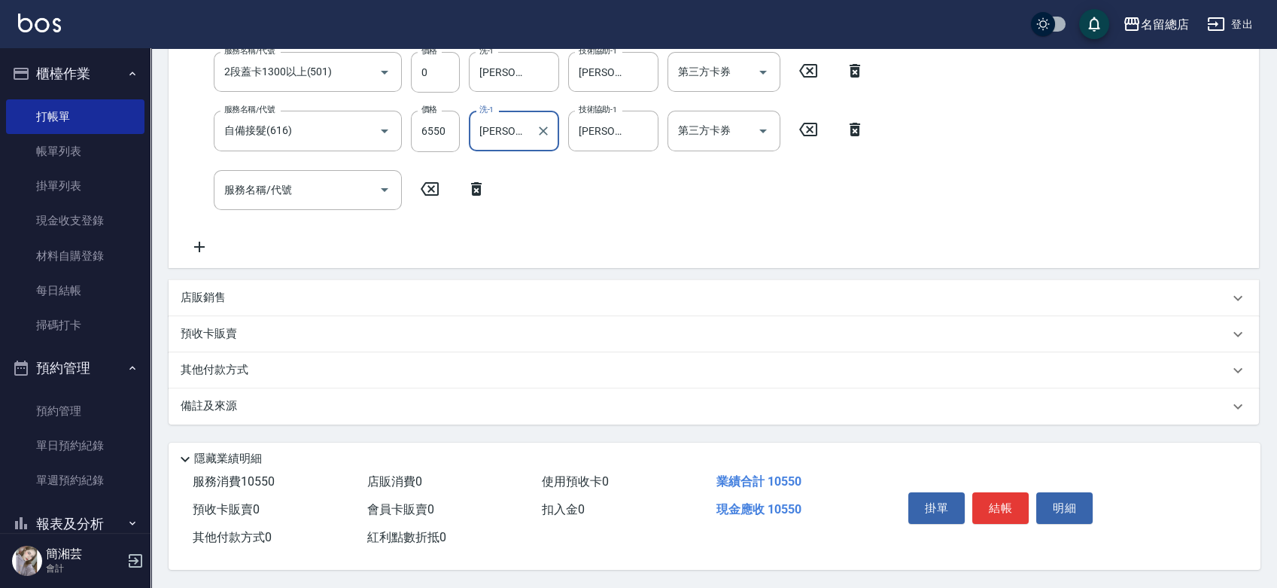
scroll to position [311, 0]
click at [267, 372] on div "其他付款方式" at bounding box center [705, 370] width 1048 height 17
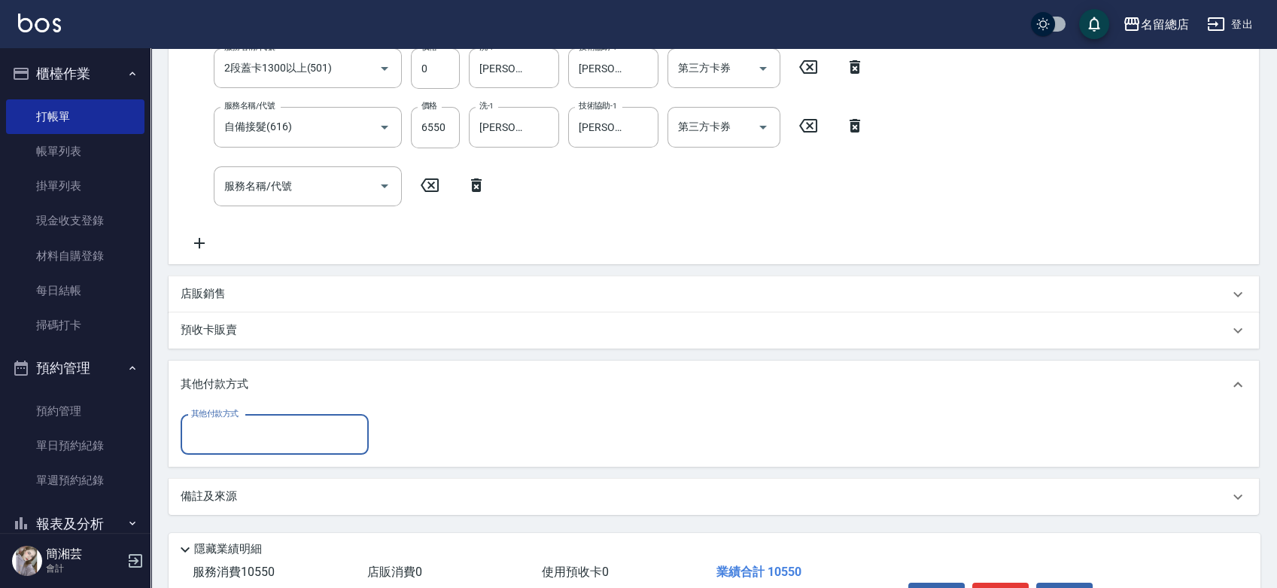
scroll to position [0, 0]
click at [242, 433] on input "其他付款方式" at bounding box center [274, 434] width 175 height 26
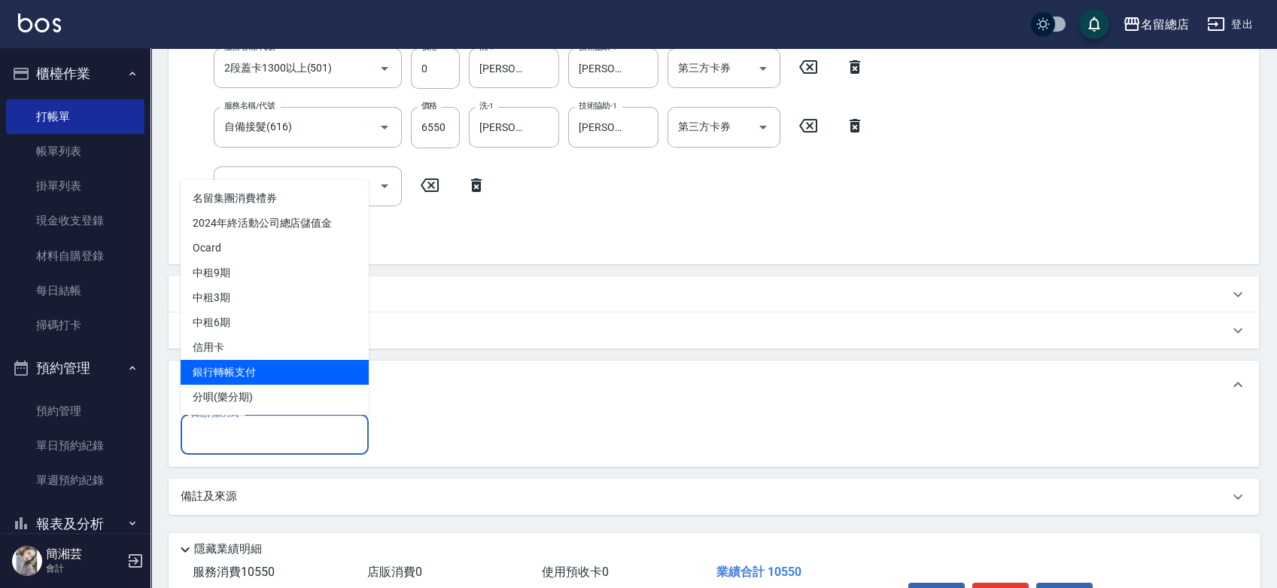
click at [227, 366] on span "銀行轉帳支付" at bounding box center [275, 372] width 188 height 25
